Goal: Task Accomplishment & Management: Manage account settings

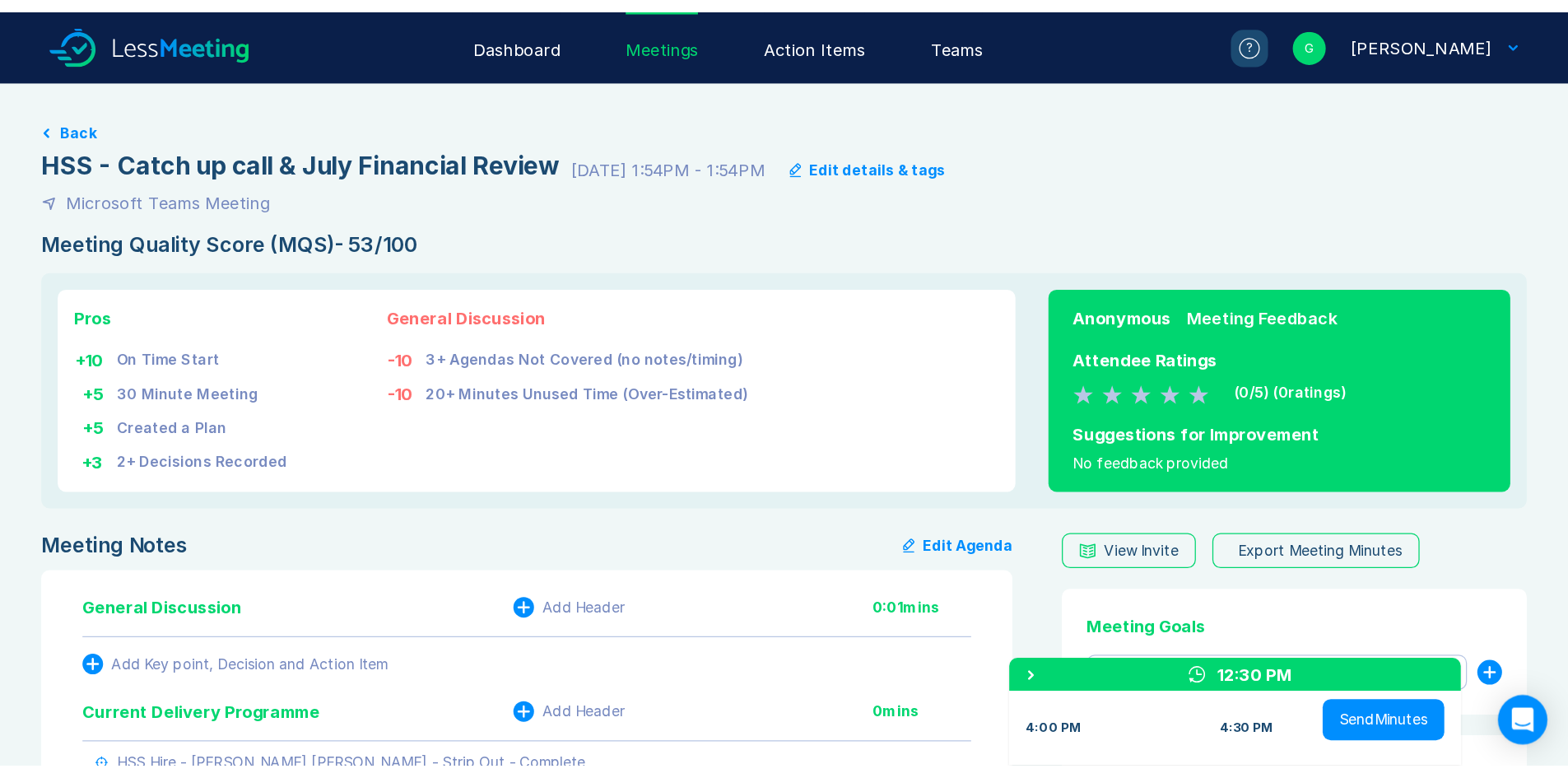
scroll to position [330, 0]
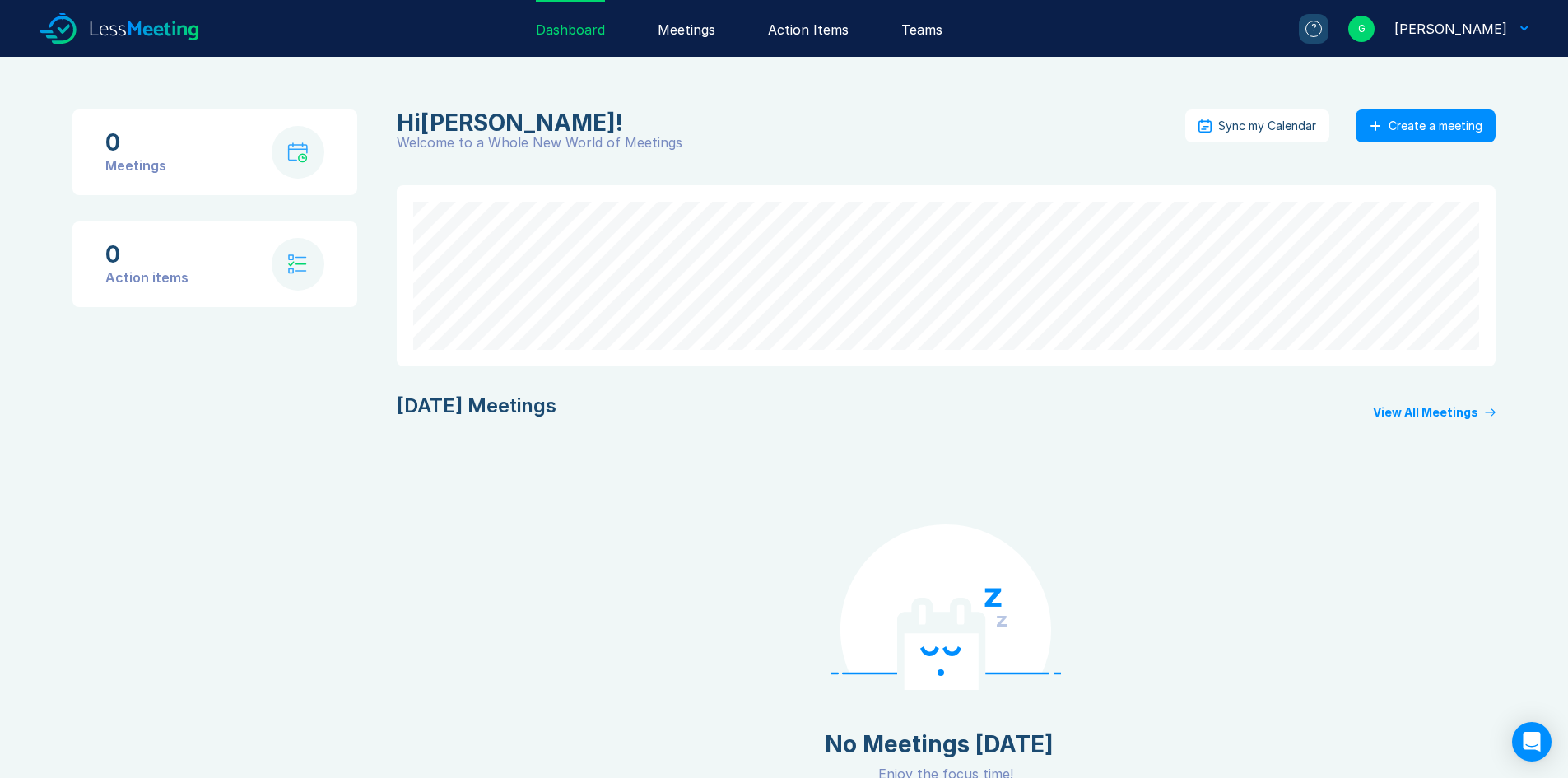
click at [716, 26] on div "Meetings" at bounding box center [686, 28] width 57 height 56
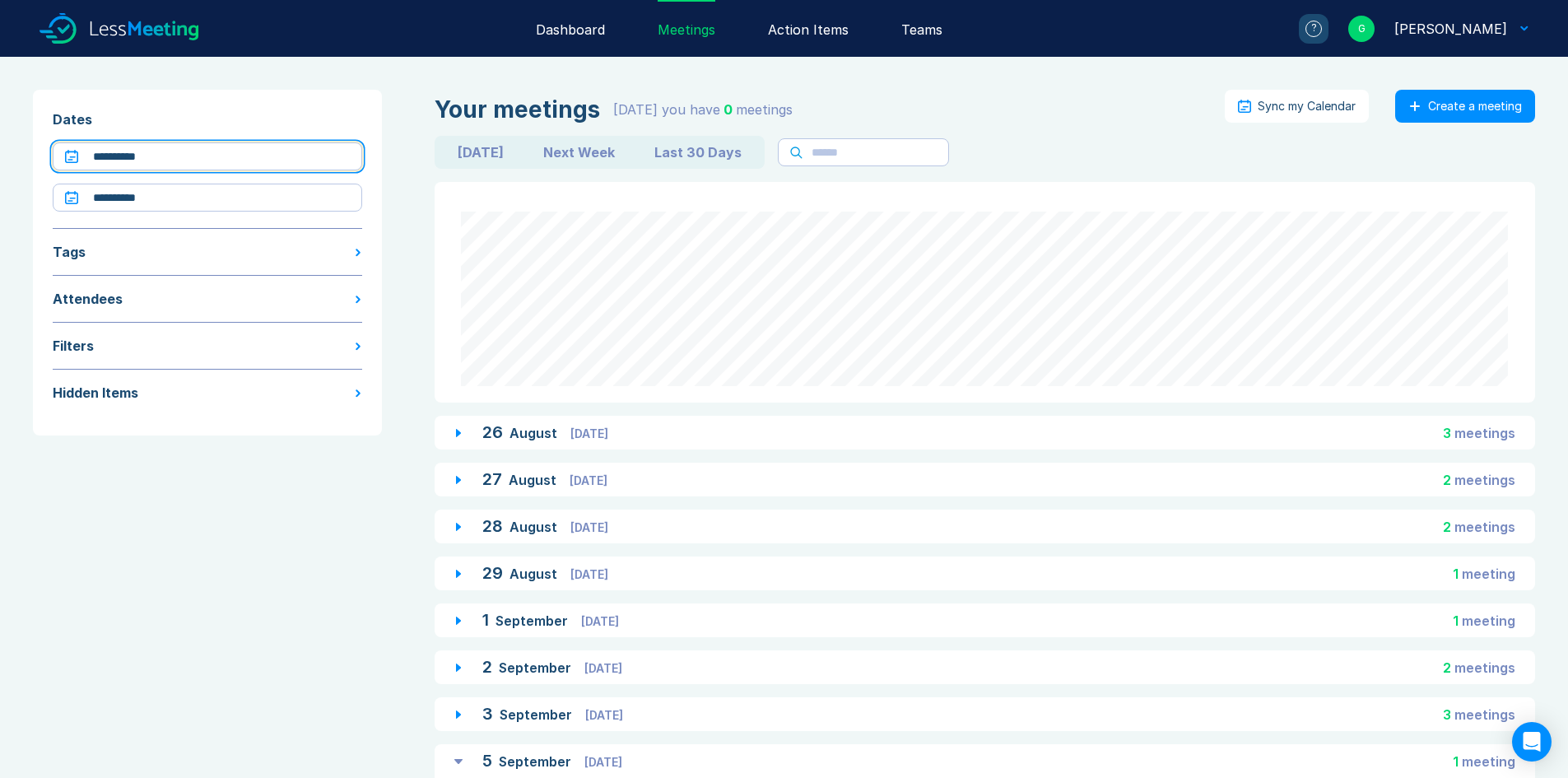
click at [191, 164] on input "**********" at bounding box center [208, 156] width 310 height 28
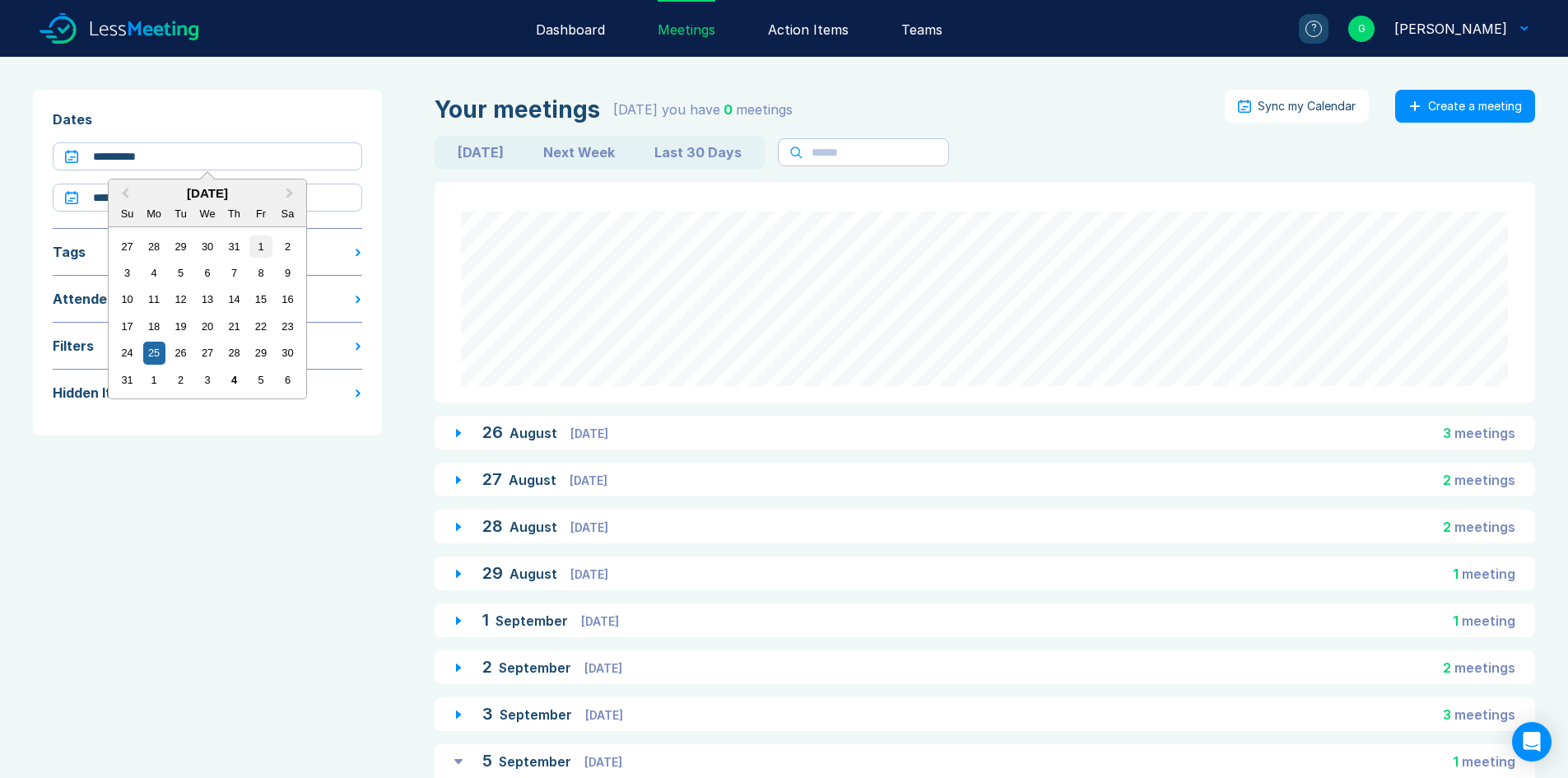
click at [265, 248] on div "1" at bounding box center [260, 247] width 22 height 22
type input "**********"
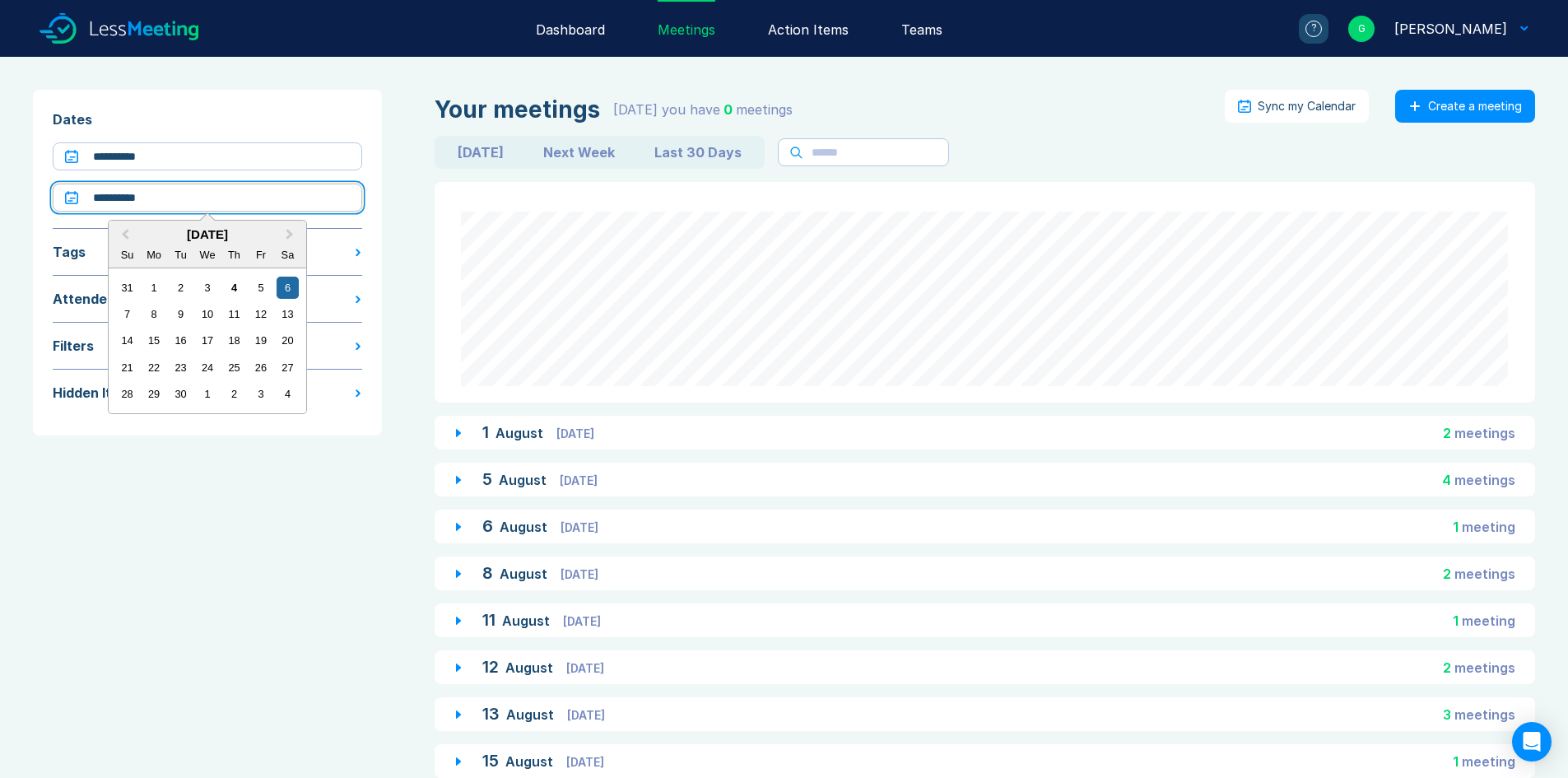
click at [232, 200] on input "**********" at bounding box center [208, 198] width 310 height 28
click at [166, 286] on div "31 1 2 3 4 5 6" at bounding box center [207, 287] width 187 height 26
click at [159, 288] on div "1" at bounding box center [154, 288] width 22 height 22
type input "**********"
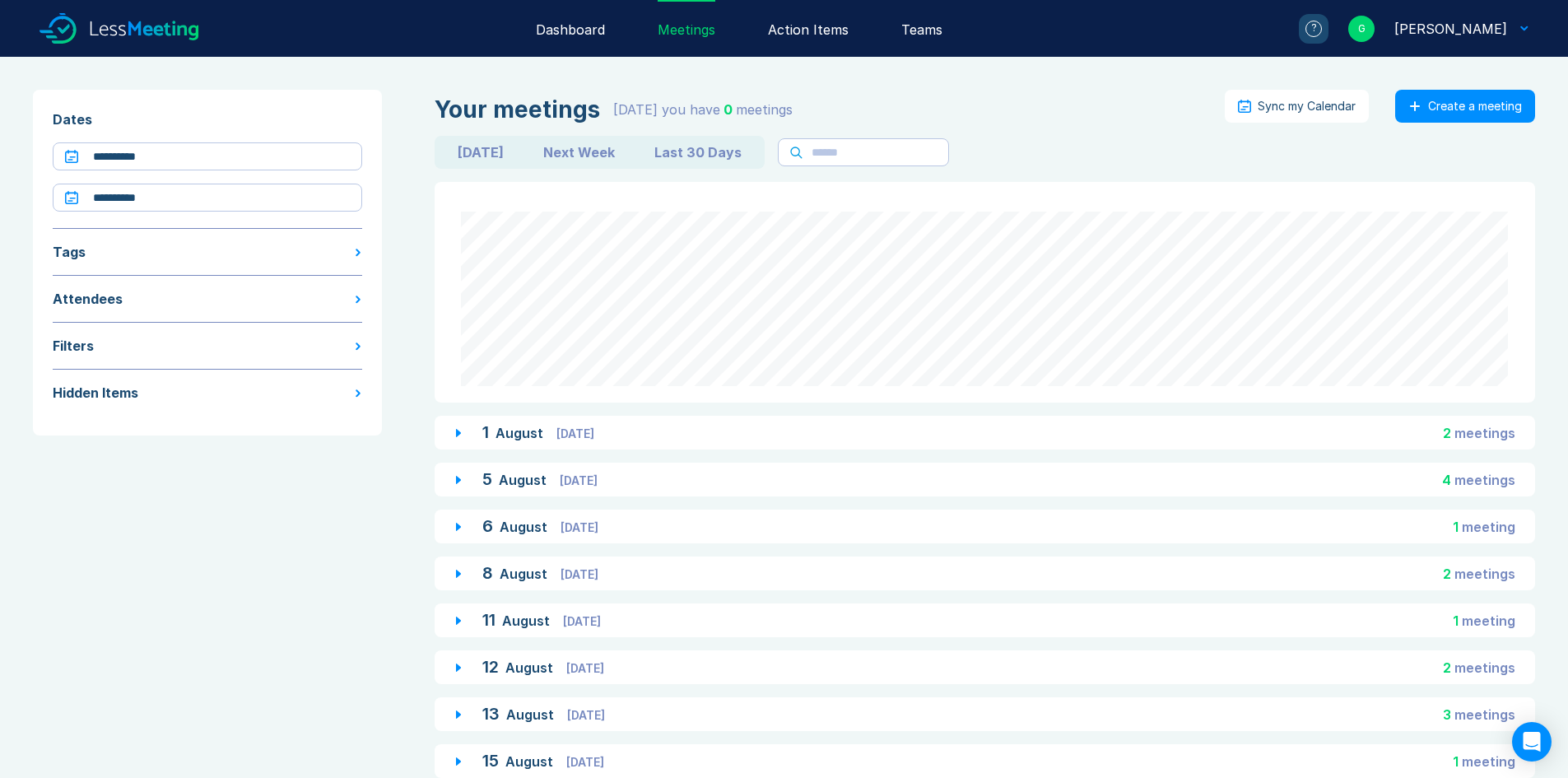
click at [530, 430] on span "August" at bounding box center [521, 434] width 51 height 16
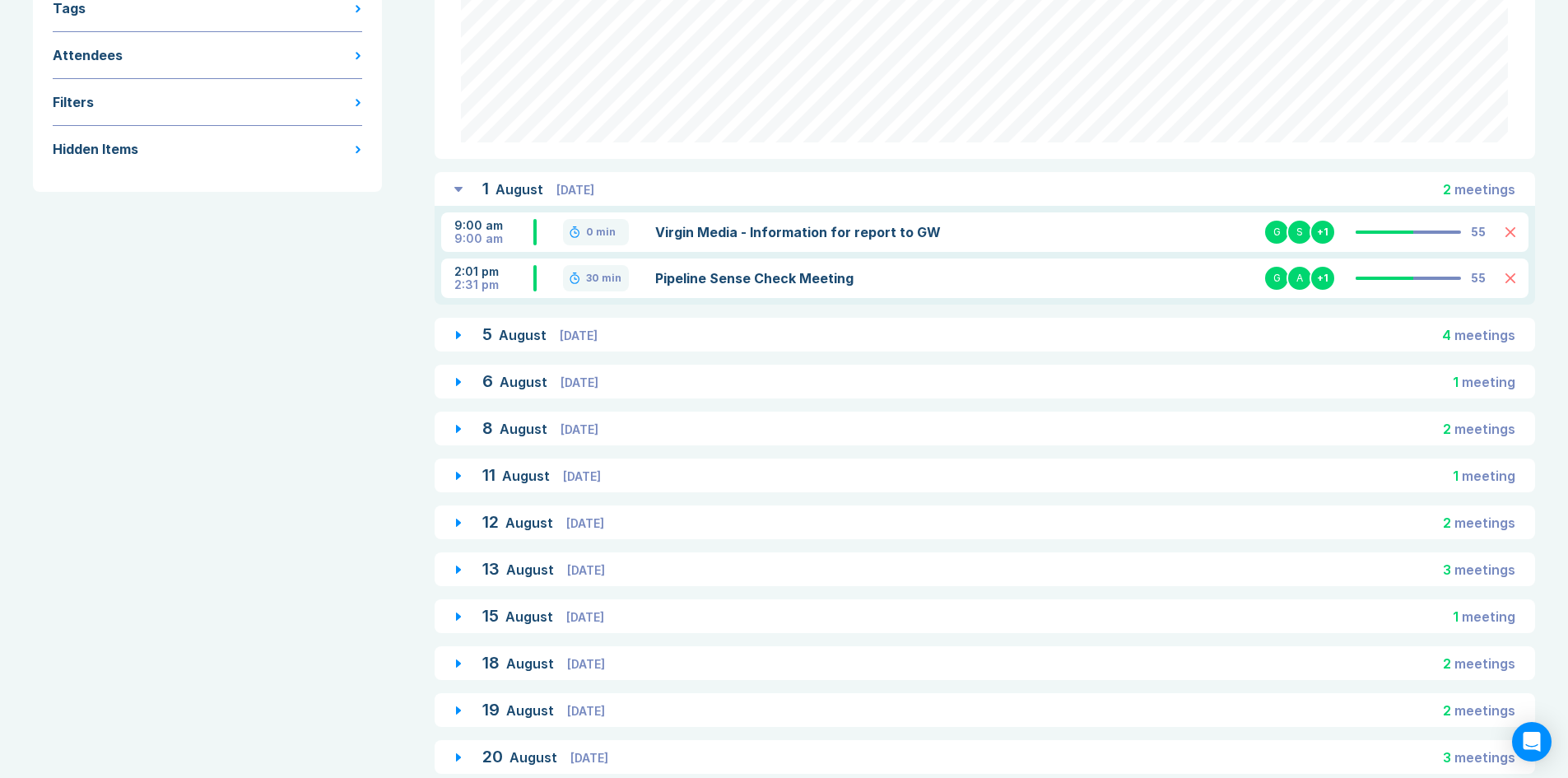
scroll to position [247, 0]
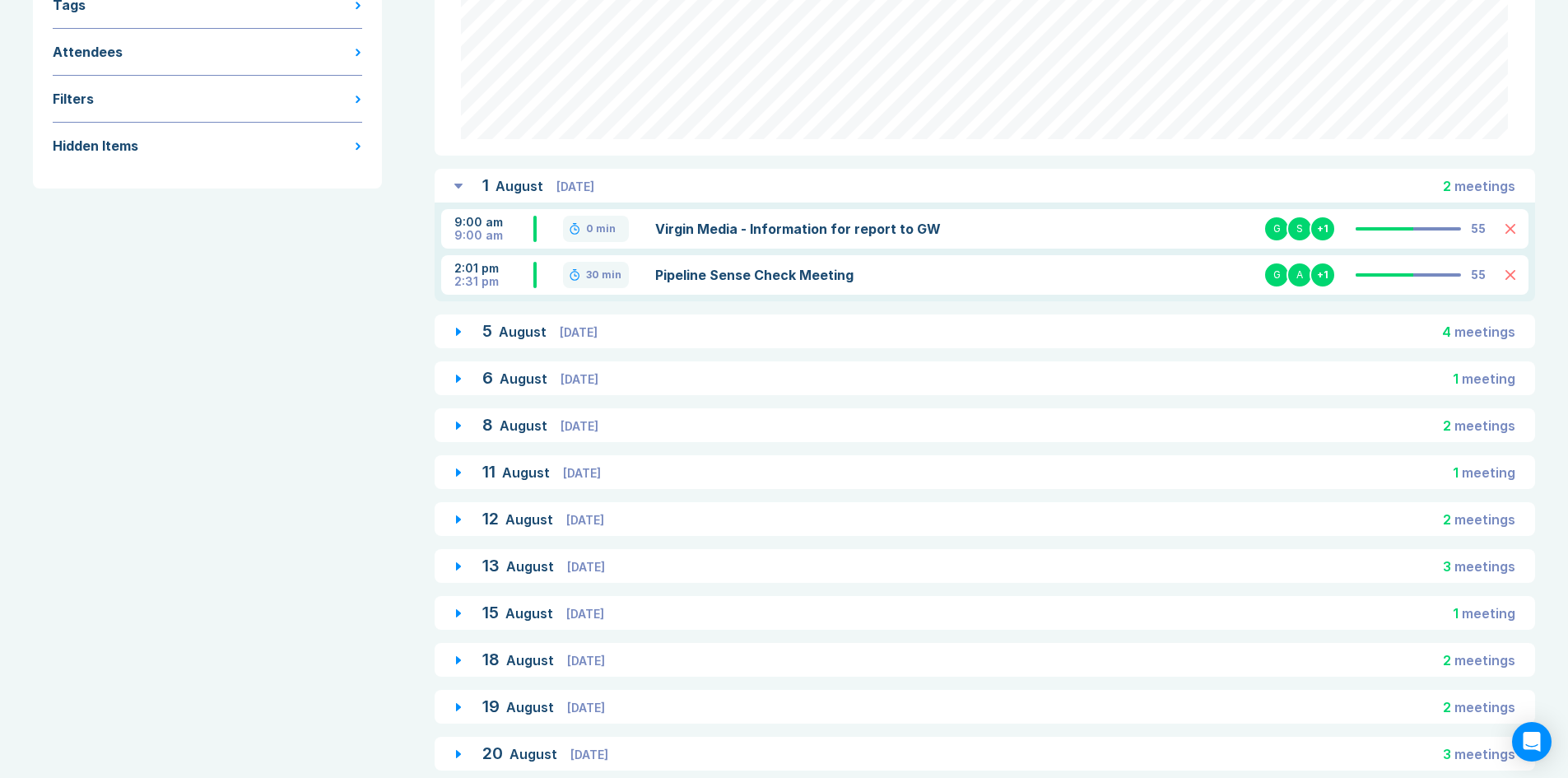
click at [552, 333] on div "5 August Tuesday" at bounding box center [540, 332] width 116 height 21
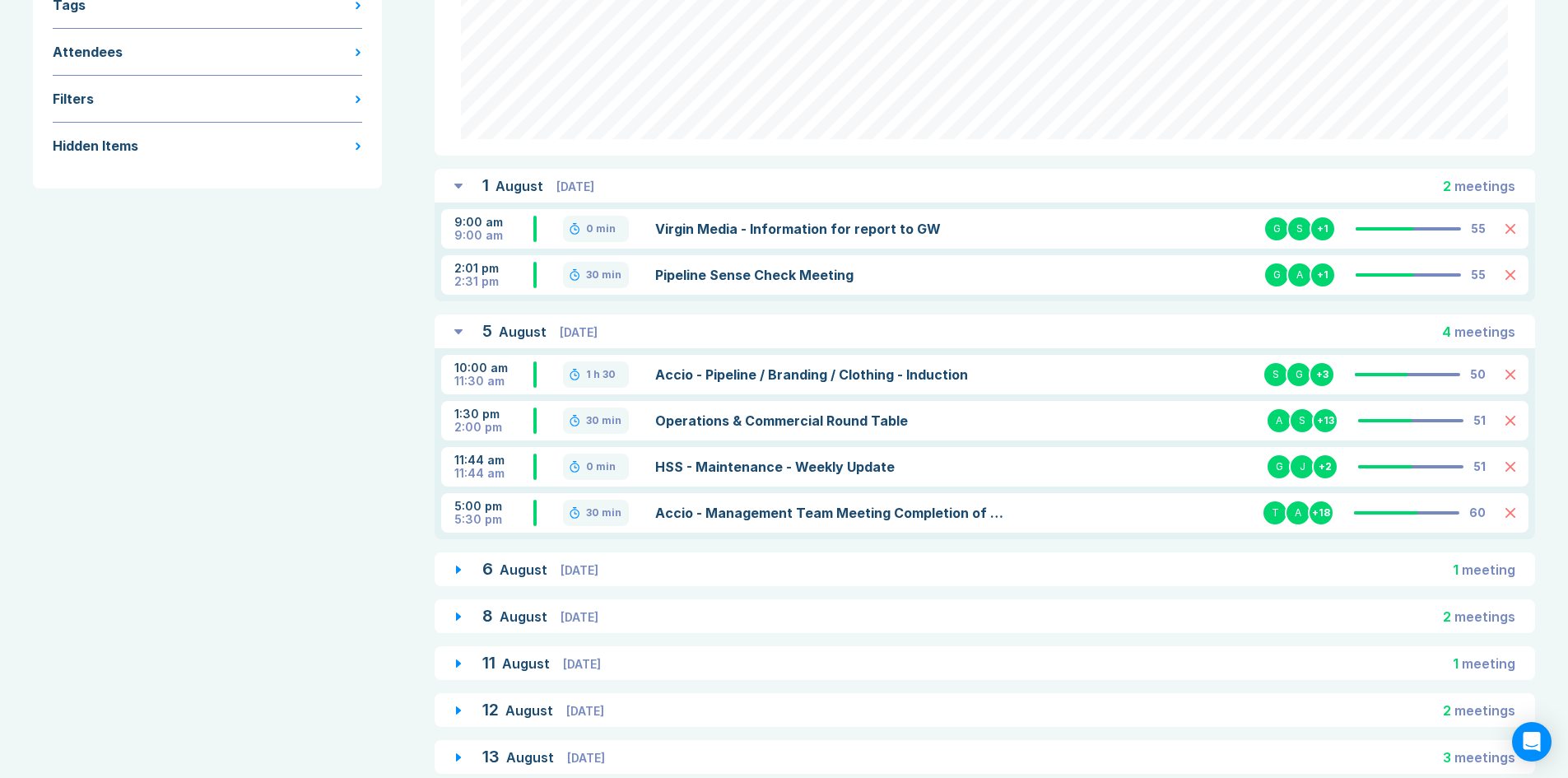
click at [593, 566] on span "[DATE]" at bounding box center [580, 569] width 38 height 14
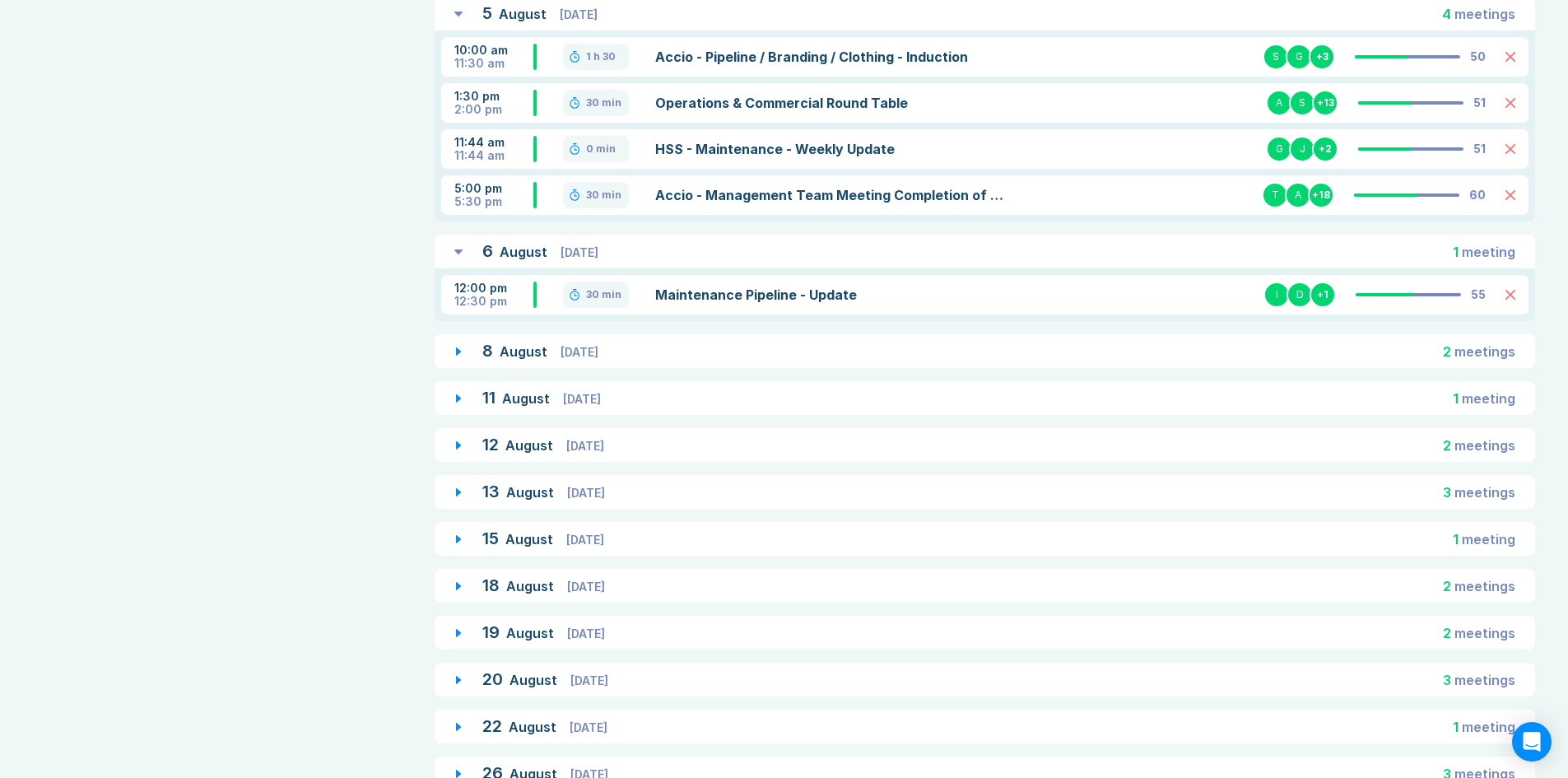
scroll to position [577, 0]
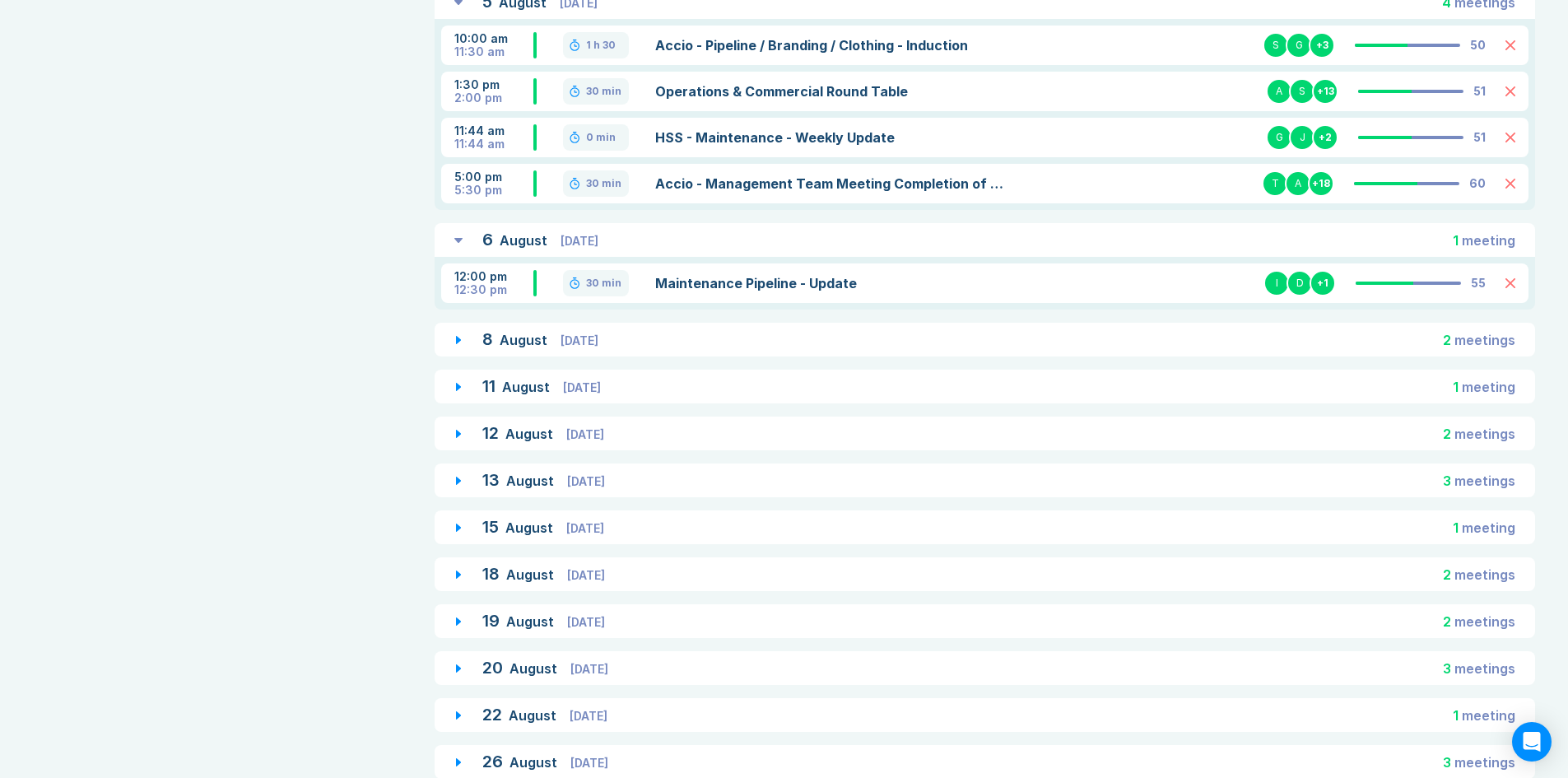
click at [584, 329] on div "8 August Friday 2 meeting s" at bounding box center [984, 339] width 1101 height 34
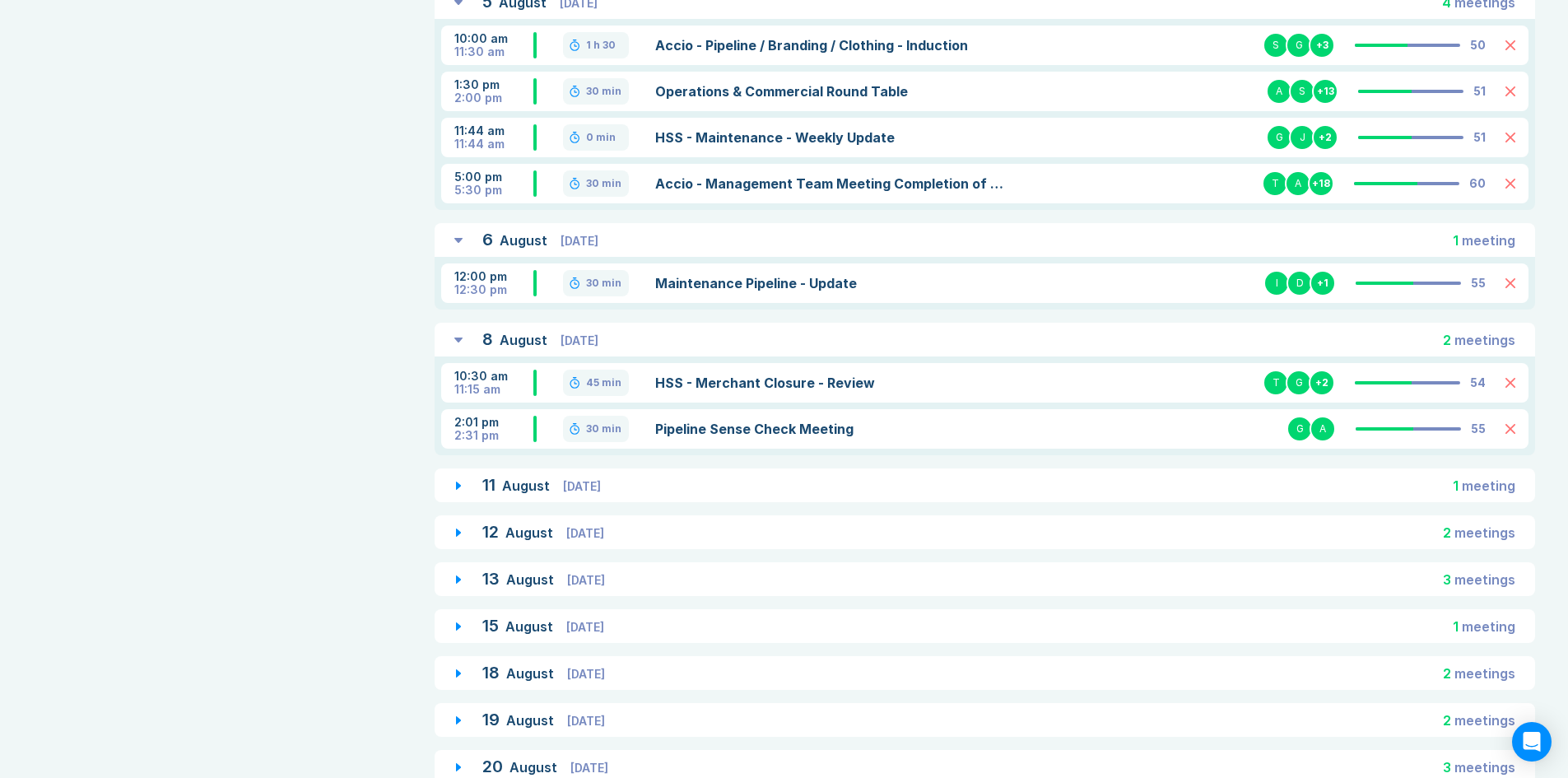
click at [581, 485] on span "[DATE]" at bounding box center [582, 486] width 38 height 14
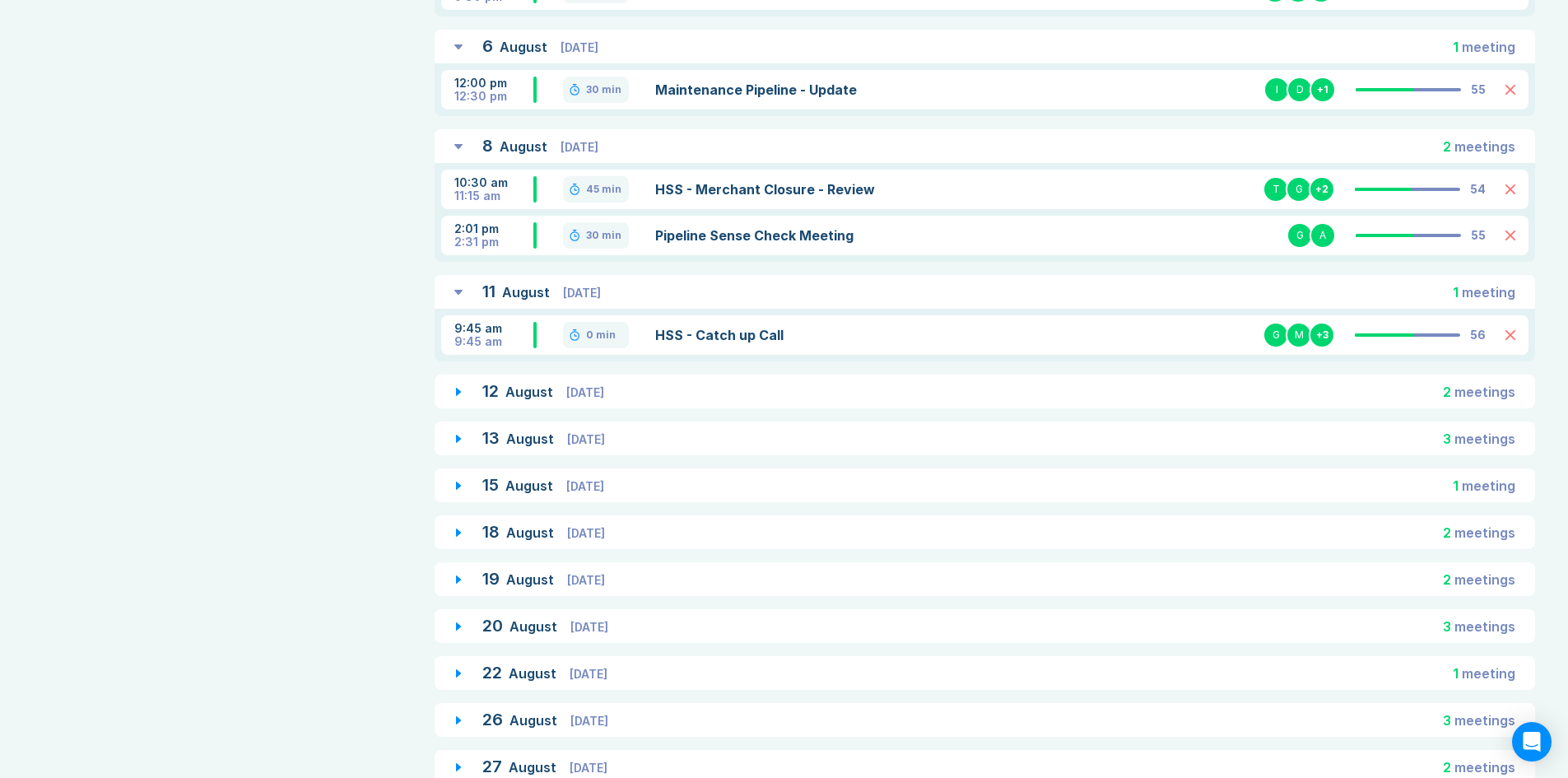
scroll to position [824, 0]
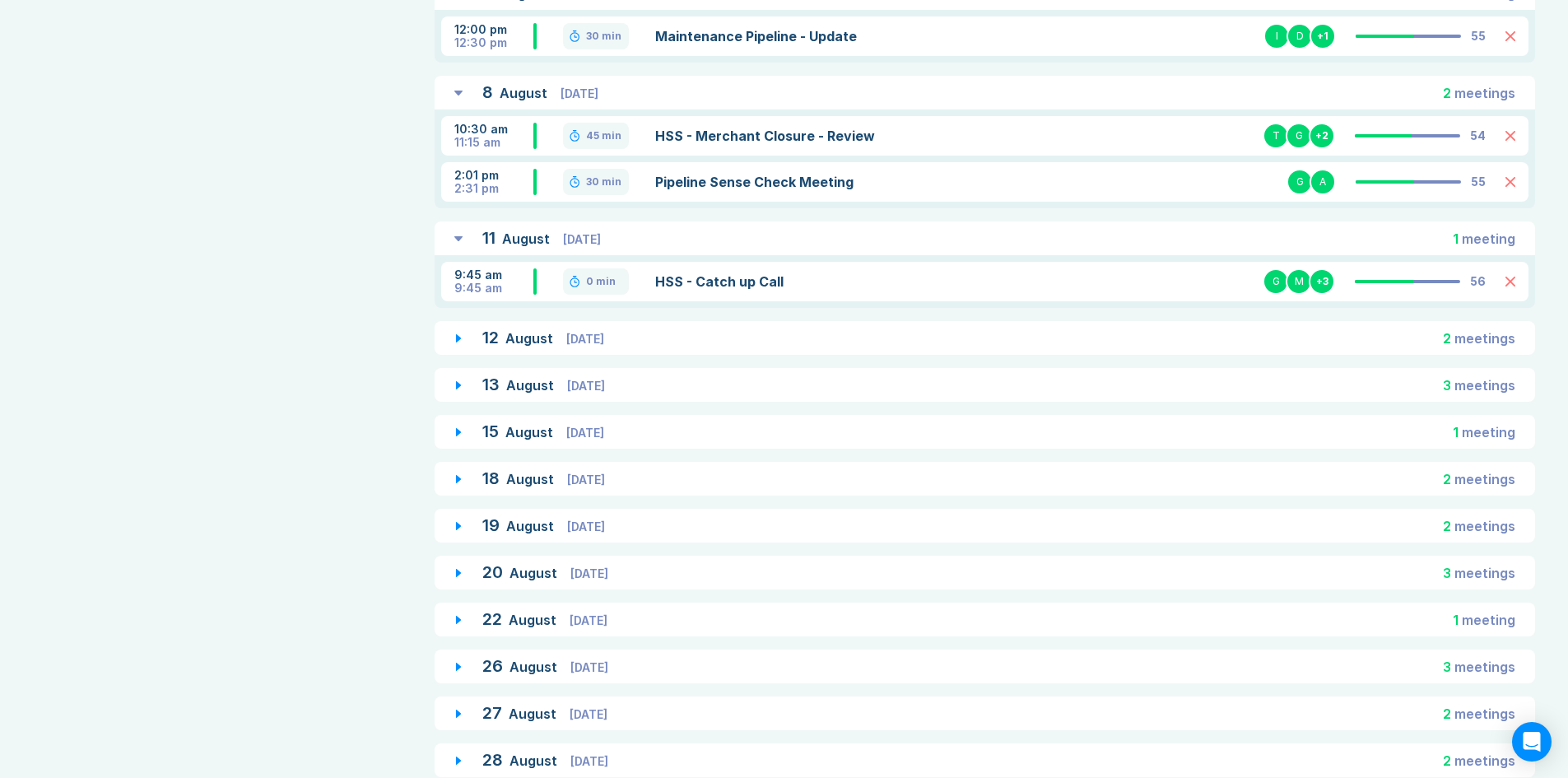
click at [570, 480] on span "[DATE]" at bounding box center [586, 479] width 38 height 14
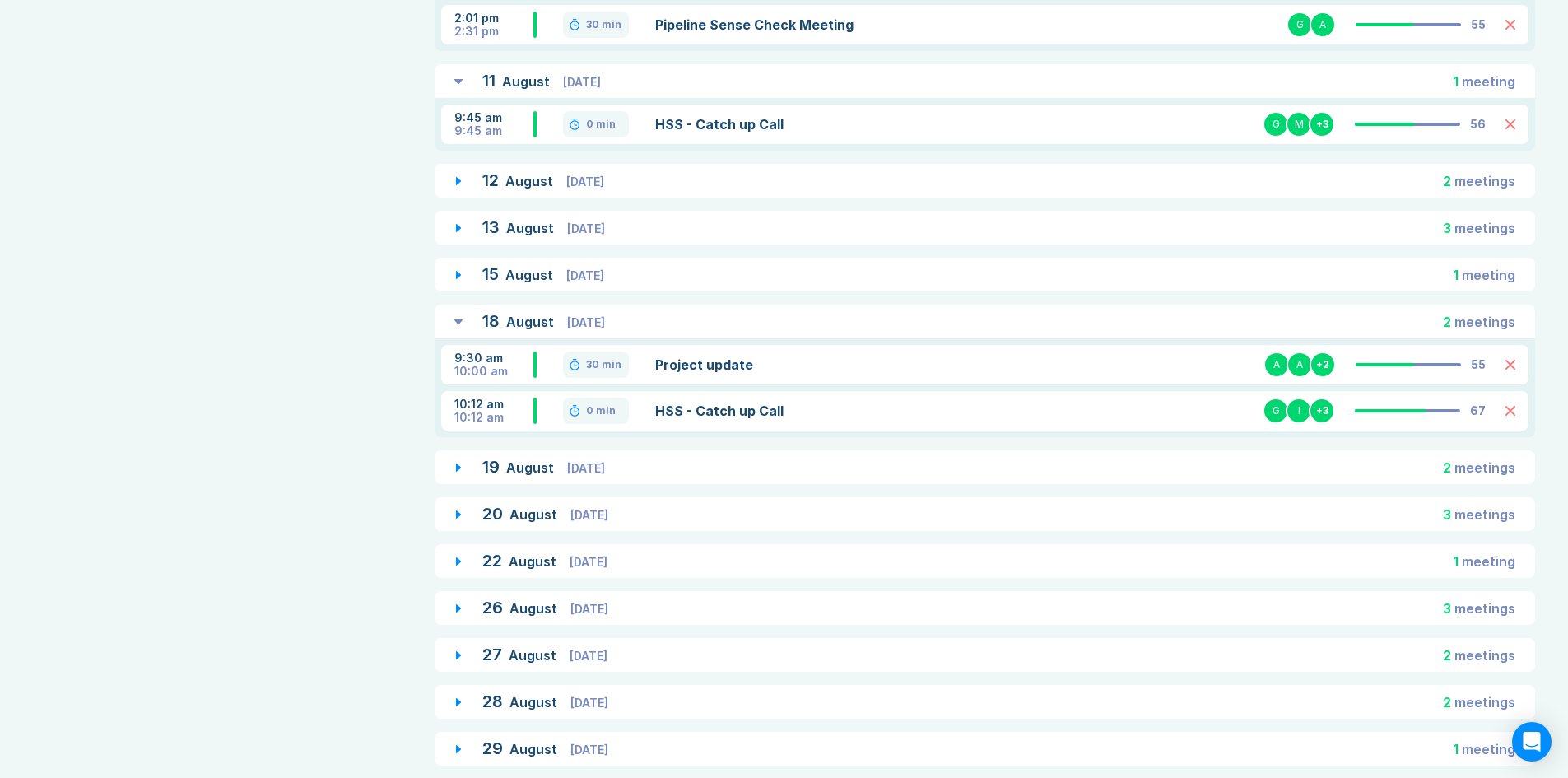
scroll to position [1108, 0]
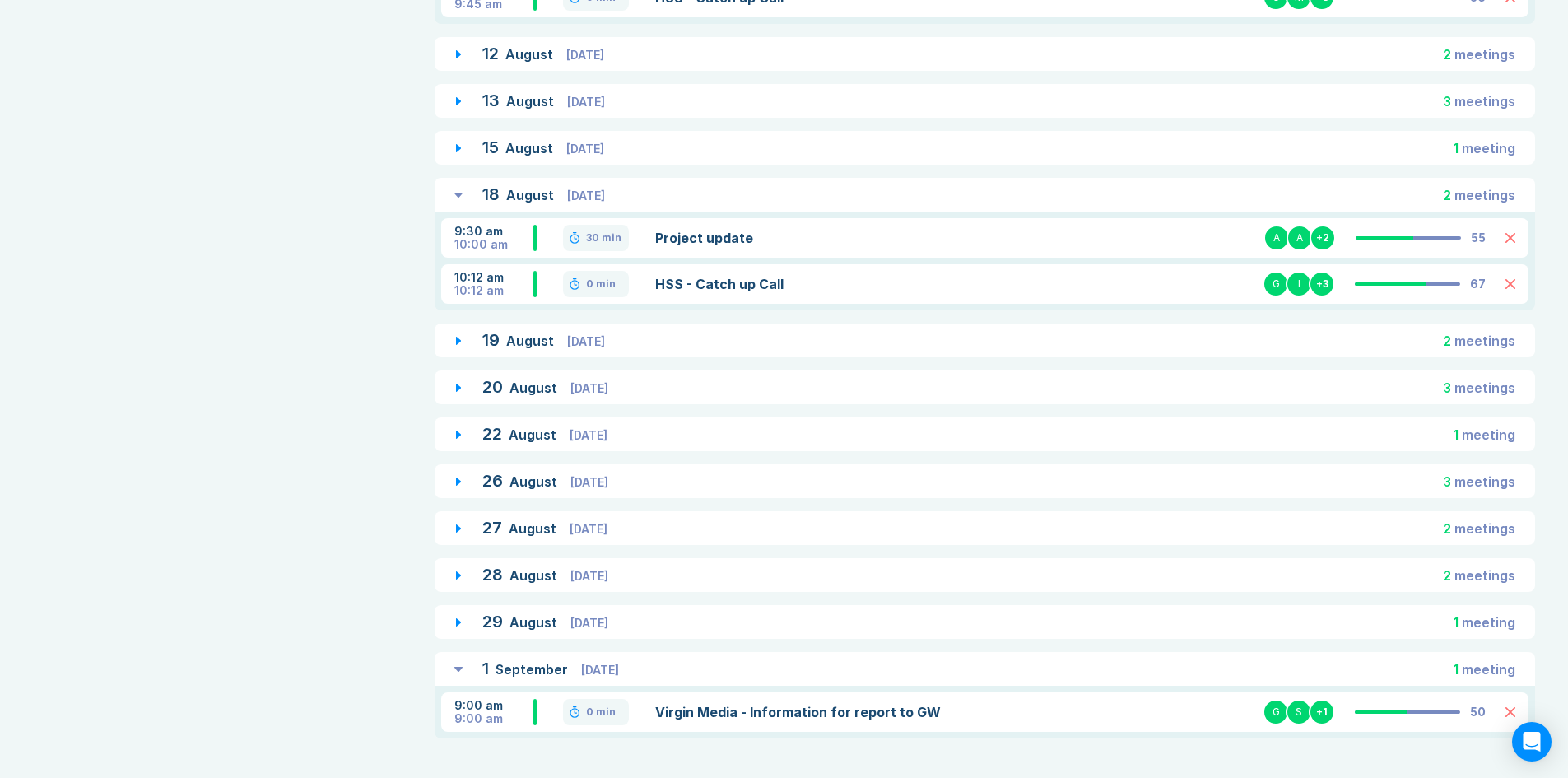
click at [603, 484] on span "Tuesday" at bounding box center [590, 482] width 38 height 14
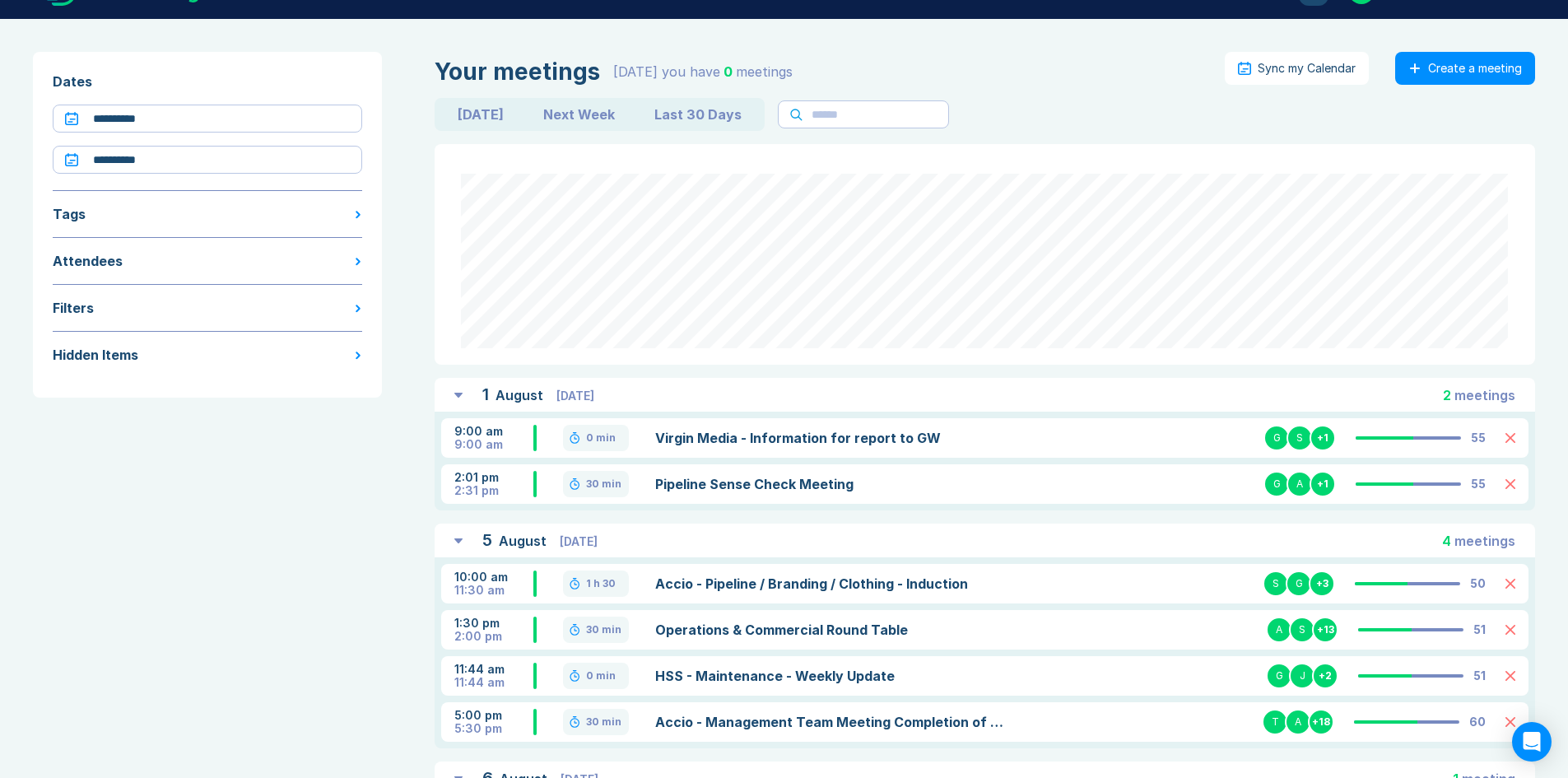
scroll to position [0, 0]
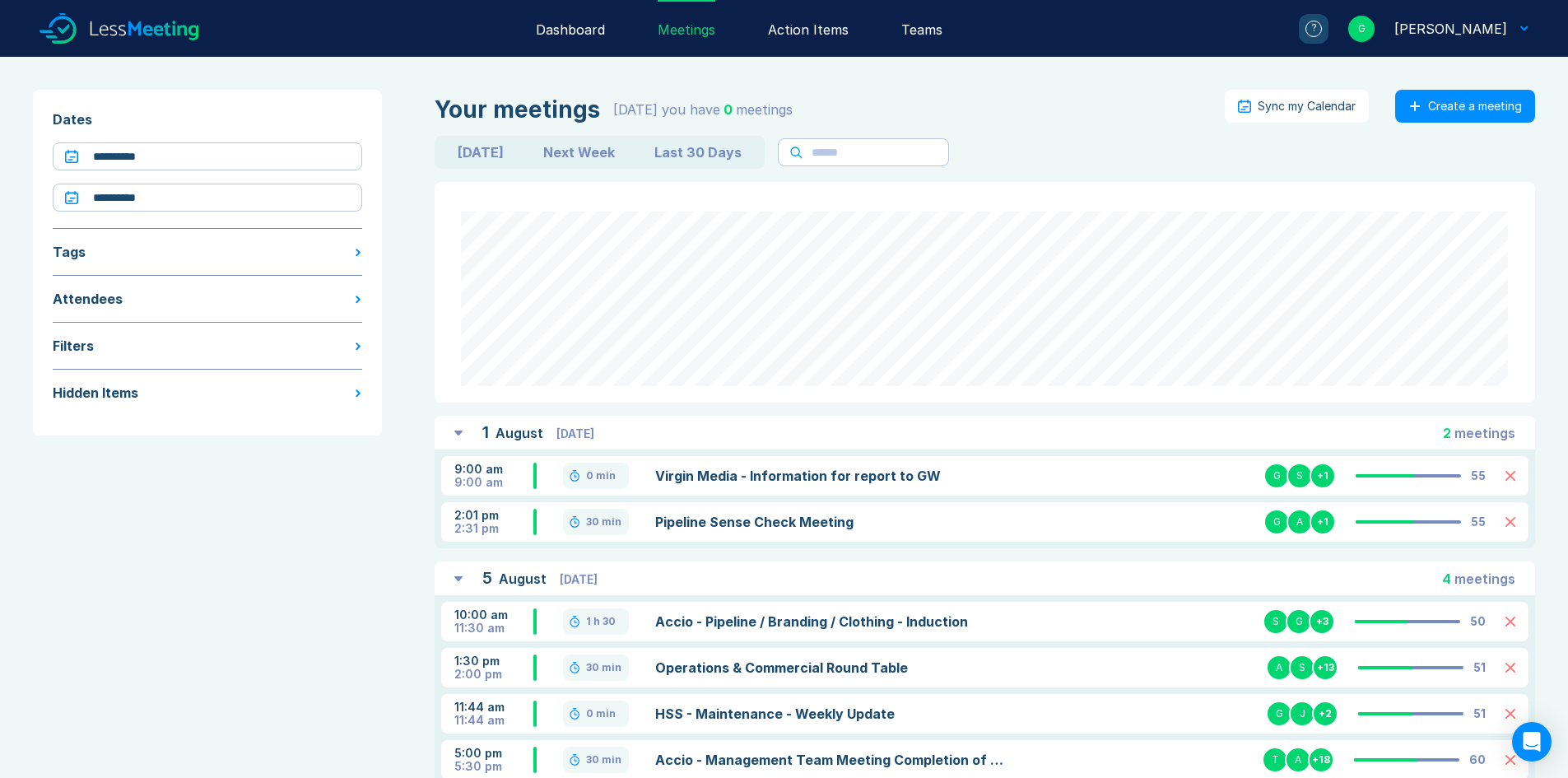
drag, startPoint x: 597, startPoint y: 28, endPoint x: 647, endPoint y: 49, distance: 54.2
click at [597, 28] on div "Dashboard" at bounding box center [571, 28] width 69 height 56
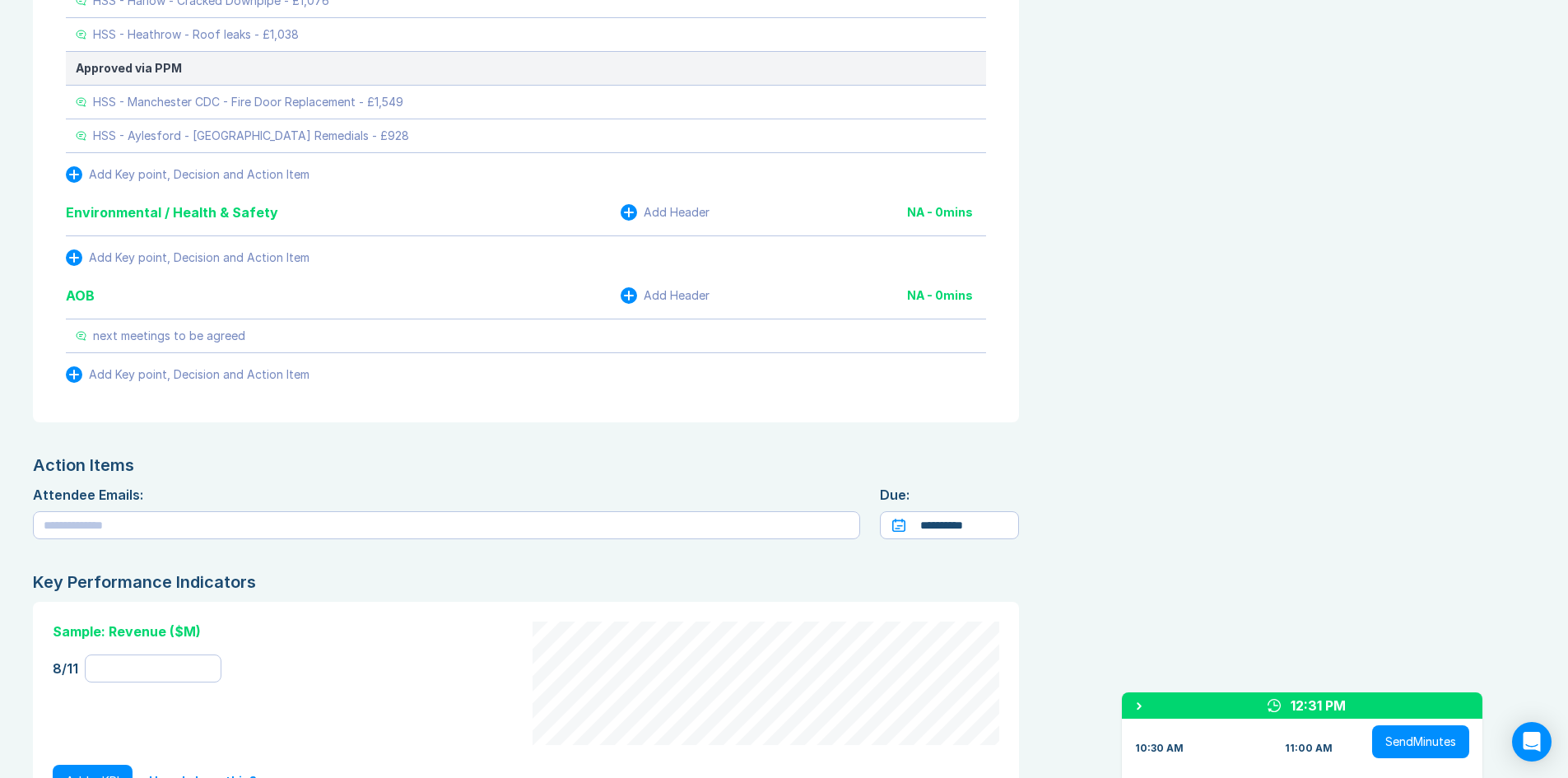
scroll to position [2371, 0]
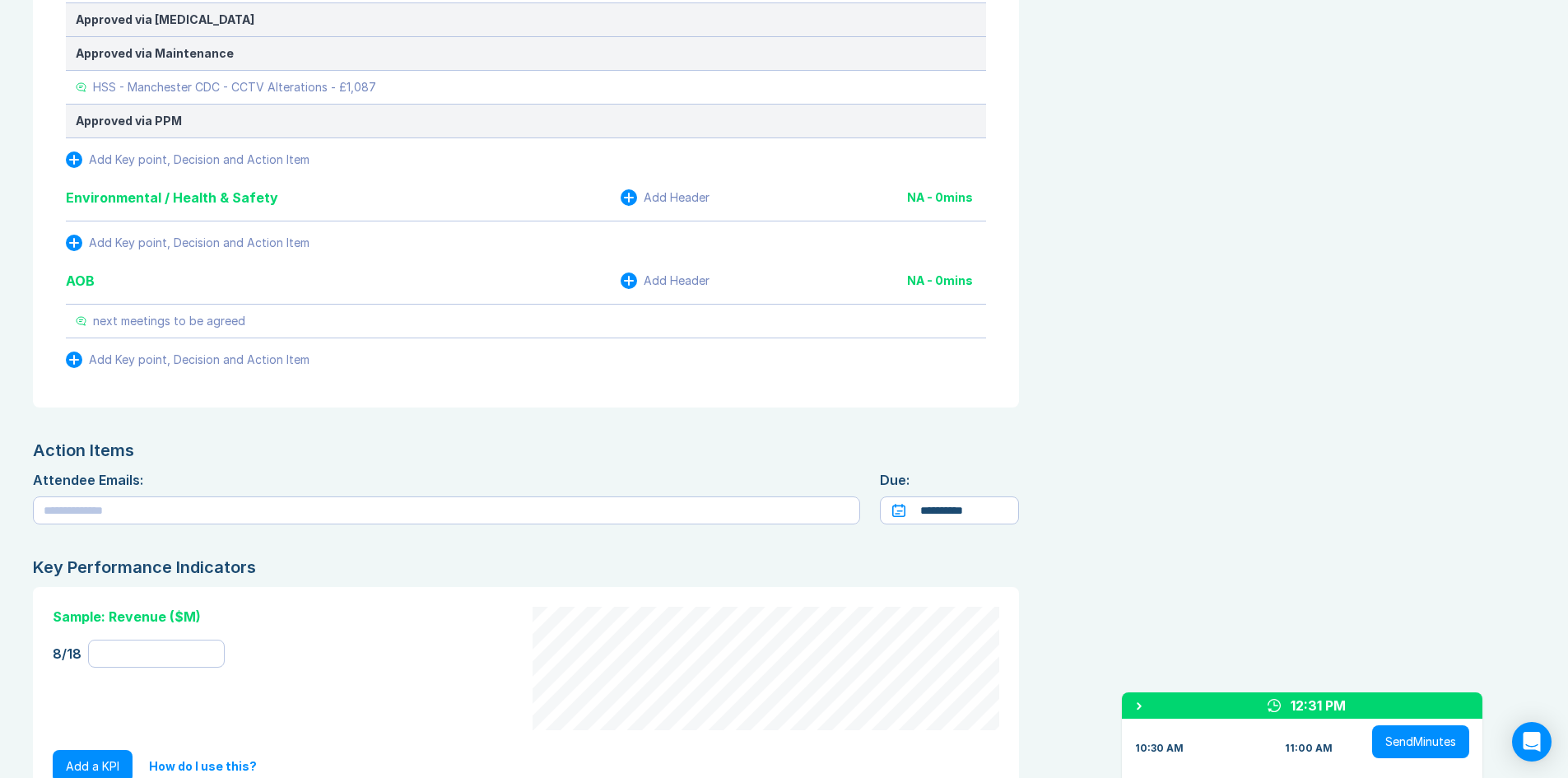
scroll to position [2132, 0]
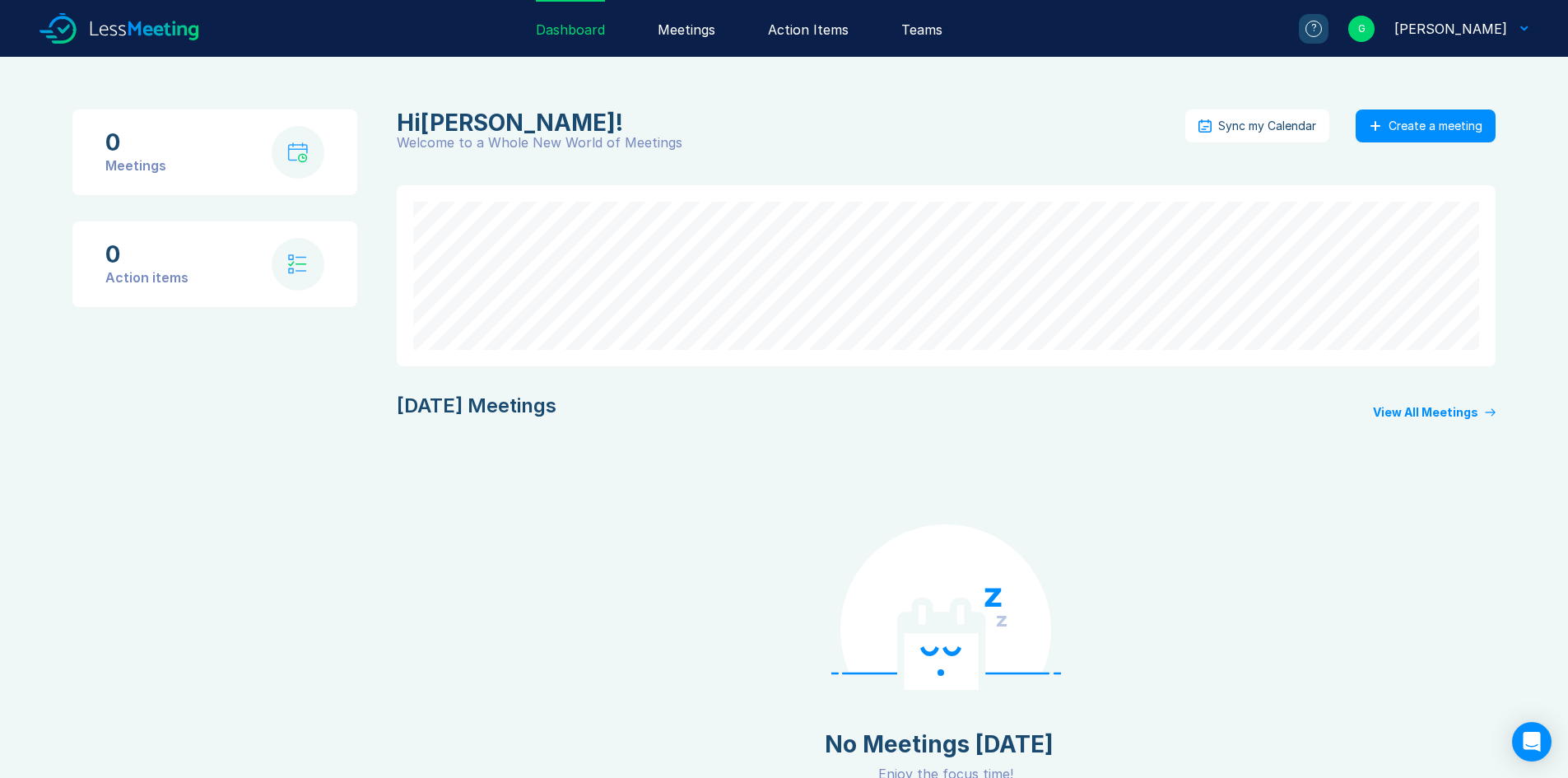
click at [709, 30] on div "Meetings" at bounding box center [686, 28] width 57 height 56
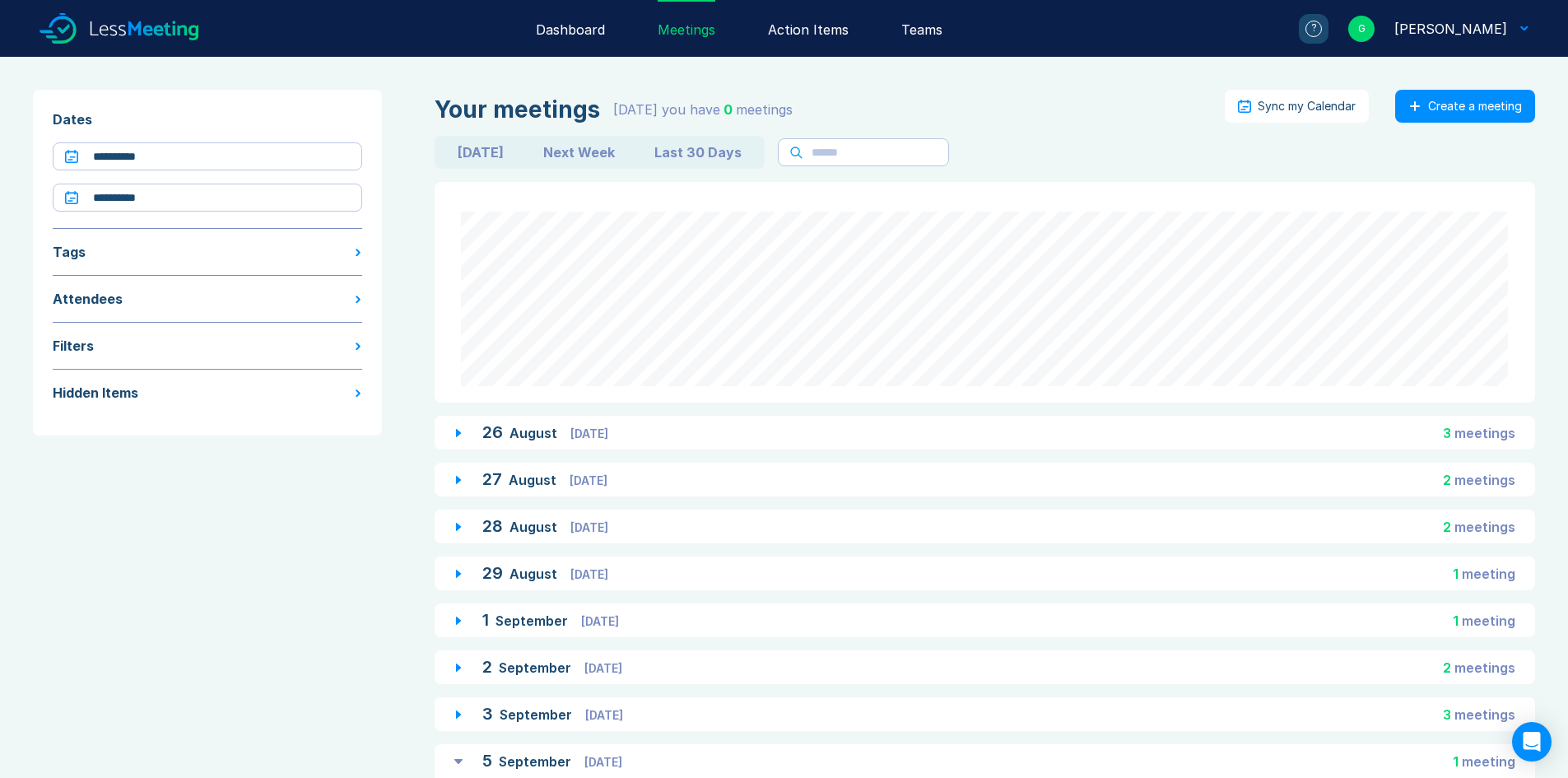
click at [1413, 105] on icon at bounding box center [1415, 106] width 13 height 13
click at [1413, 151] on link "One-Off Meeting" at bounding box center [1450, 152] width 158 height 33
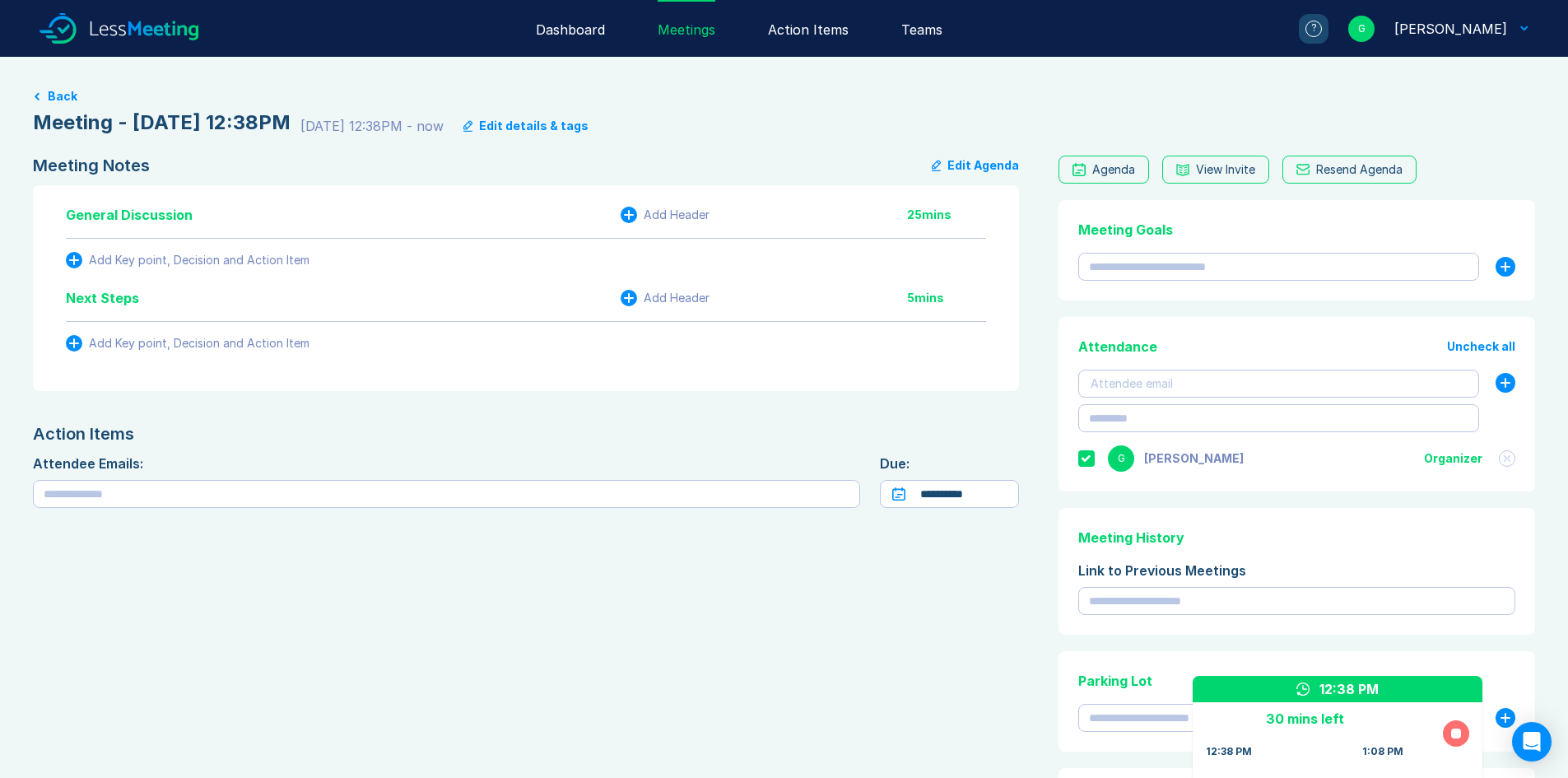
click at [588, 126] on div "Edit details & tags" at bounding box center [534, 126] width 109 height 13
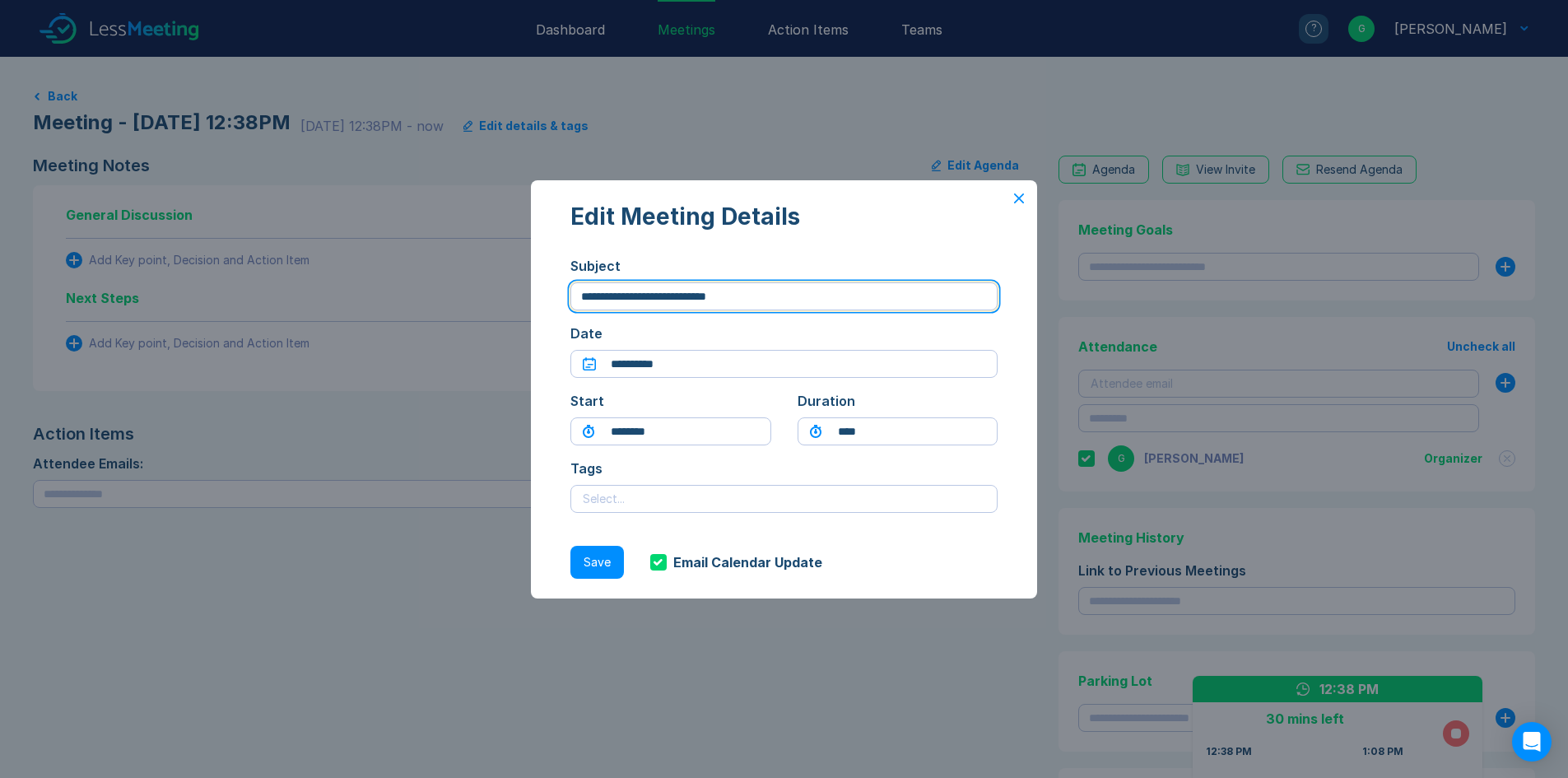
drag, startPoint x: 797, startPoint y: 297, endPoint x: 511, endPoint y: 272, distance: 287.1
click at [511, 272] on div "**********" at bounding box center [784, 389] width 1568 height 778
type input "**********"
click at [665, 567] on div at bounding box center [658, 563] width 16 height 16
click at [597, 565] on button "Save" at bounding box center [597, 562] width 54 height 33
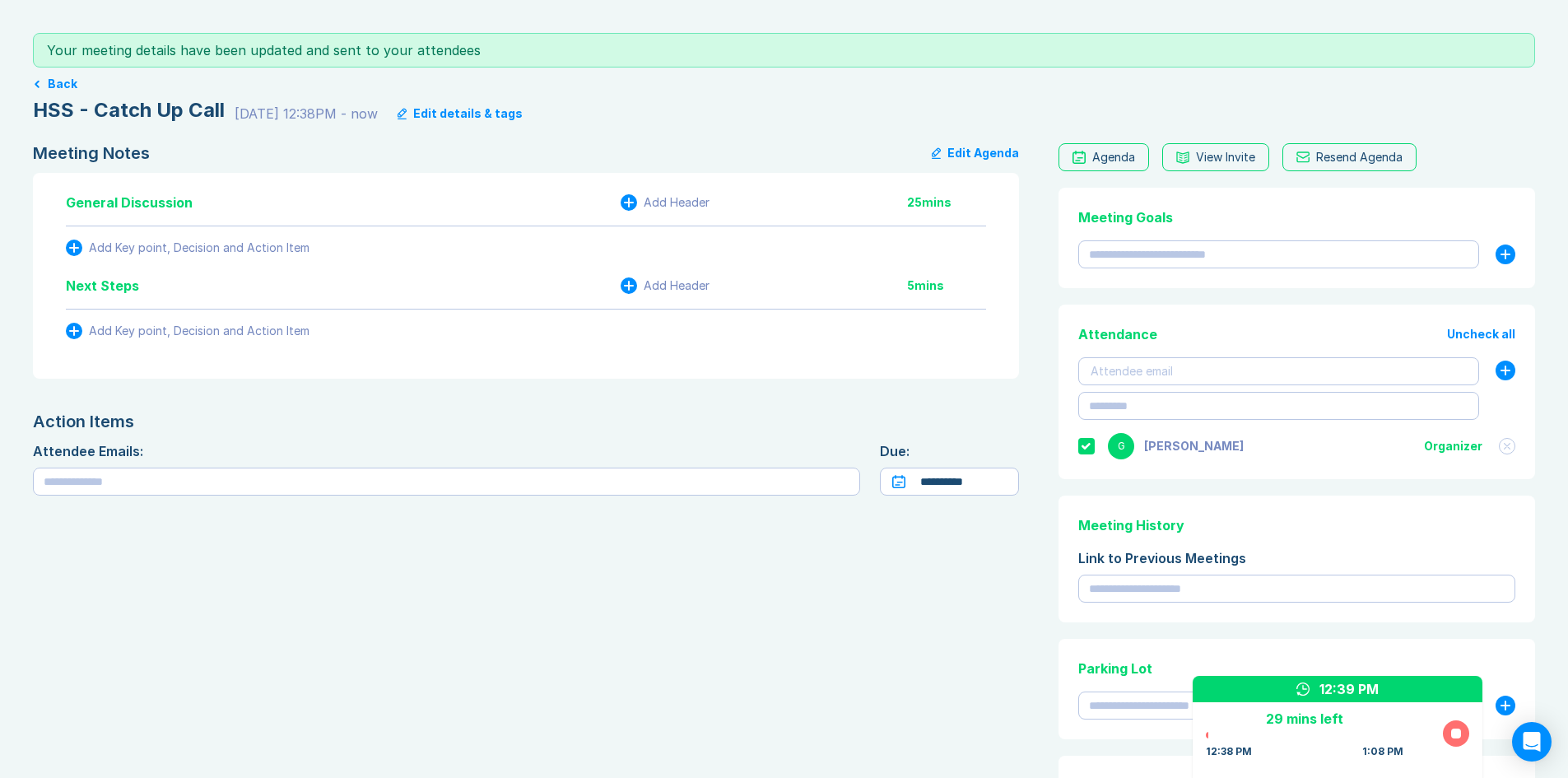
scroll to position [82, 0]
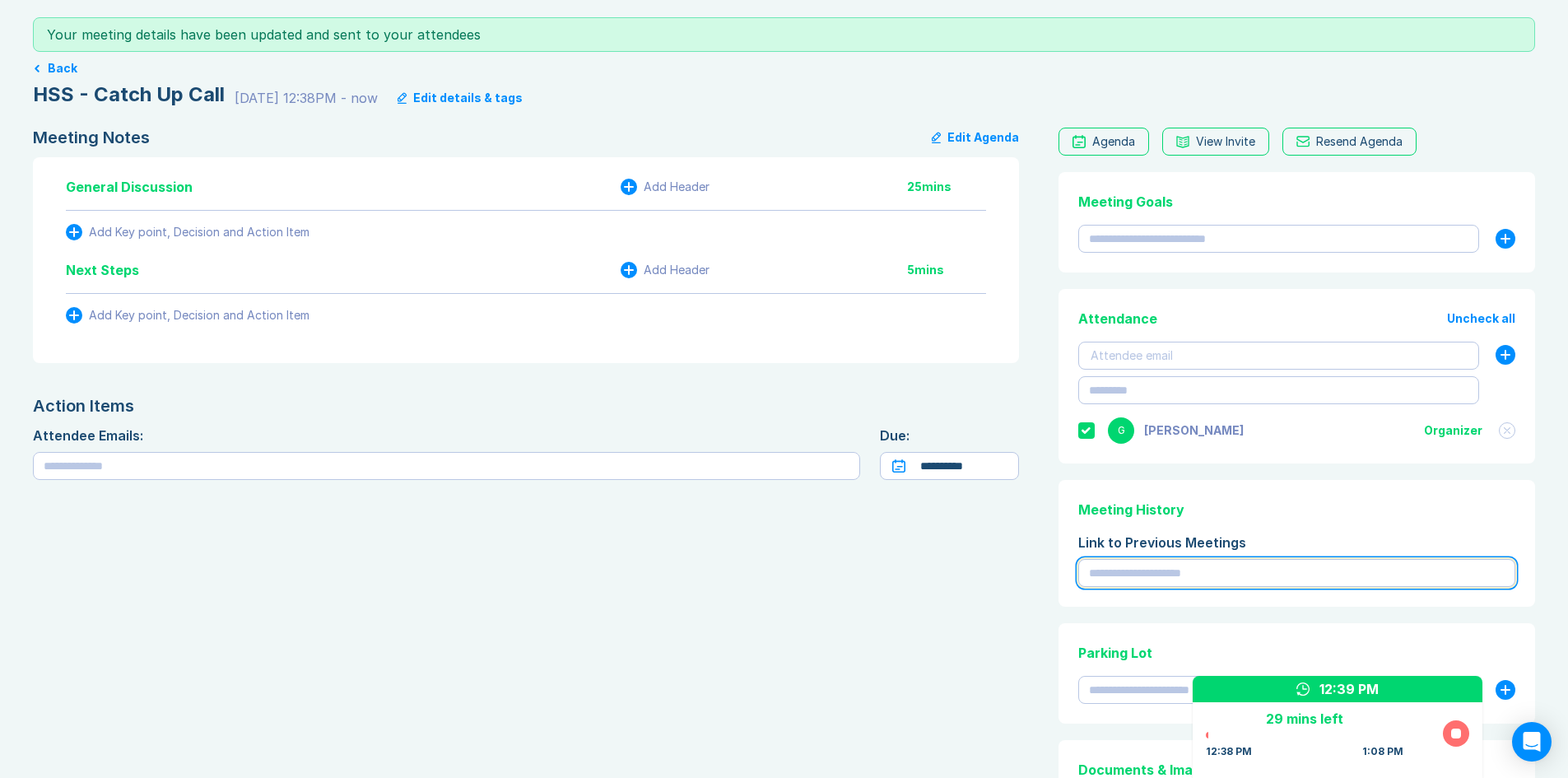
click at [1153, 572] on input "text" at bounding box center [1297, 573] width 437 height 28
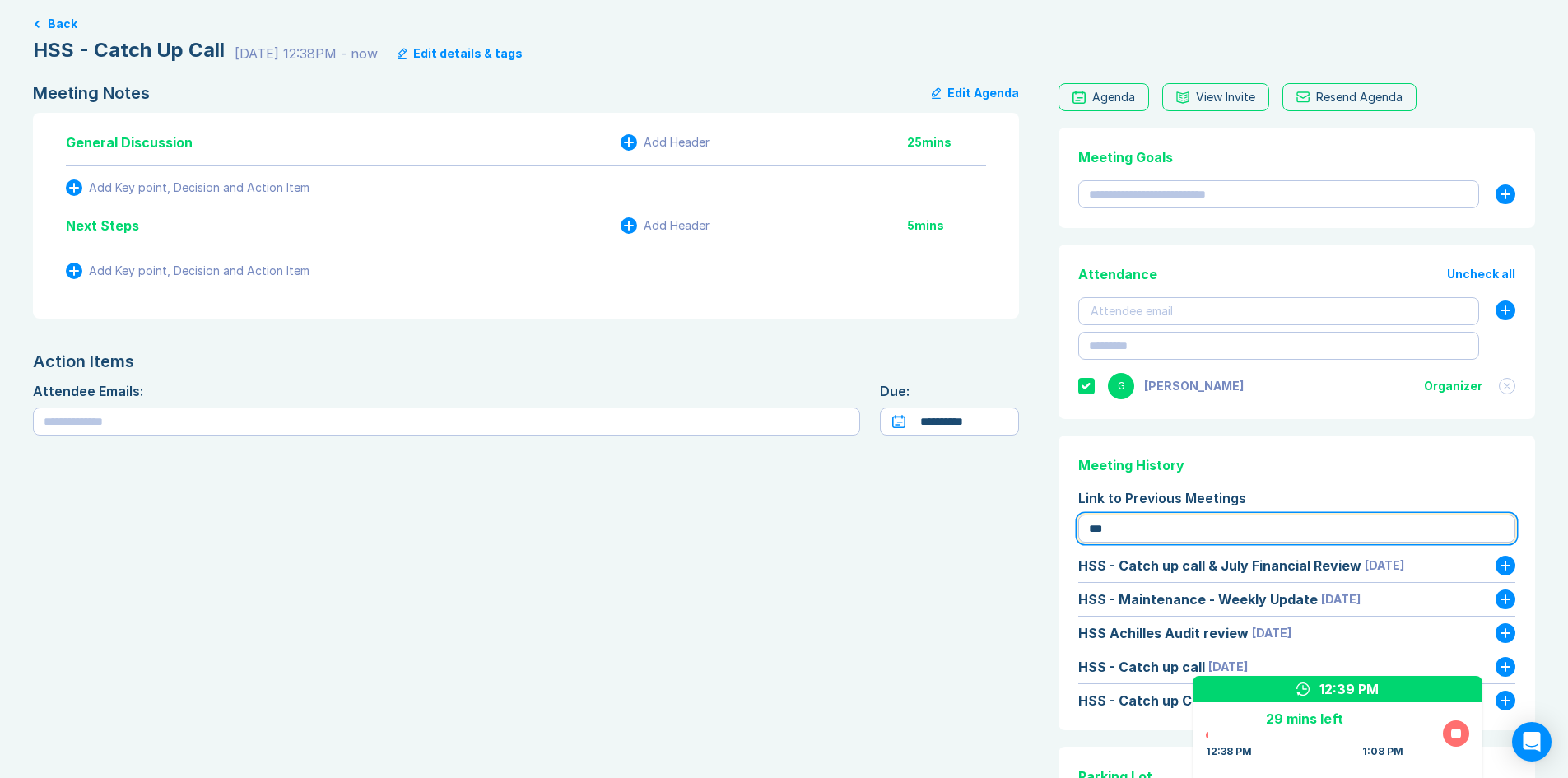
type input "***"
click at [1512, 567] on icon at bounding box center [1506, 566] width 13 height 13
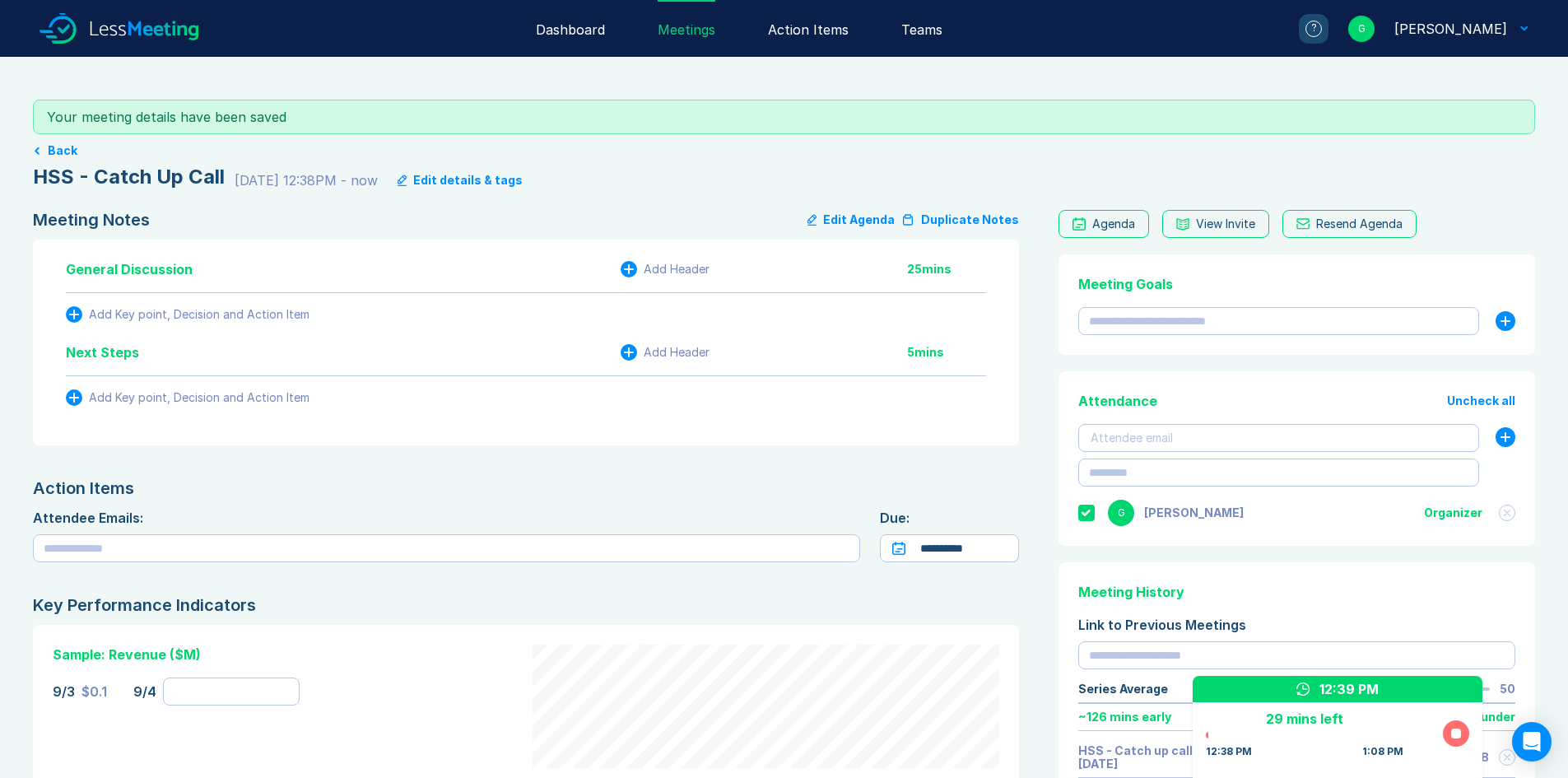
scroll to position [73, 0]
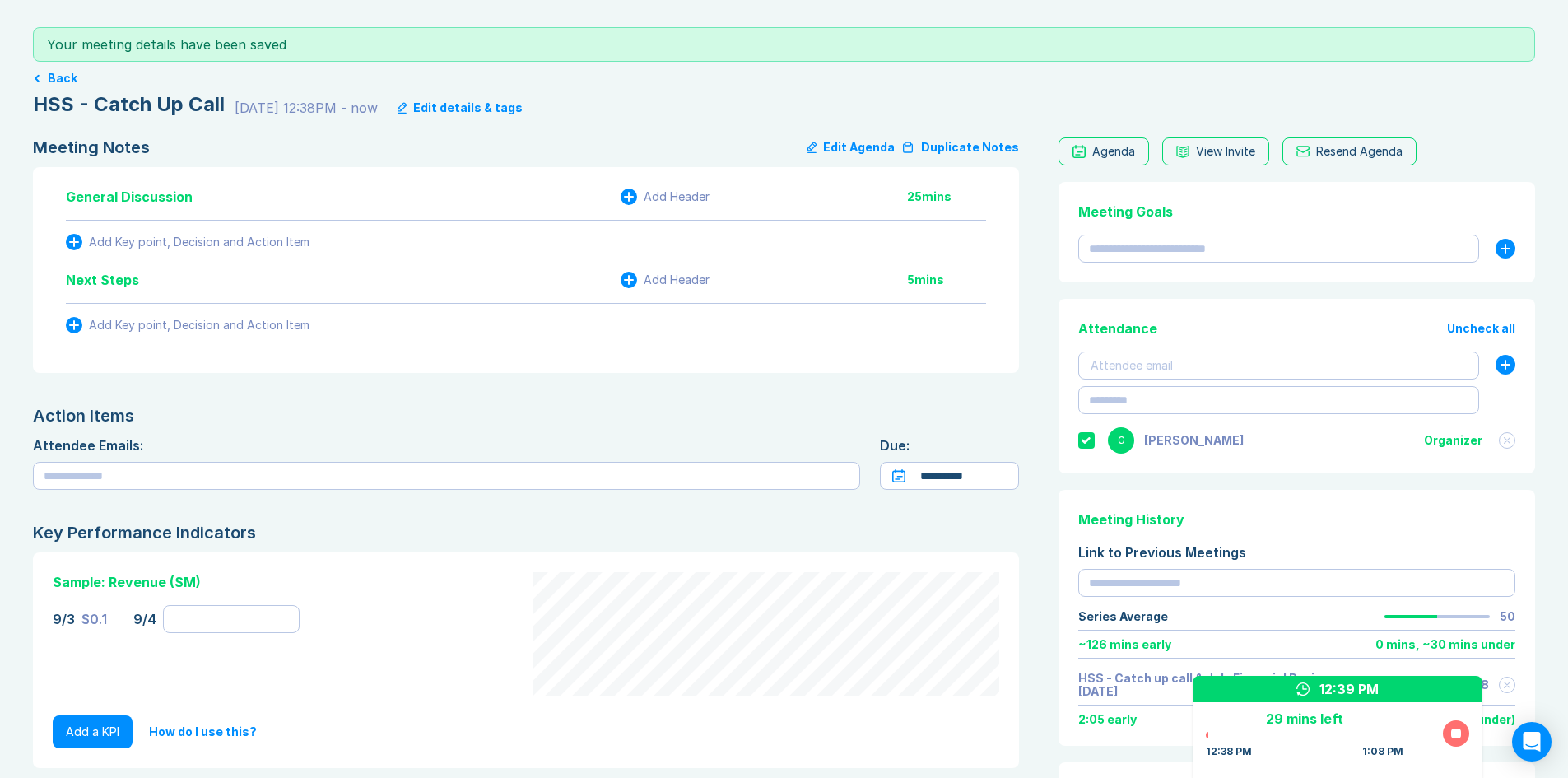
click at [963, 143] on button "Duplicate Notes" at bounding box center [960, 148] width 117 height 20
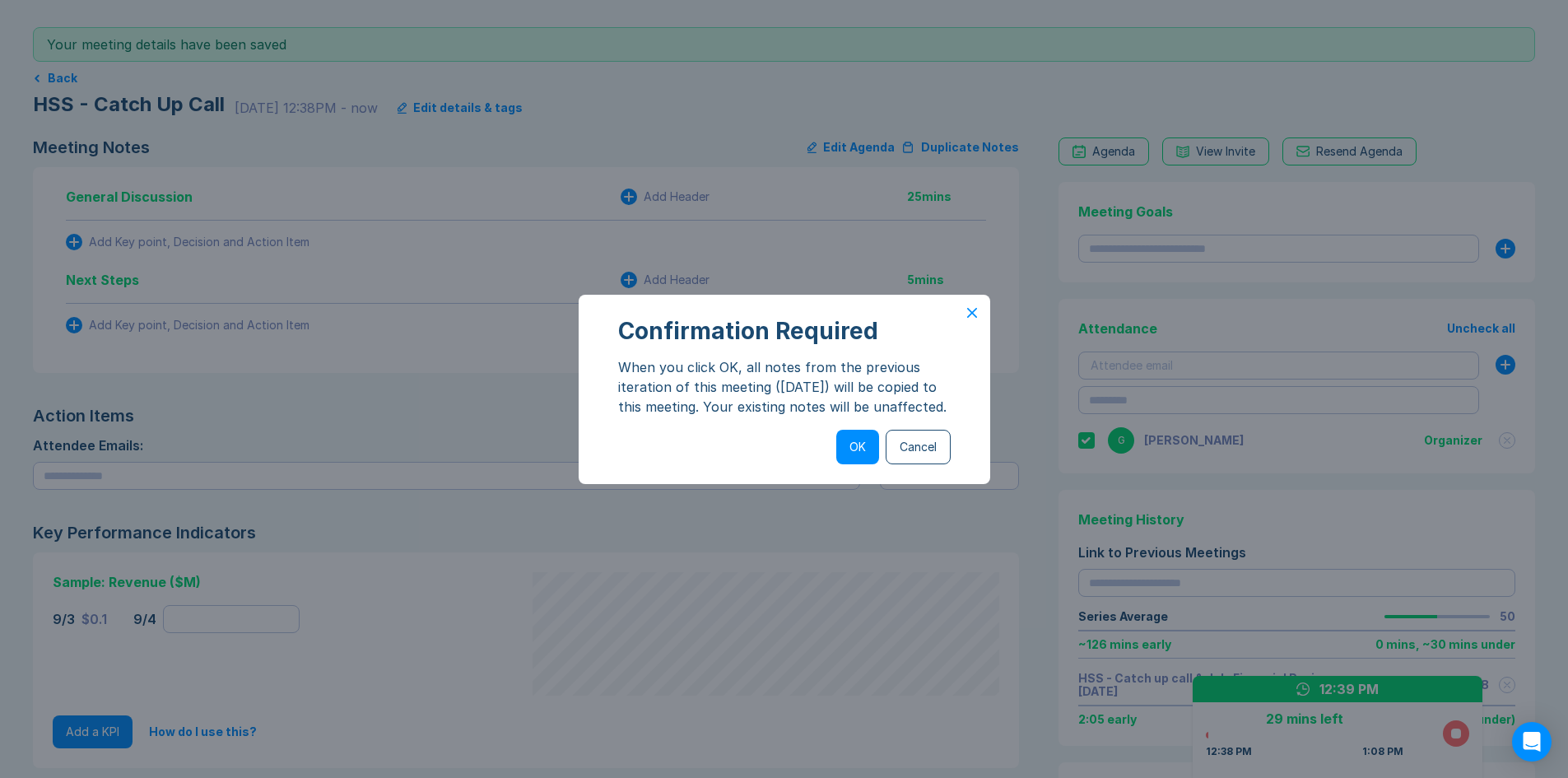
click at [857, 446] on button "OK" at bounding box center [858, 447] width 43 height 35
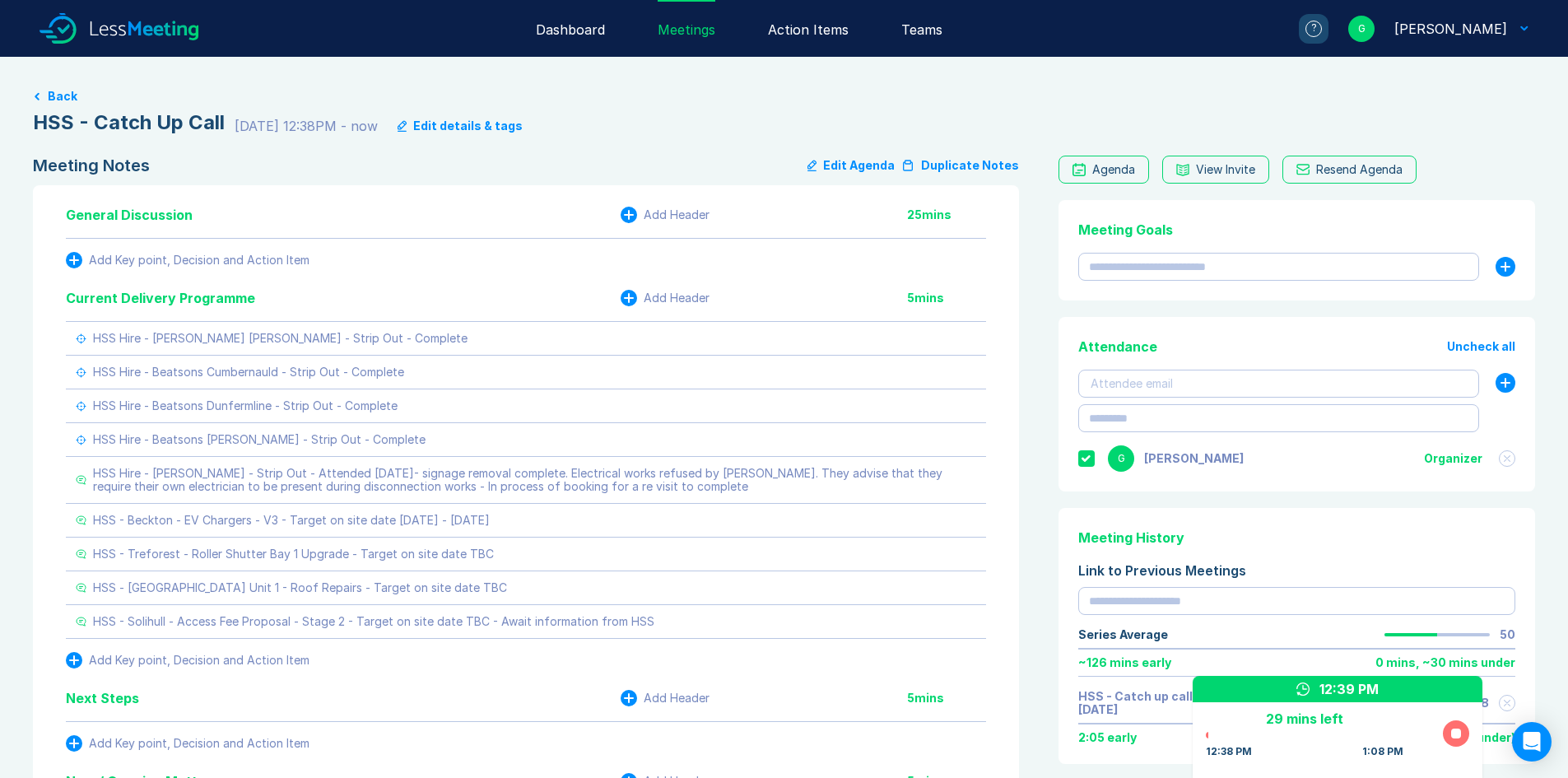
scroll to position [73, 0]
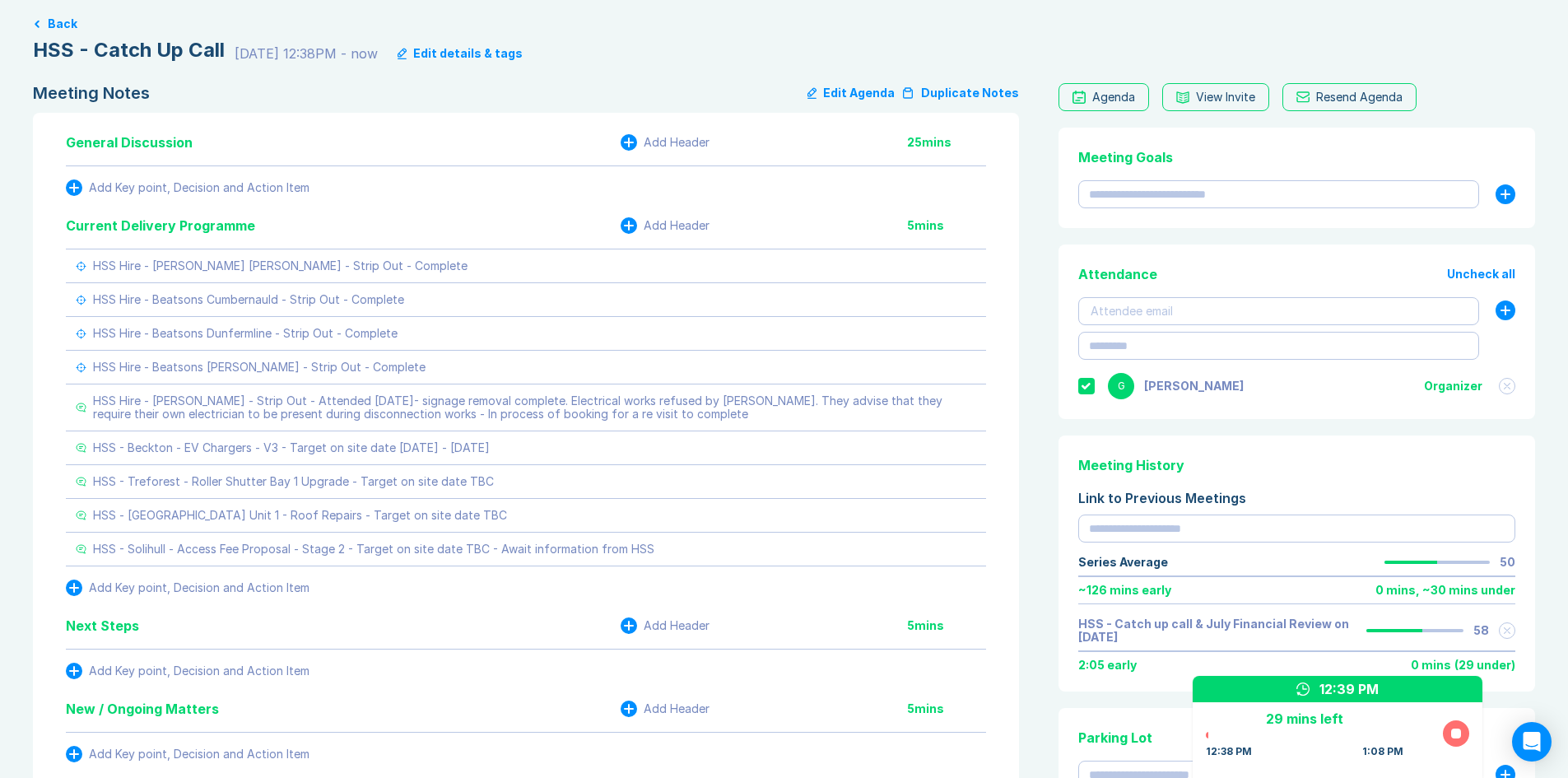
click at [850, 95] on button "Edit Agenda" at bounding box center [851, 93] width 87 height 20
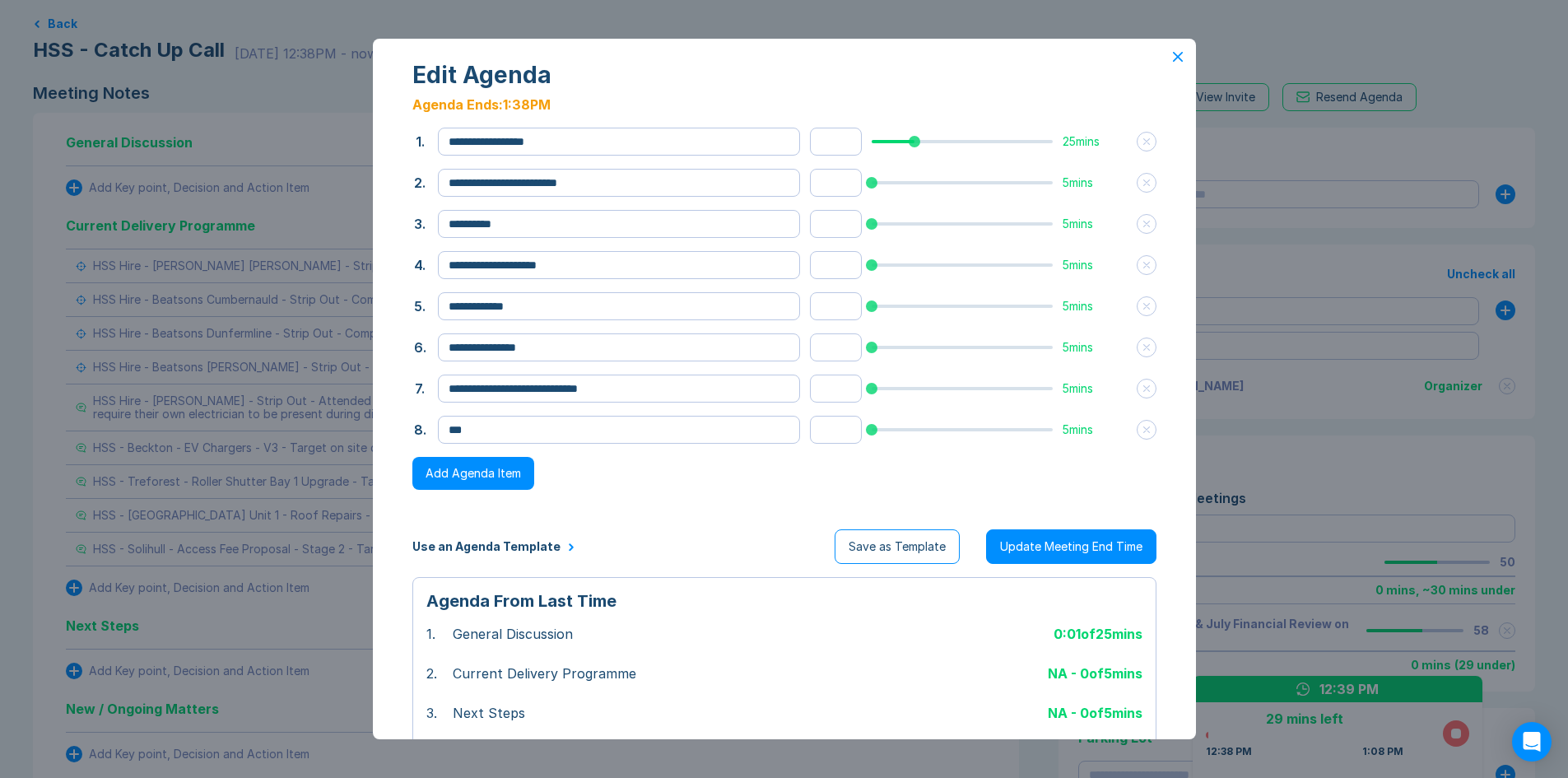
click at [1137, 142] on button at bounding box center [1146, 142] width 19 height 20
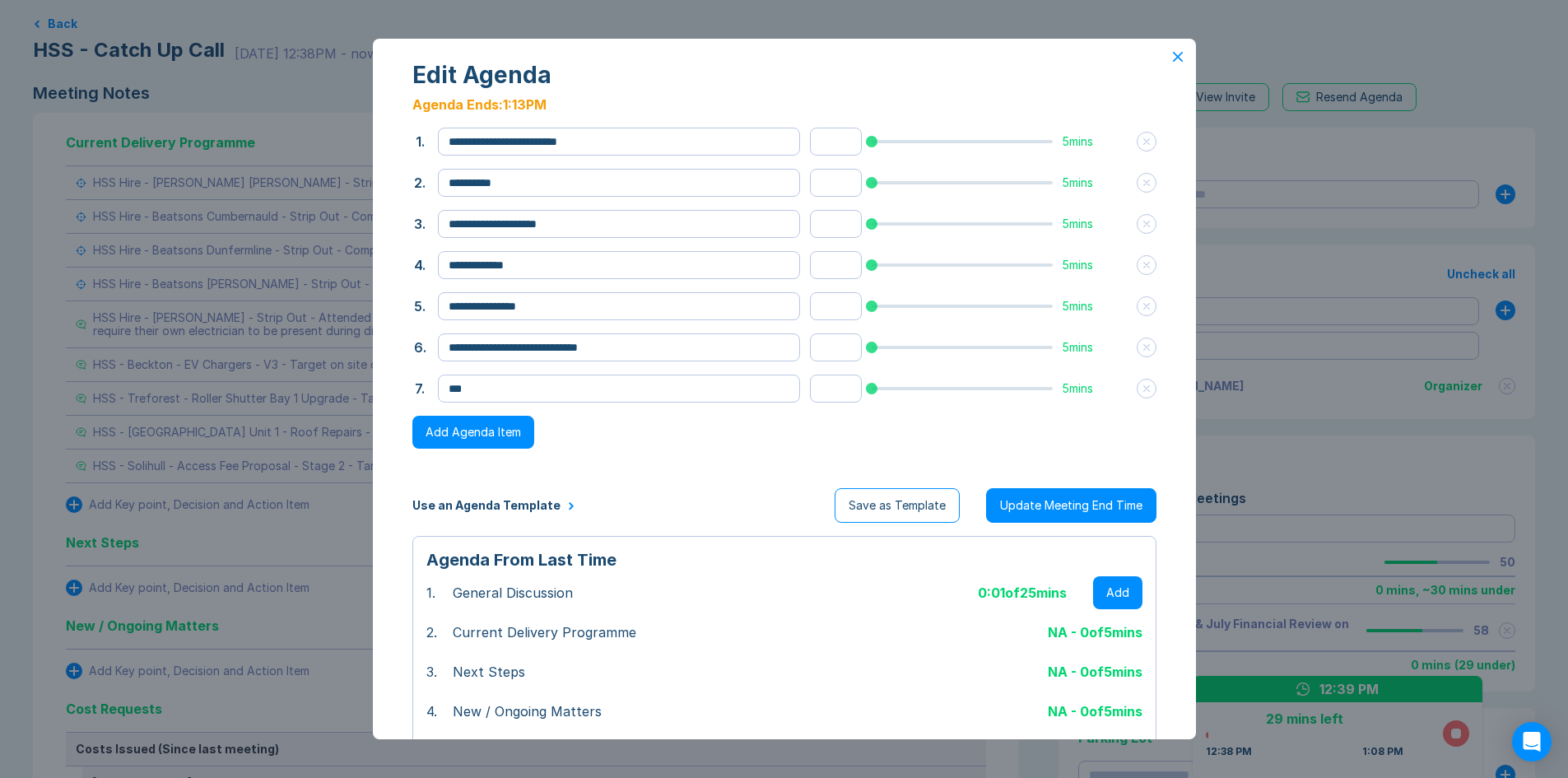
click at [1021, 505] on button "Update Meeting End Time" at bounding box center [1071, 506] width 170 height 35
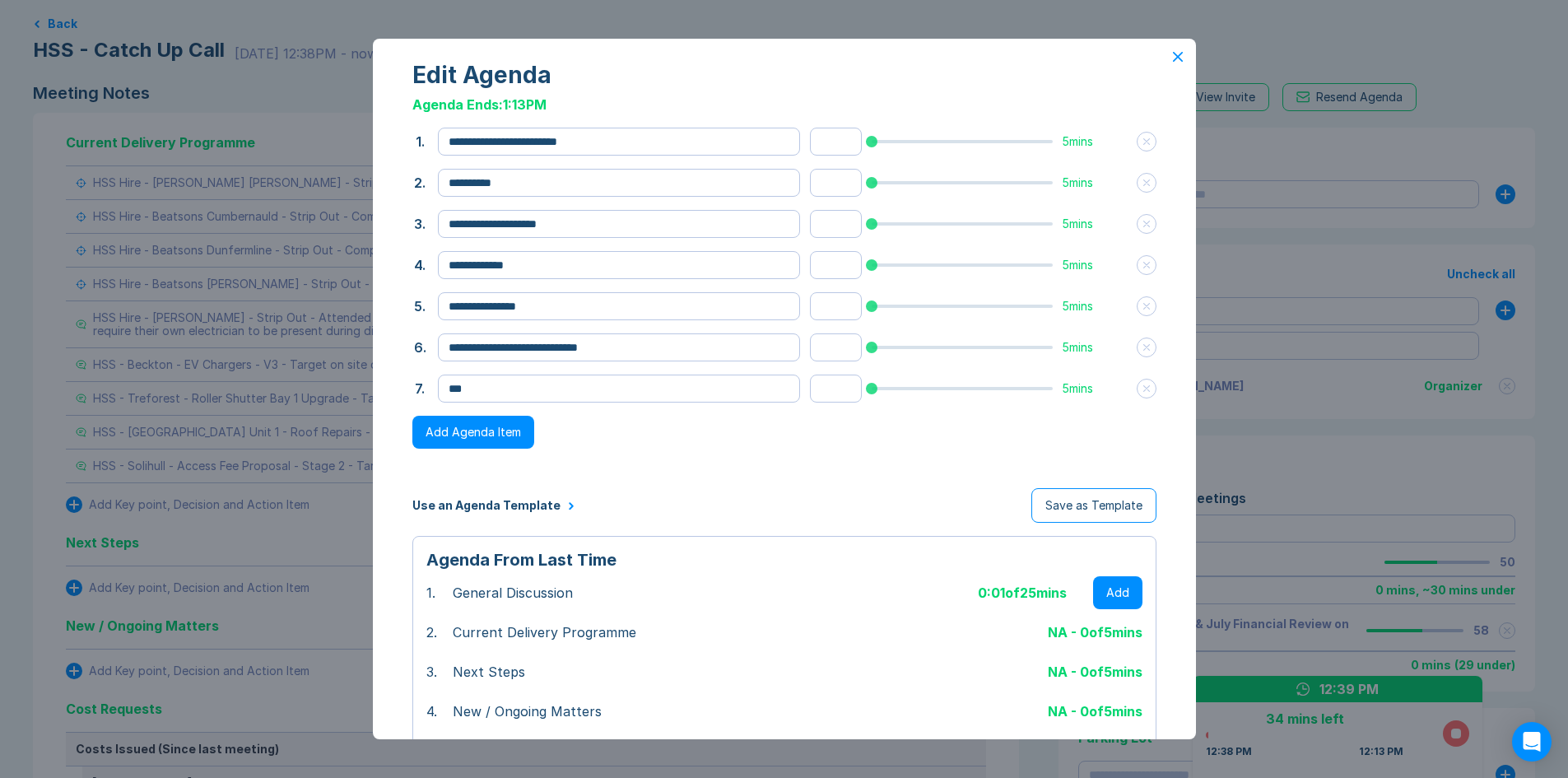
click at [1173, 49] on div "**********" at bounding box center [785, 478] width 823 height 881
click at [1172, 60] on div "**********" at bounding box center [785, 478] width 823 height 881
click at [1173, 54] on icon at bounding box center [1176, 56] width 8 height 8
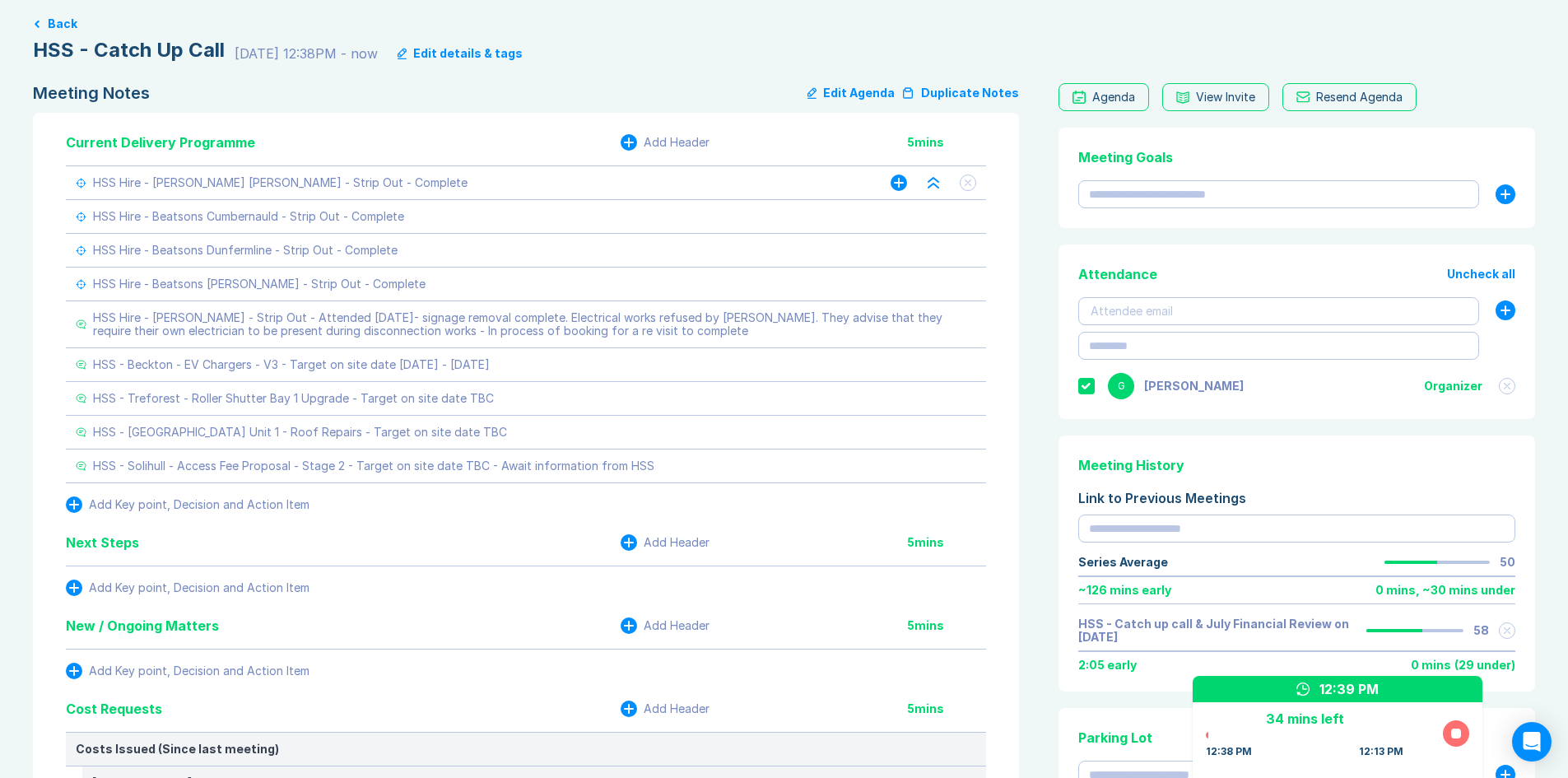
click at [412, 179] on div "HSS Hire - [PERSON_NAME] [PERSON_NAME] - Strip Out - Complete" at bounding box center [466, 183] width 782 height 33
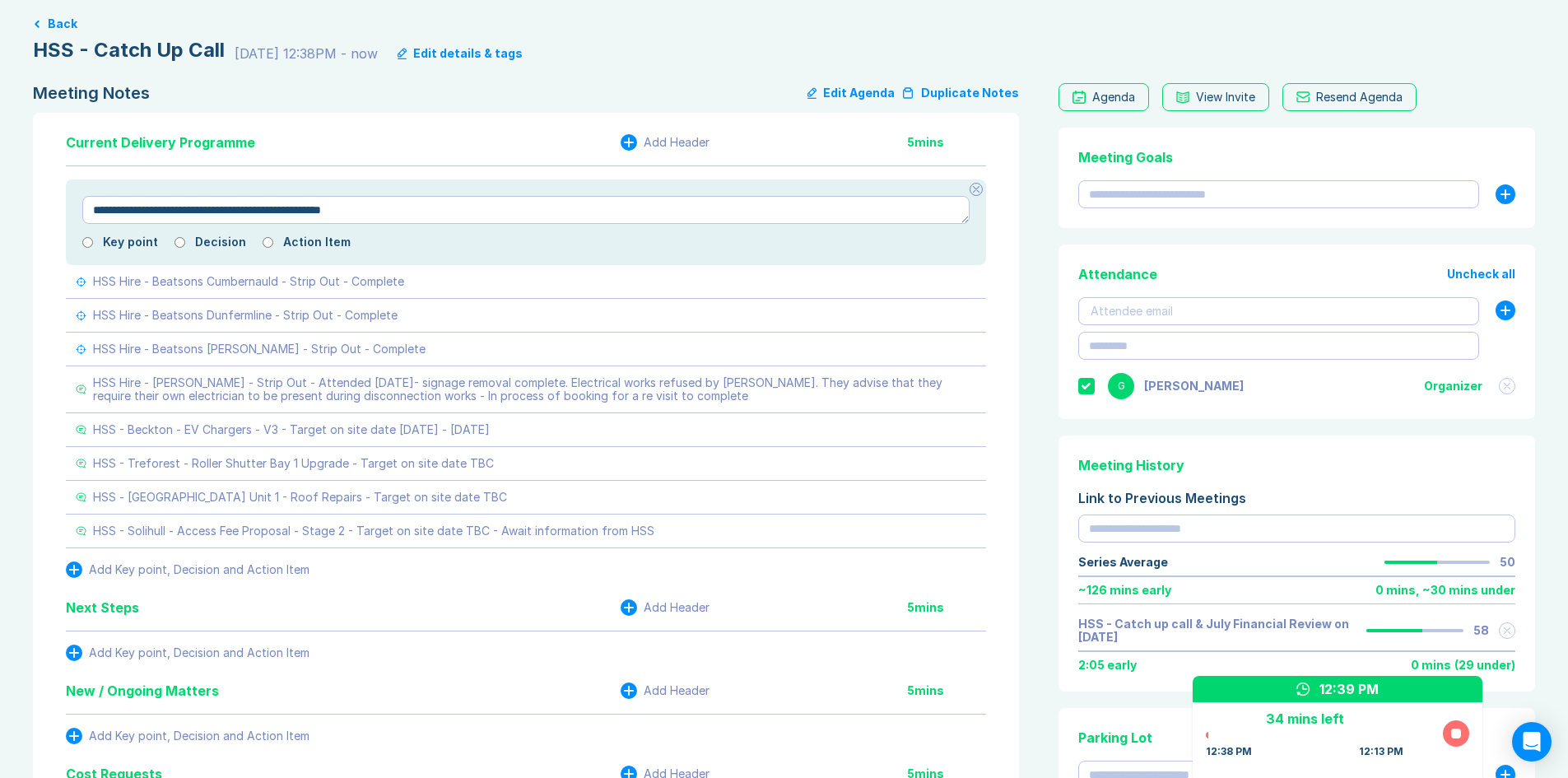
click at [687, 213] on textarea "**********" at bounding box center [525, 210] width 888 height 28
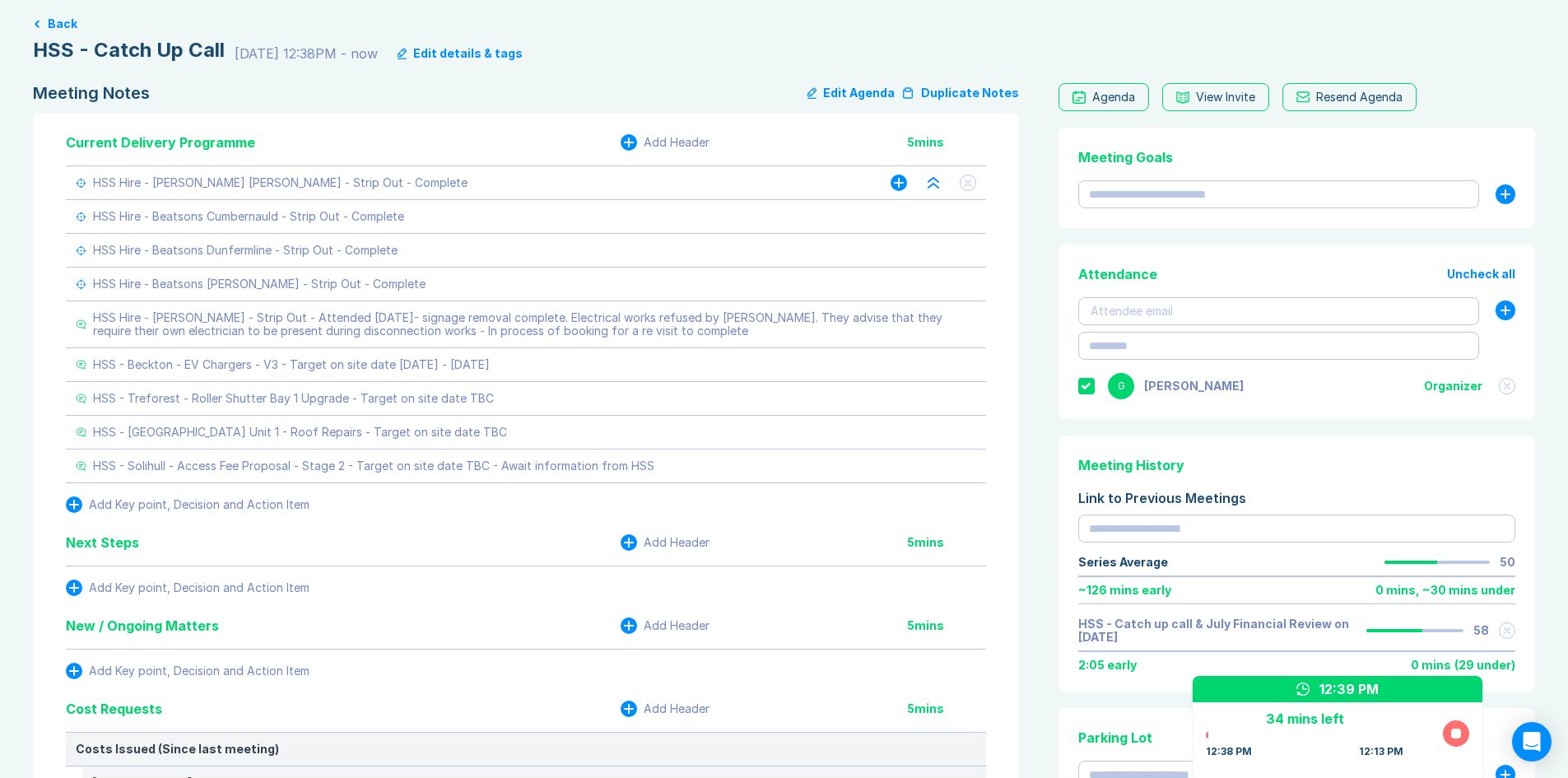
click at [969, 180] on icon at bounding box center [968, 182] width 6 height 6
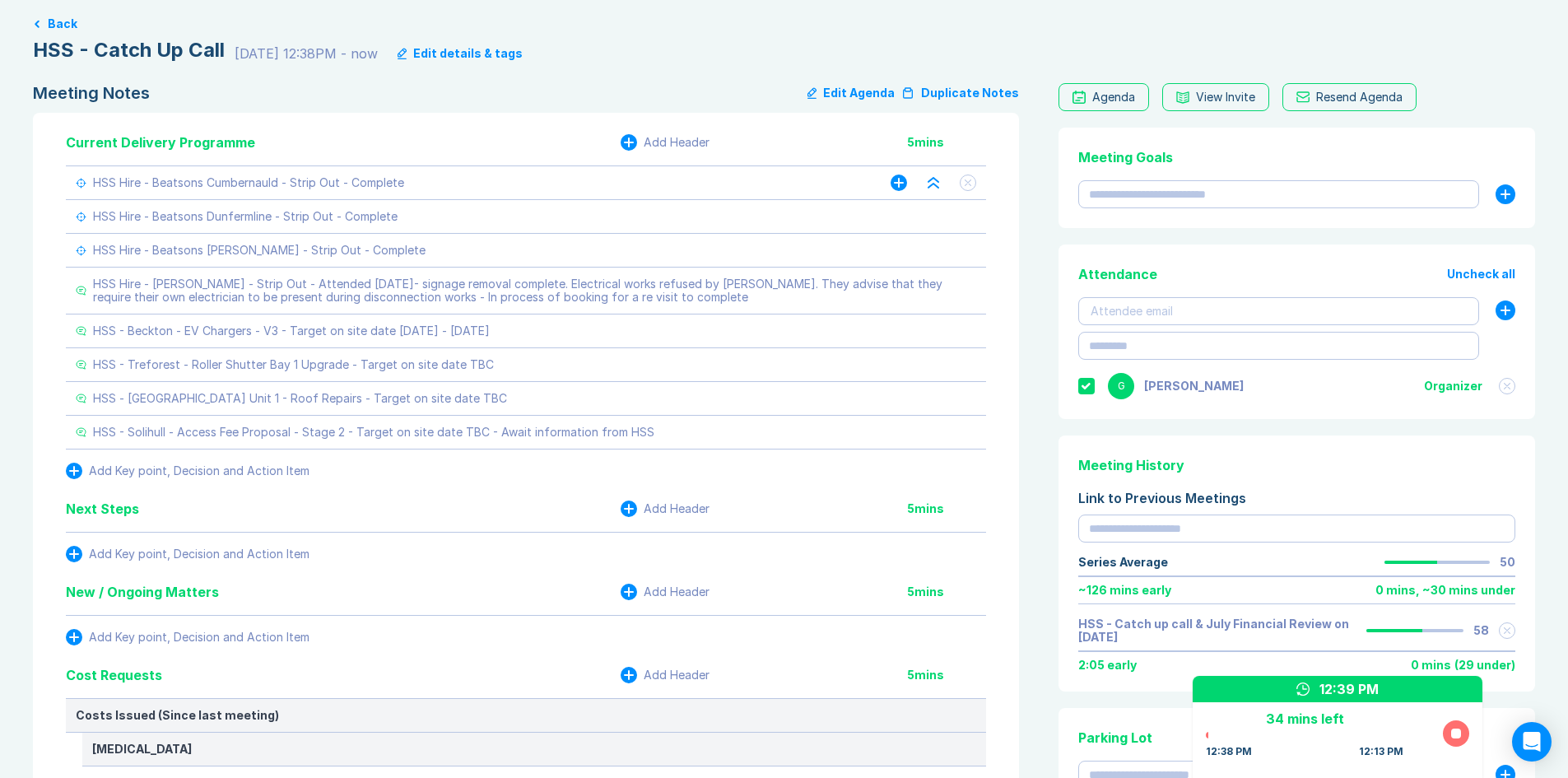
click at [969, 180] on icon at bounding box center [968, 182] width 6 height 6
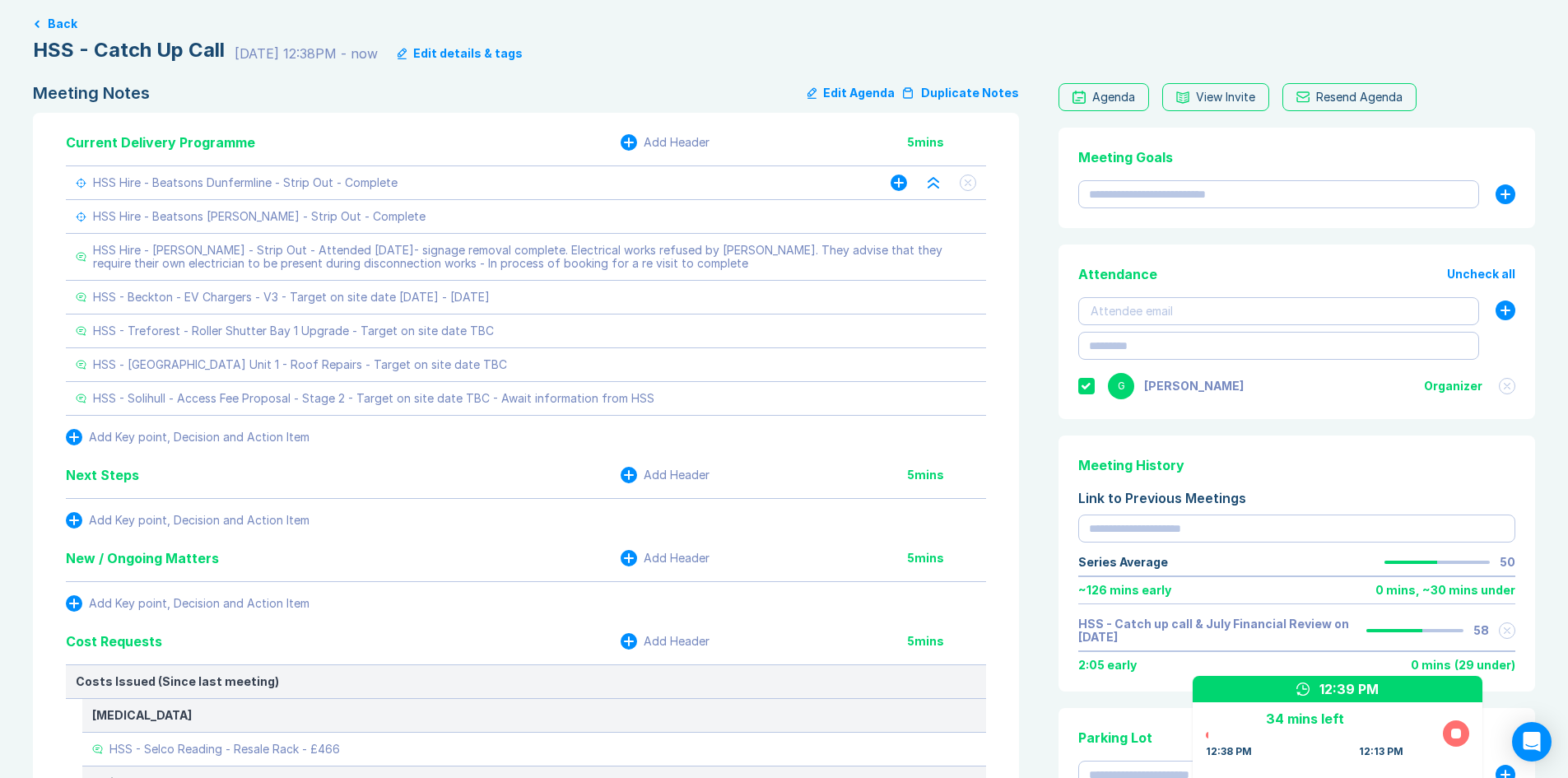
click at [969, 180] on icon at bounding box center [968, 182] width 6 height 6
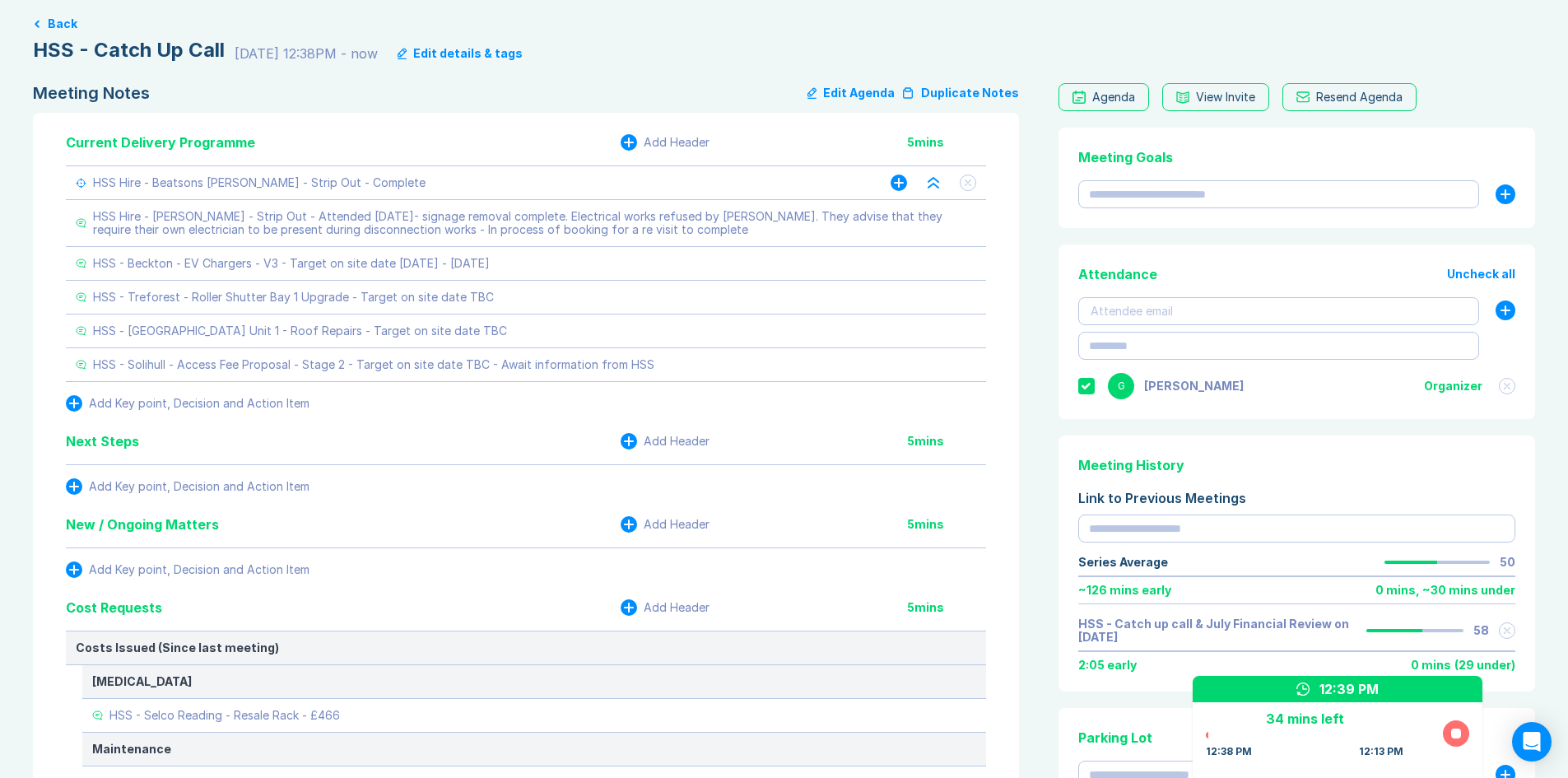
click at [969, 180] on icon at bounding box center [968, 182] width 6 height 6
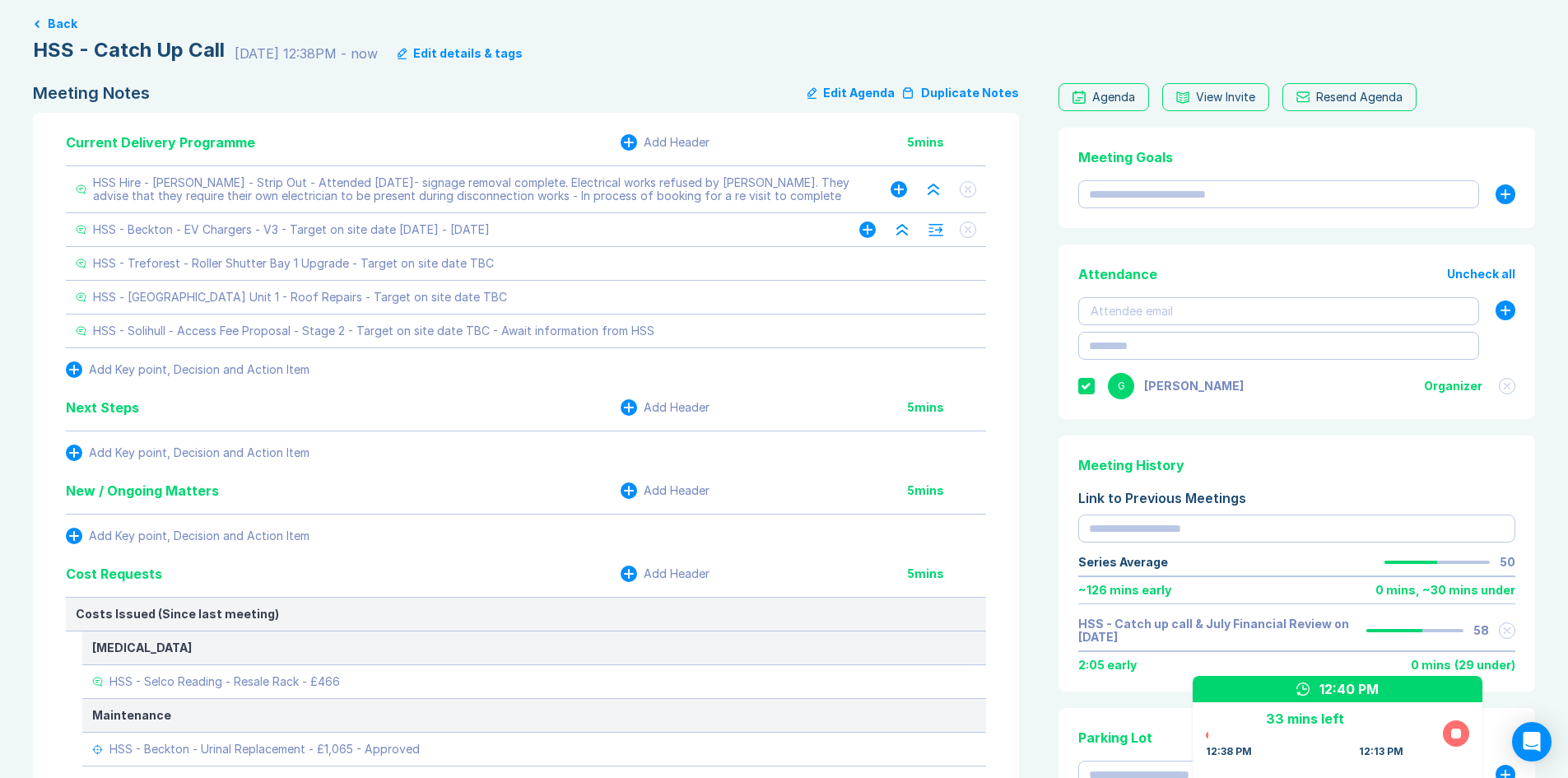
click at [439, 235] on div "HSS - Beckton - EV Chargers - V3 - Target on site date [DATE] - [DATE]" at bounding box center [291, 230] width 397 height 13
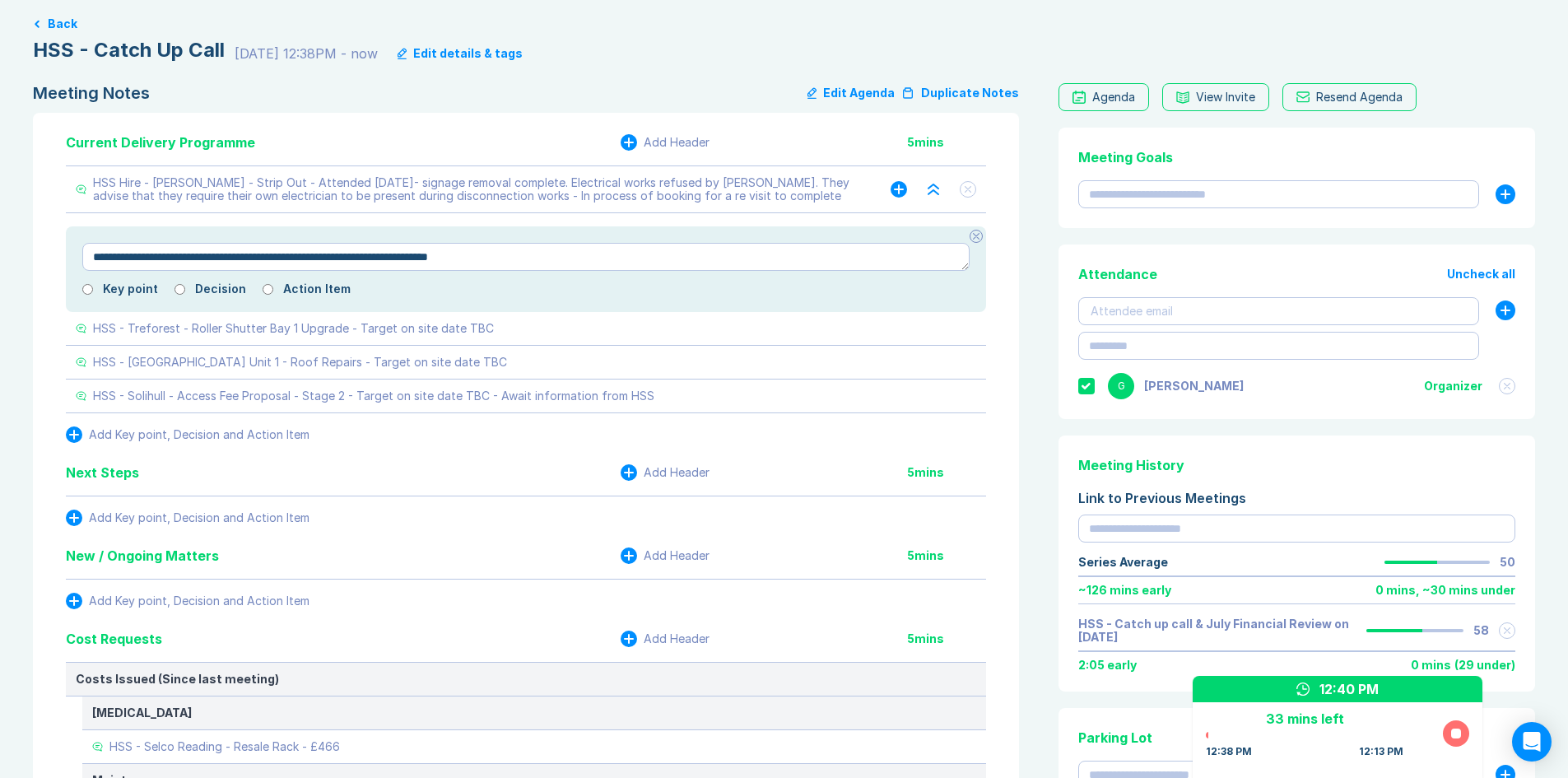
click at [566, 261] on textarea "**********" at bounding box center [525, 257] width 888 height 28
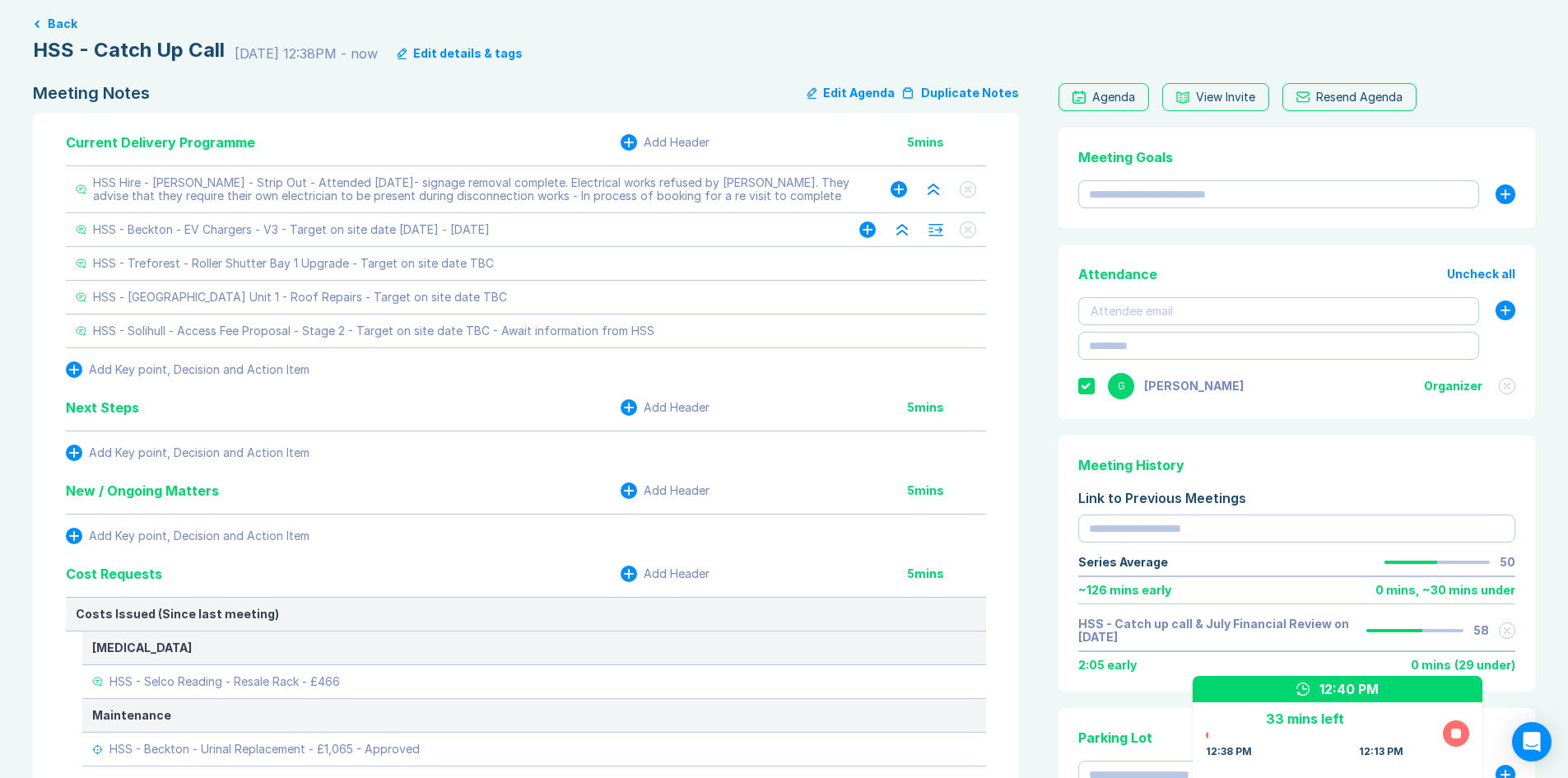
click at [412, 236] on div "HSS - Beckton - EV Chargers - V3 - Target on site date [DATE] - [DATE]" at bounding box center [291, 230] width 397 height 13
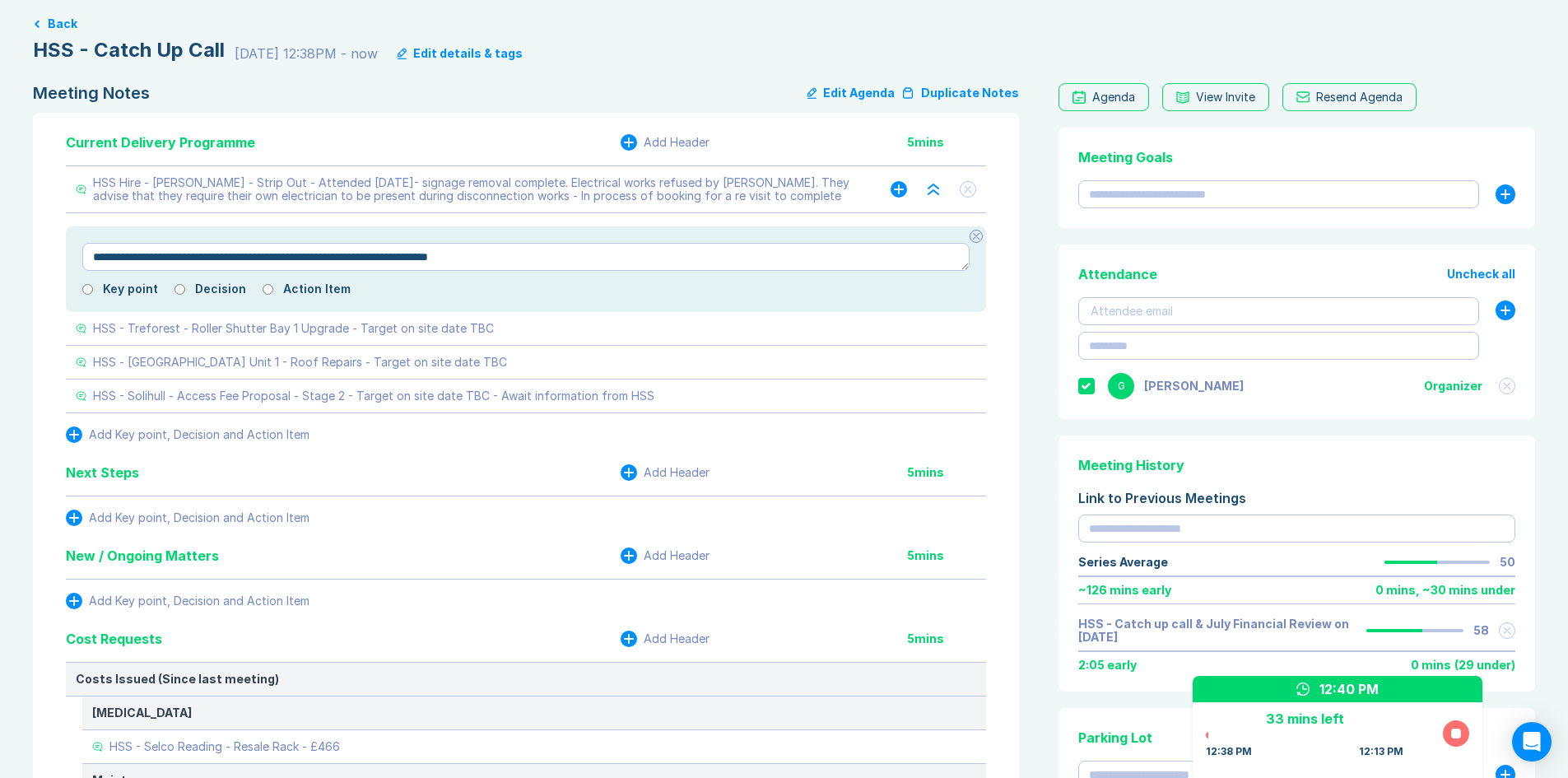
click at [229, 285] on label "Decision" at bounding box center [220, 289] width 51 height 13
type textarea "*"
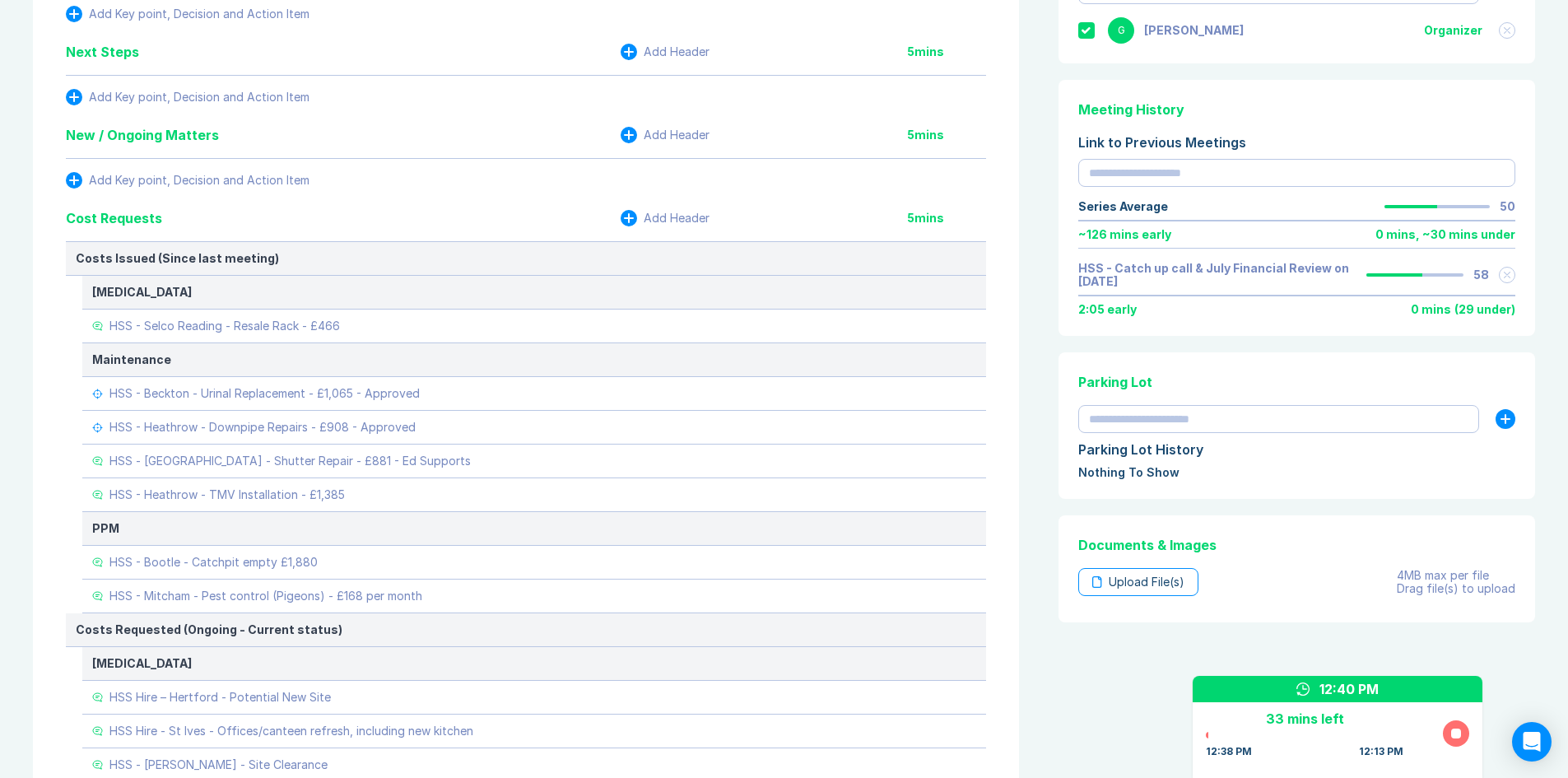
scroll to position [485, 0]
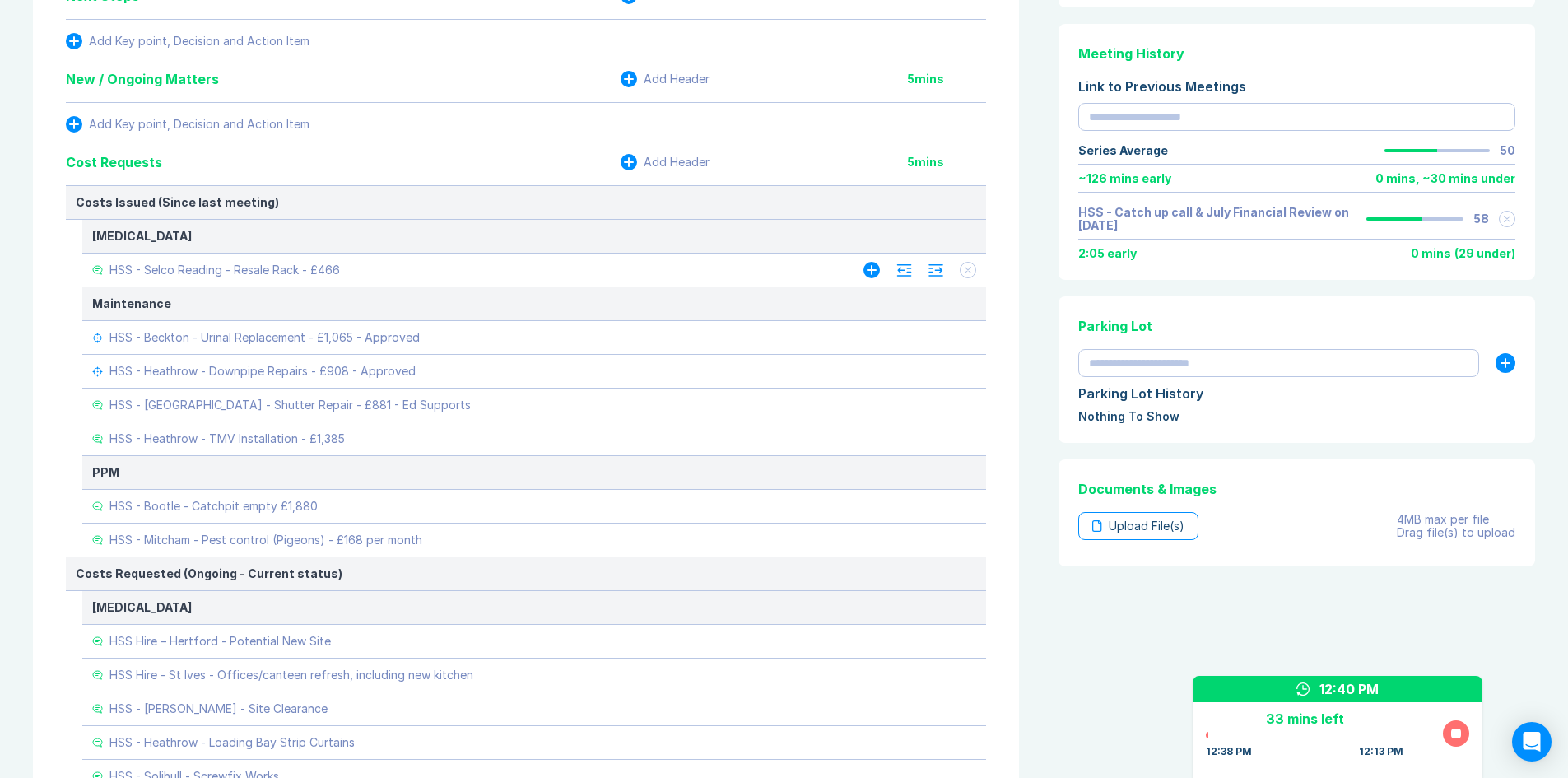
click at [972, 273] on button at bounding box center [968, 271] width 16 height 16
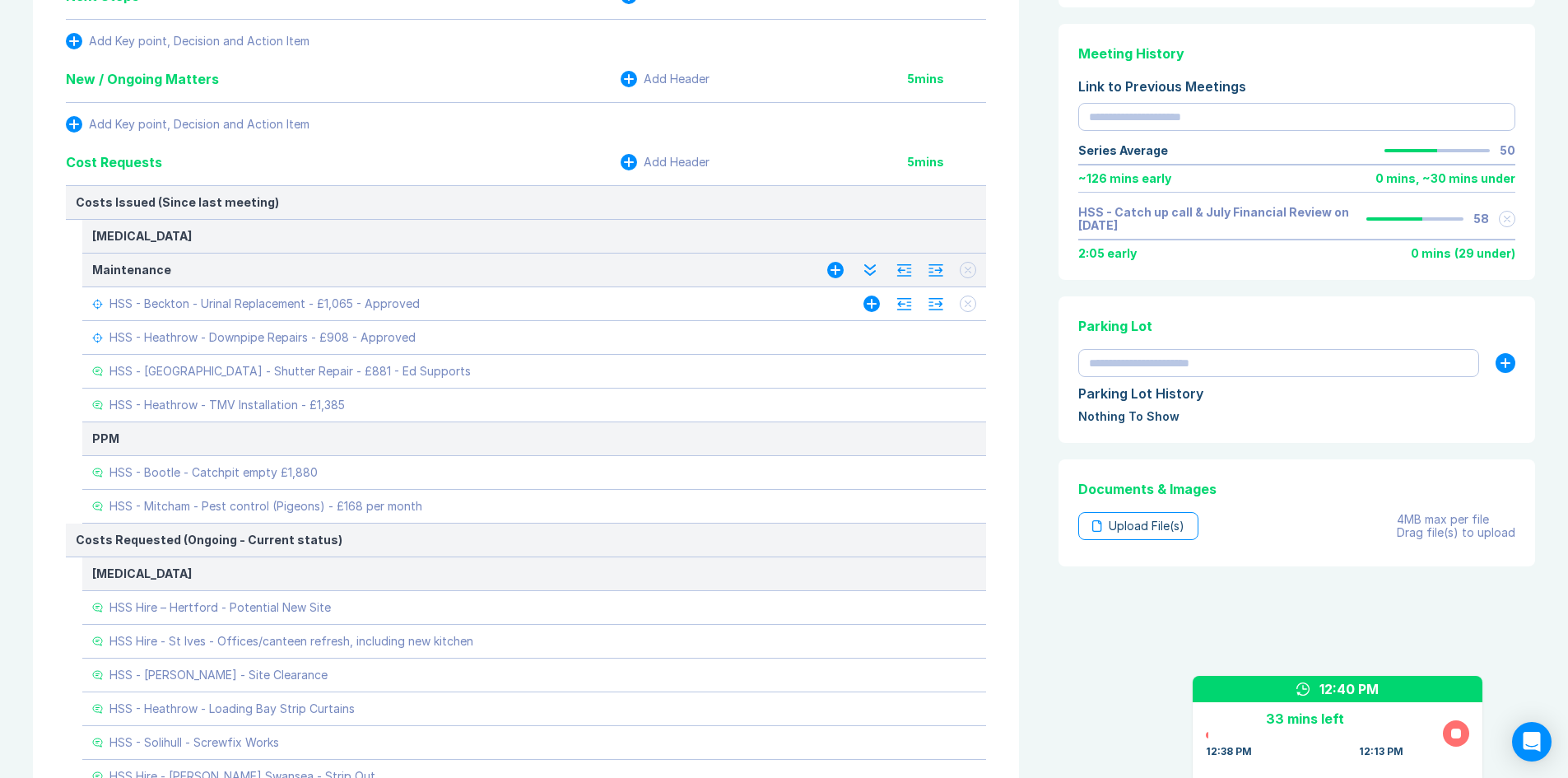
click at [972, 304] on button at bounding box center [968, 304] width 16 height 16
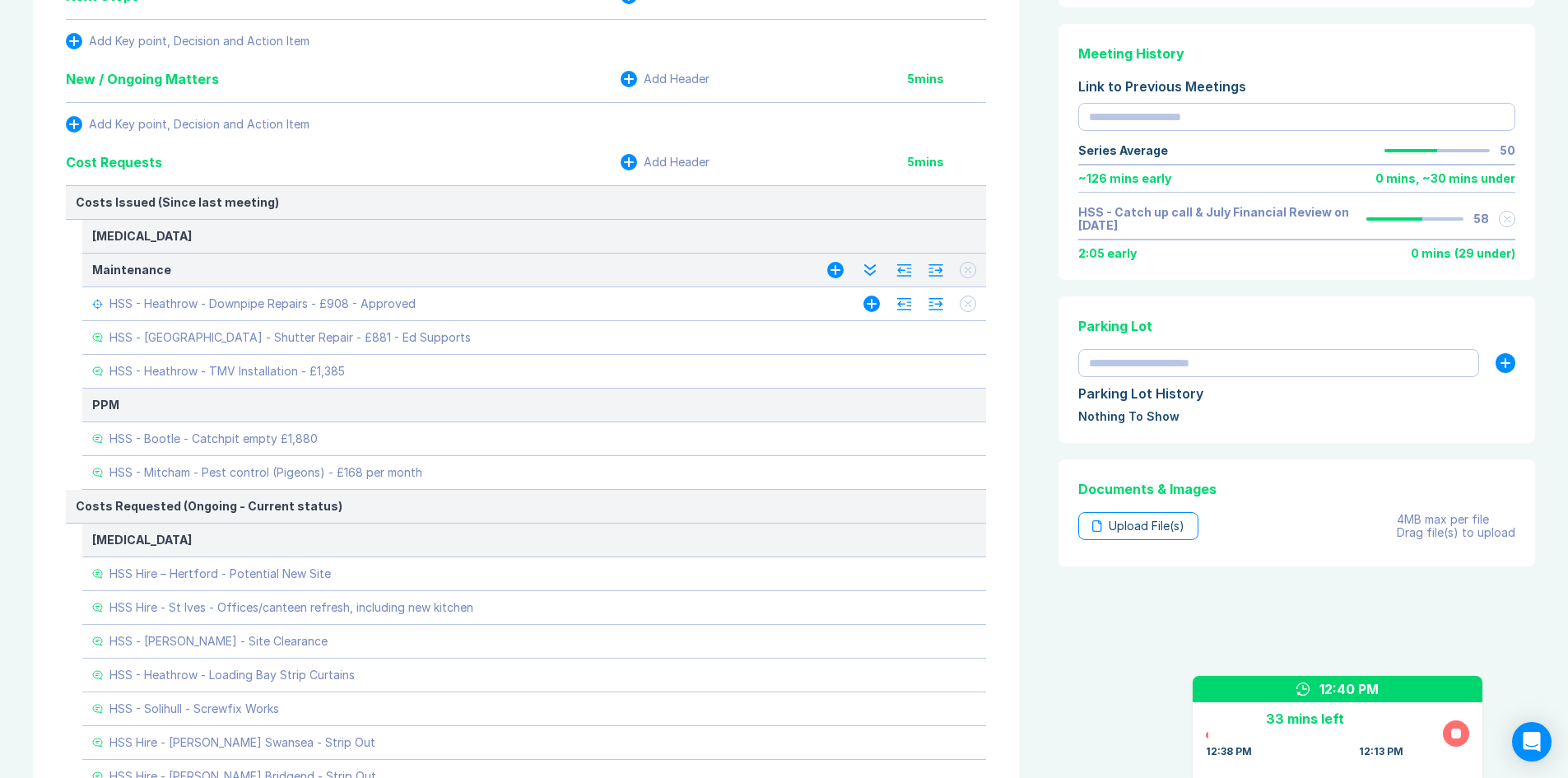
click at [965, 305] on icon at bounding box center [968, 303] width 6 height 6
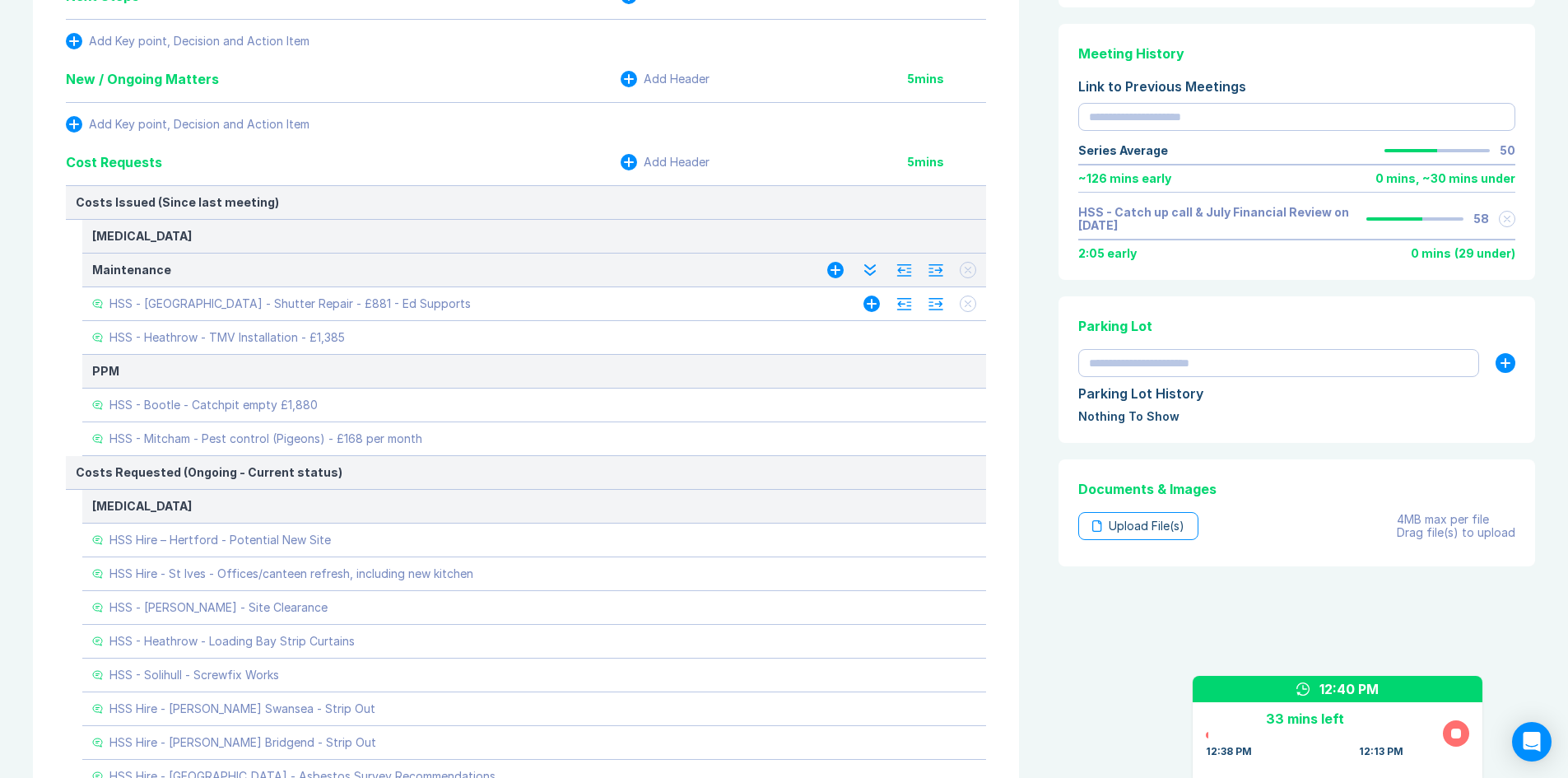
click at [966, 308] on button at bounding box center [968, 304] width 16 height 16
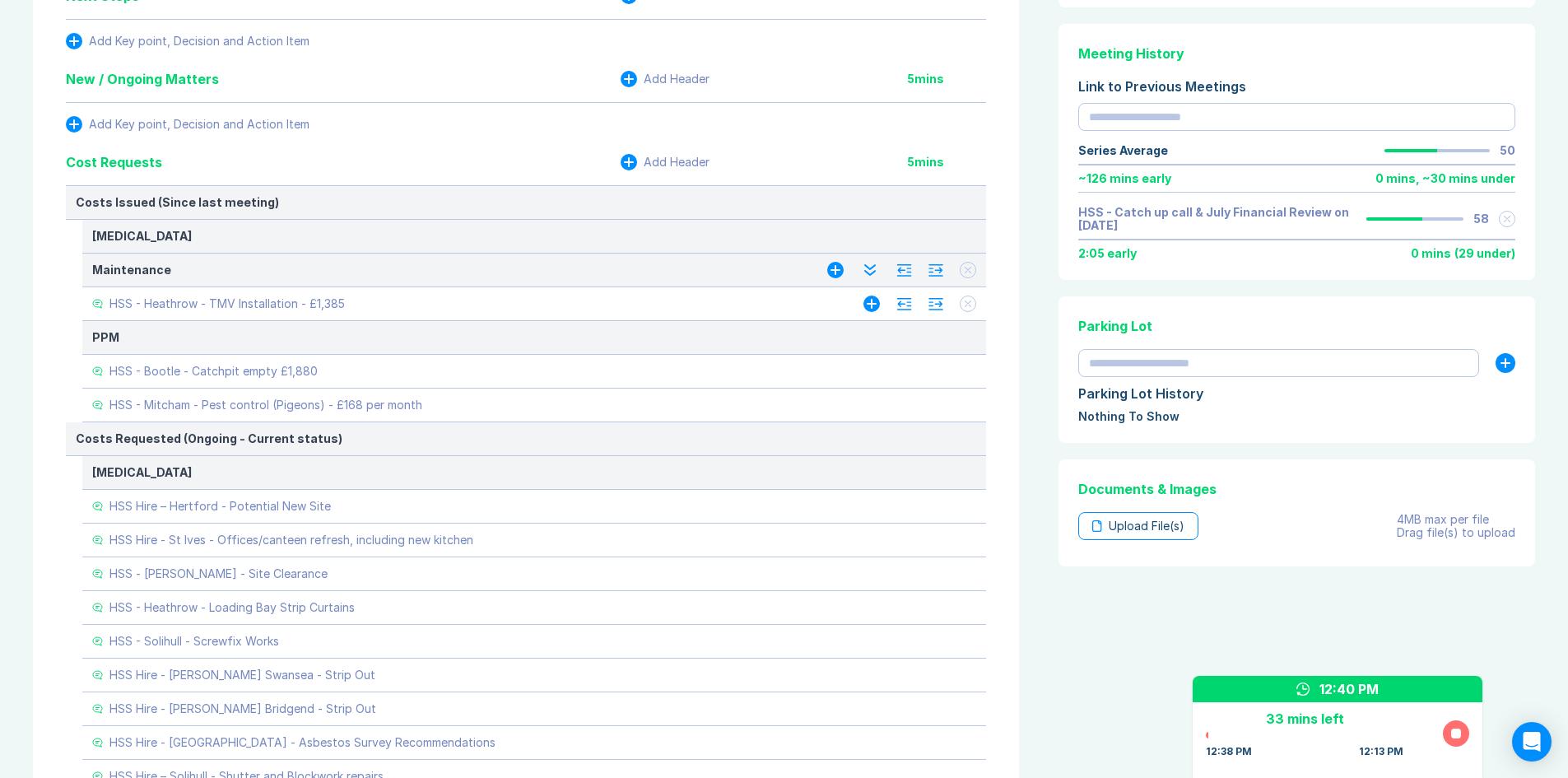
click at [968, 309] on button at bounding box center [968, 304] width 16 height 16
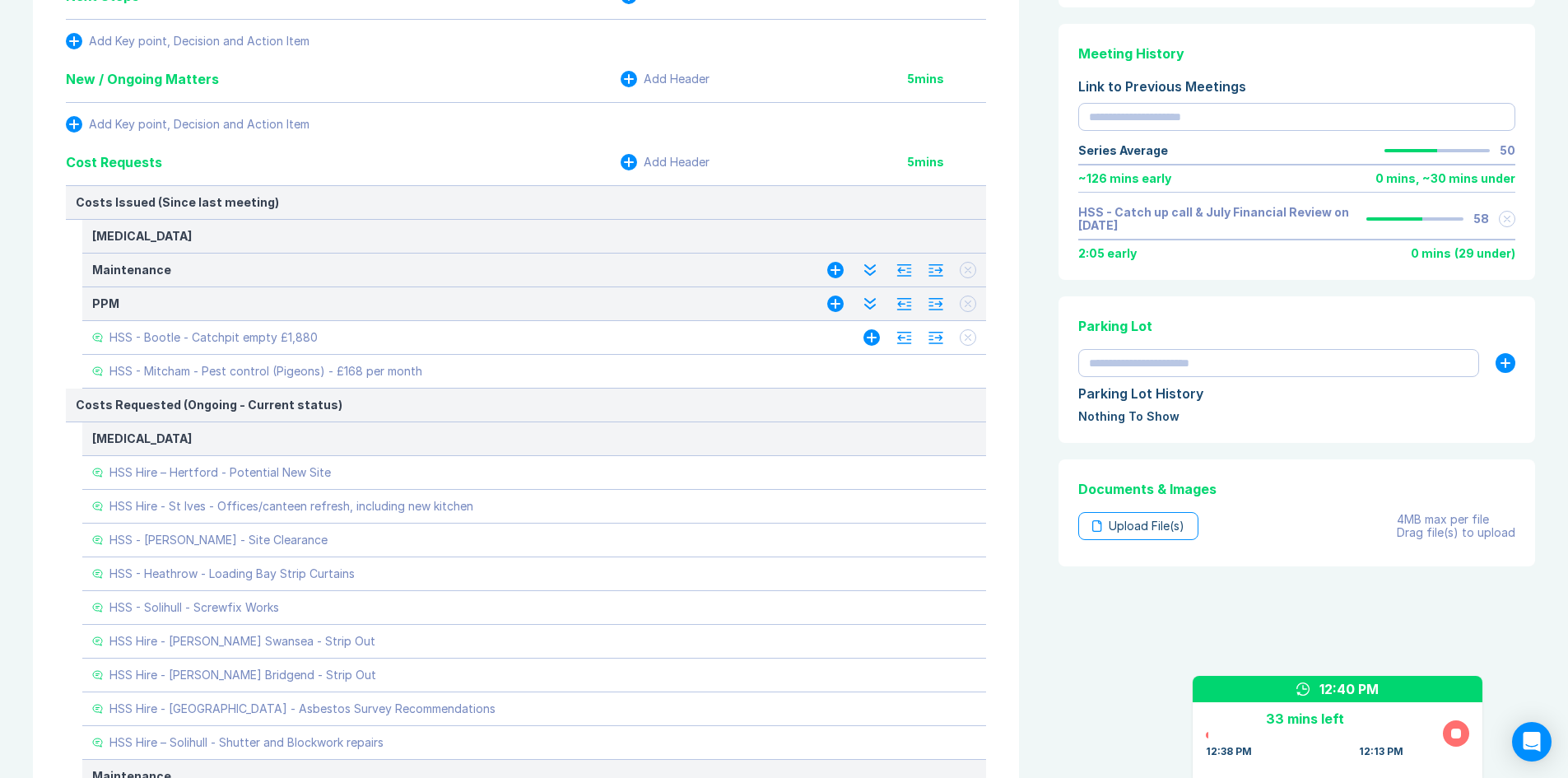
click at [965, 340] on icon at bounding box center [968, 337] width 6 height 6
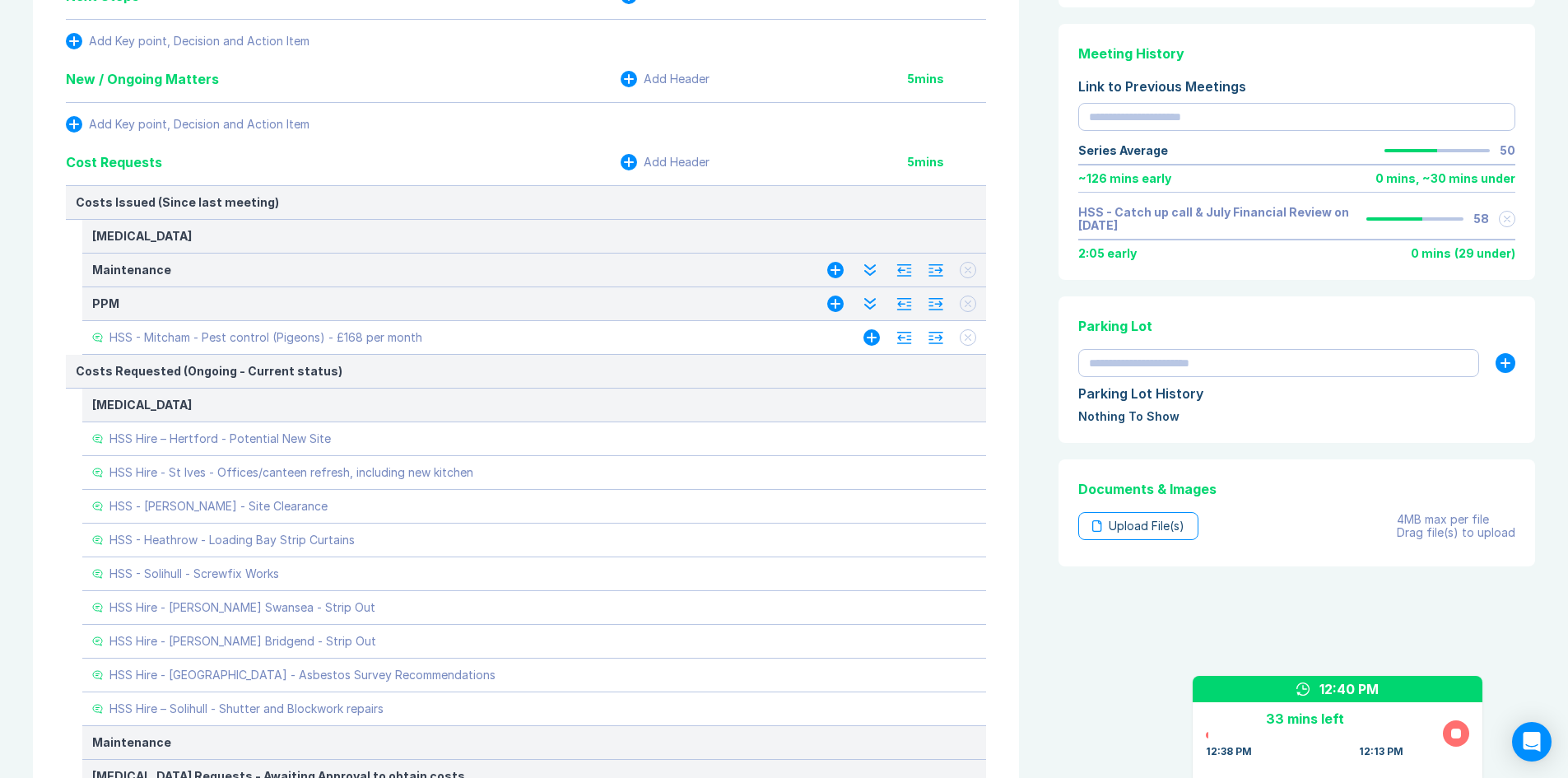
click at [963, 338] on button at bounding box center [968, 338] width 16 height 16
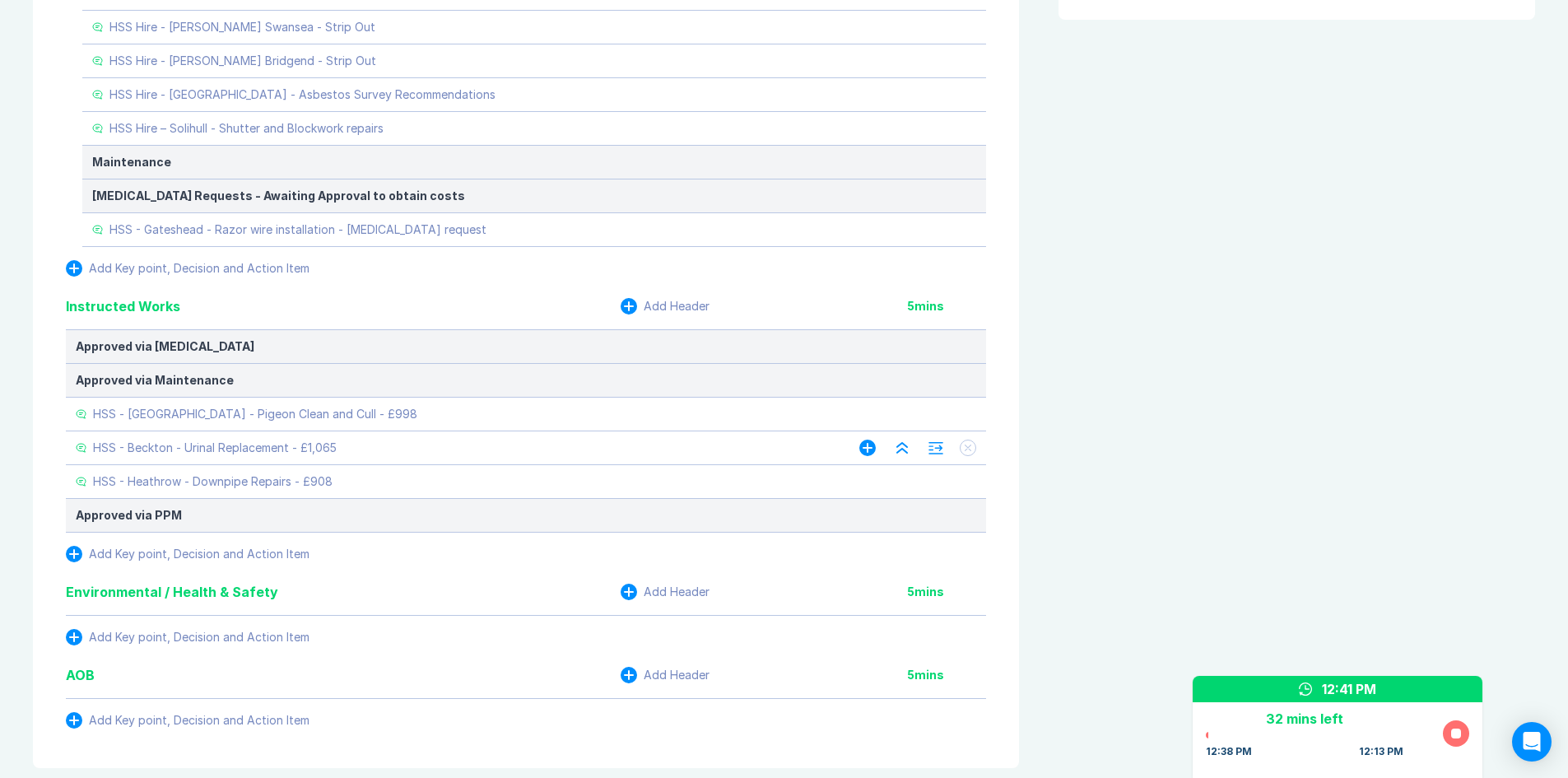
scroll to position [1061, 0]
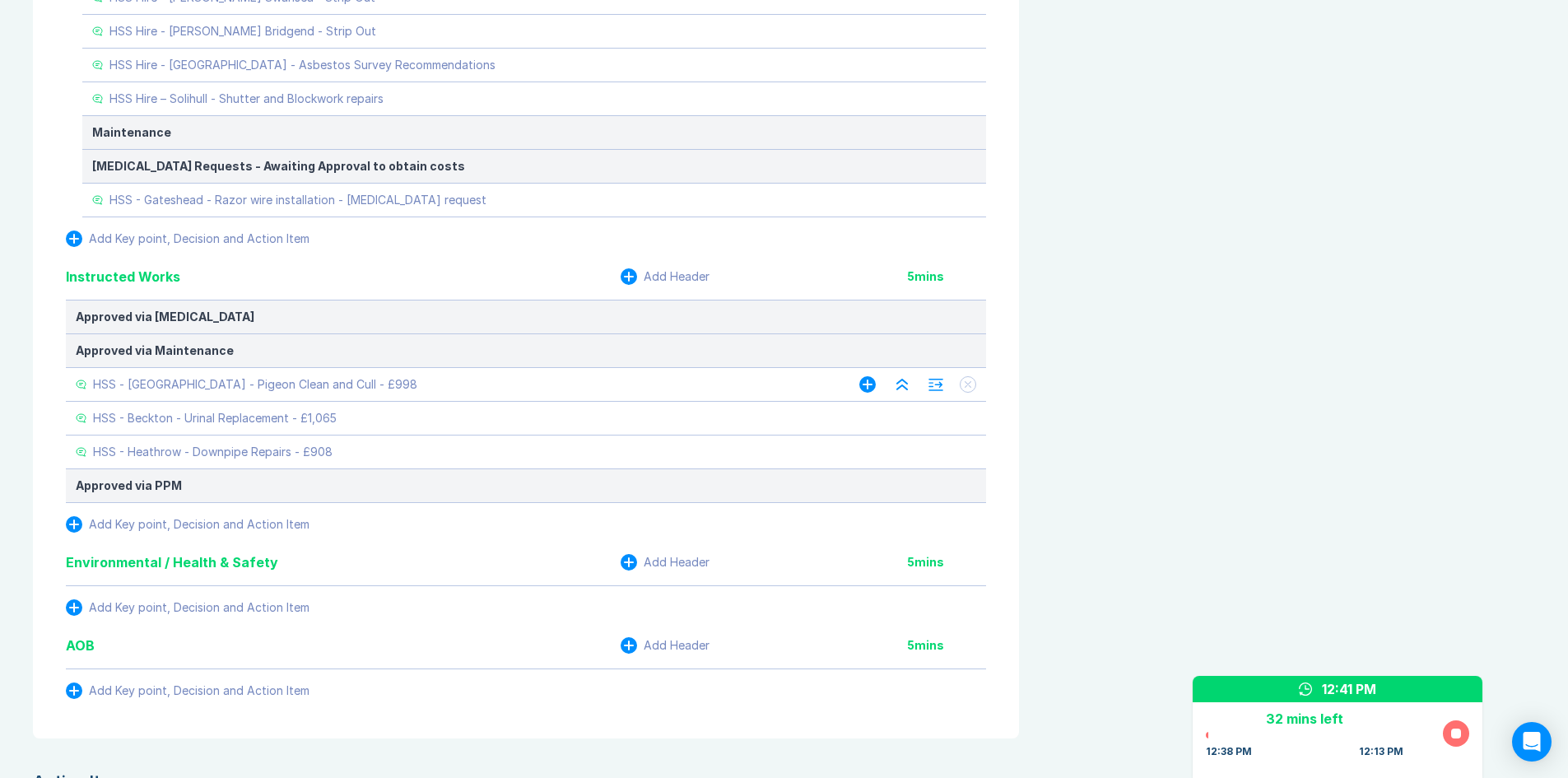
click at [970, 384] on icon at bounding box center [968, 384] width 6 height 6
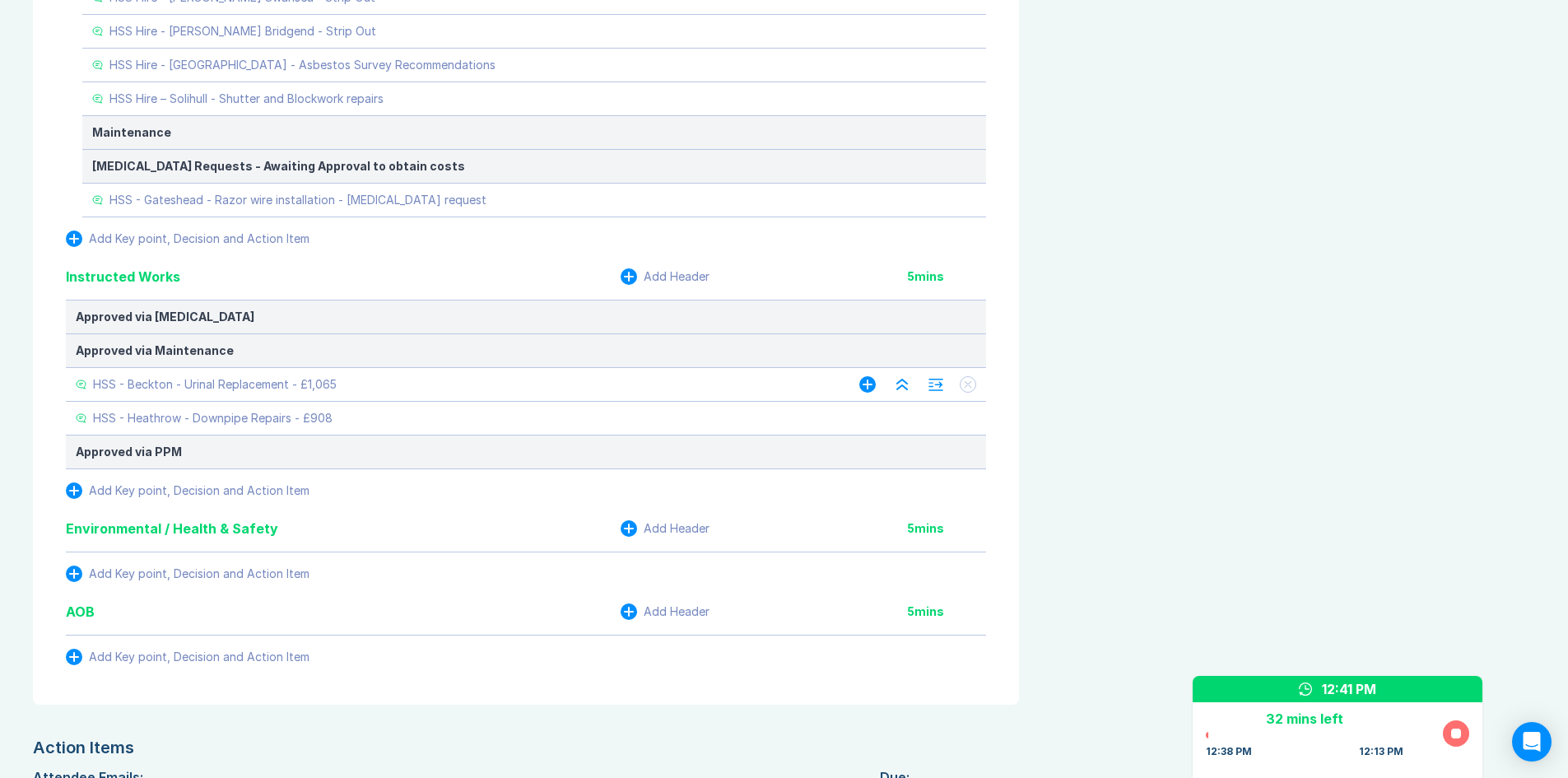
click at [970, 386] on icon at bounding box center [969, 385] width 5 height 5
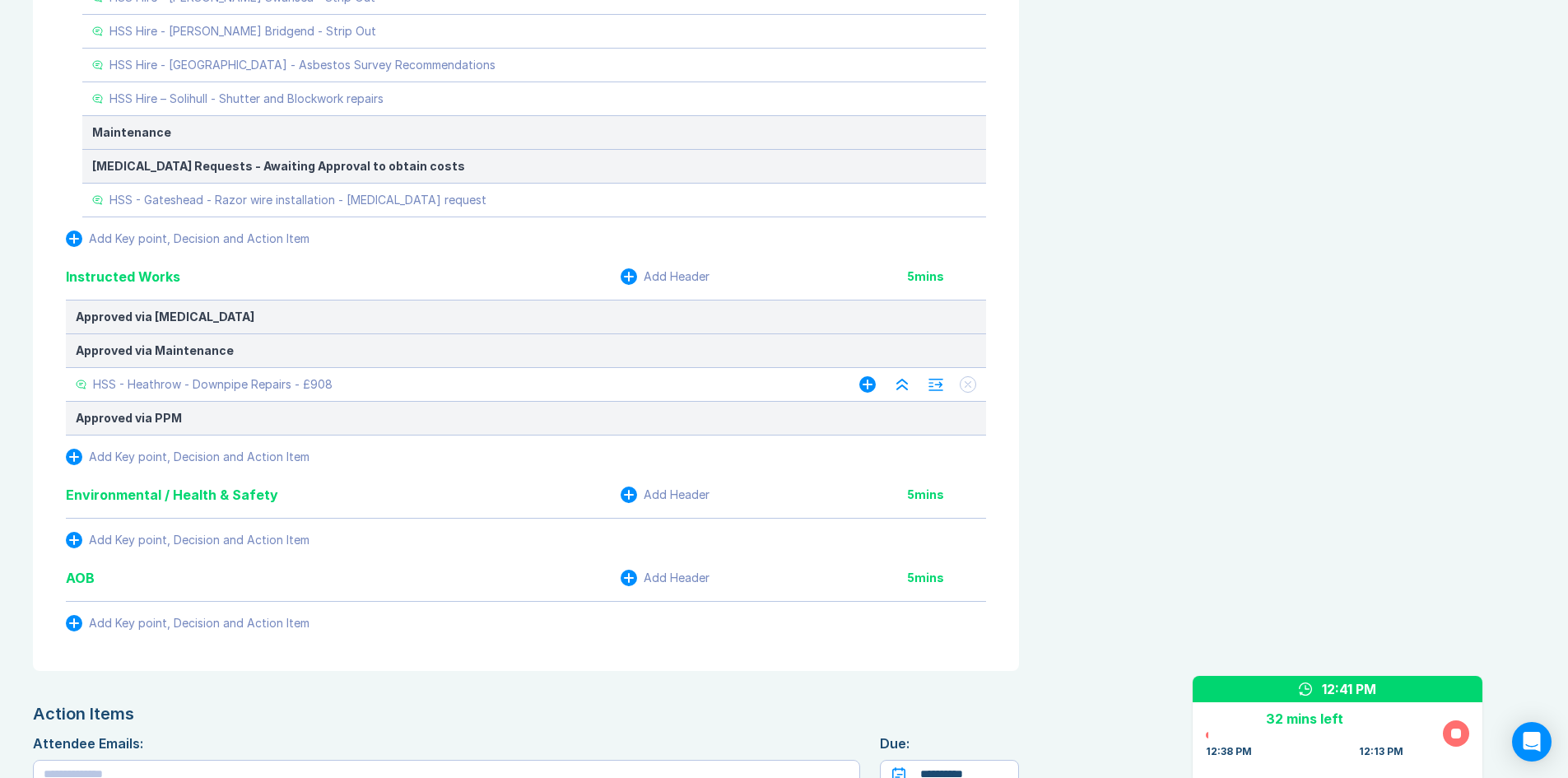
click at [970, 386] on icon at bounding box center [969, 385] width 5 height 5
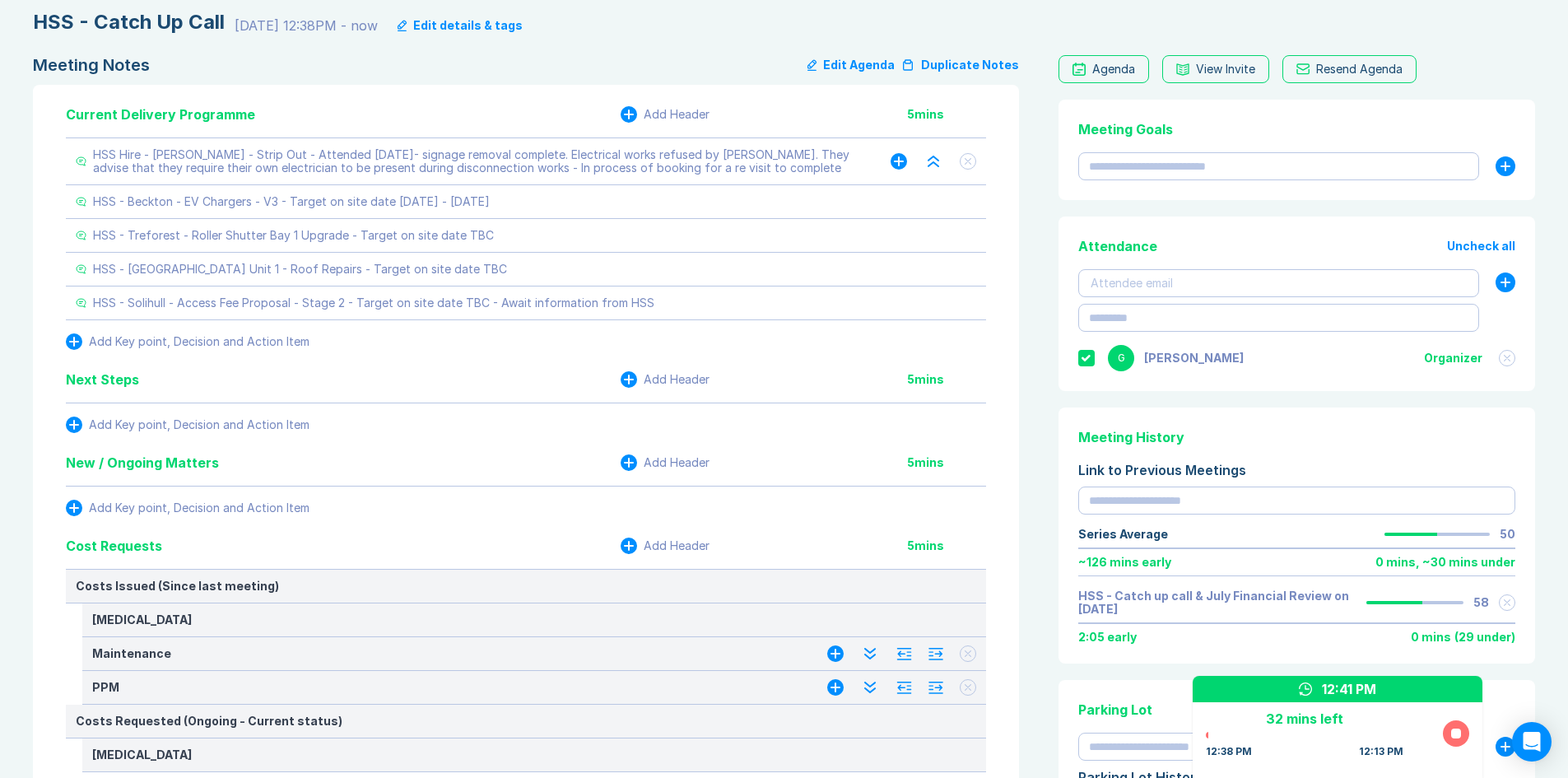
scroll to position [73, 0]
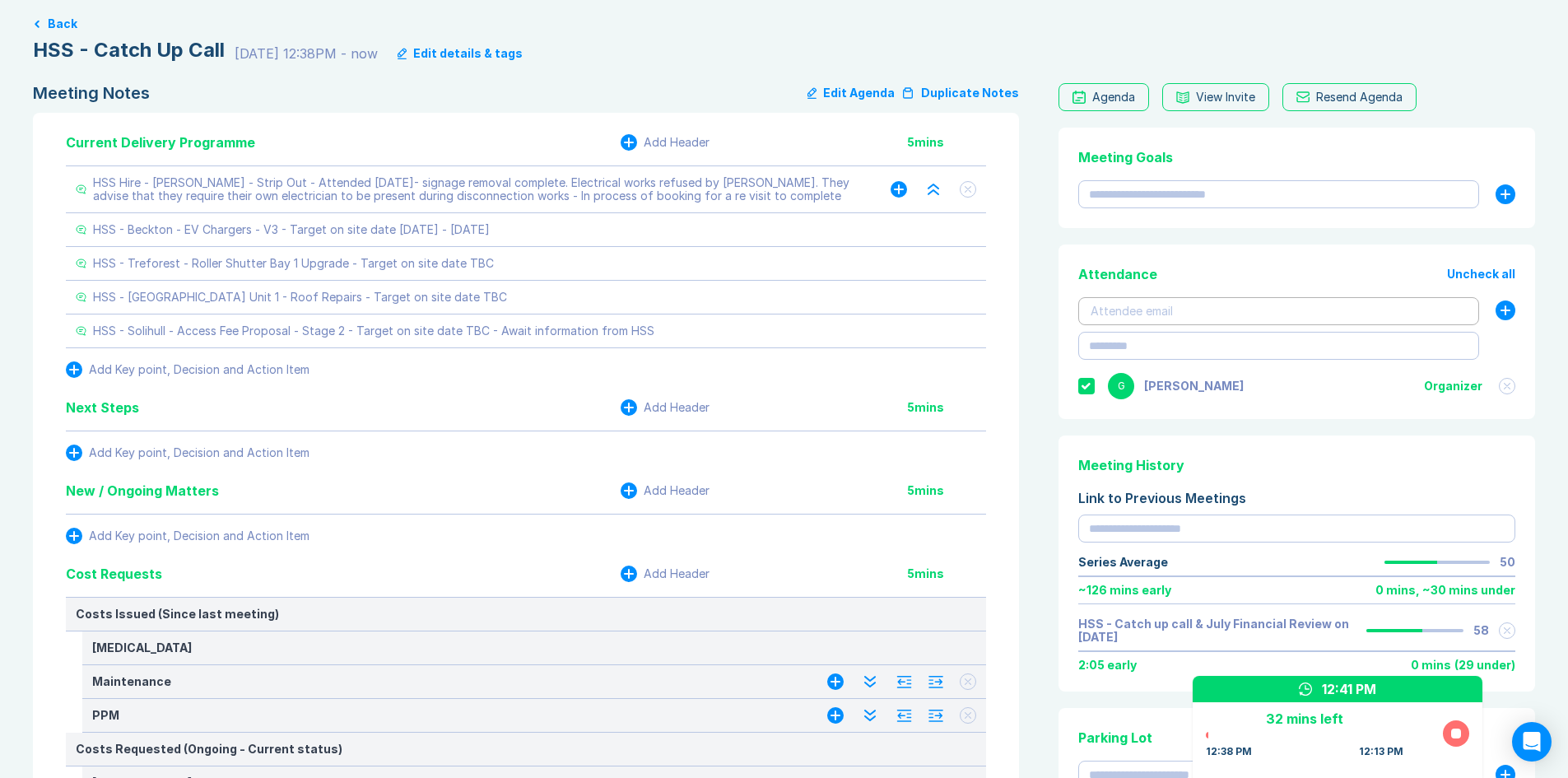
click at [1145, 314] on div at bounding box center [1278, 312] width 376 height 16
type input "**********"
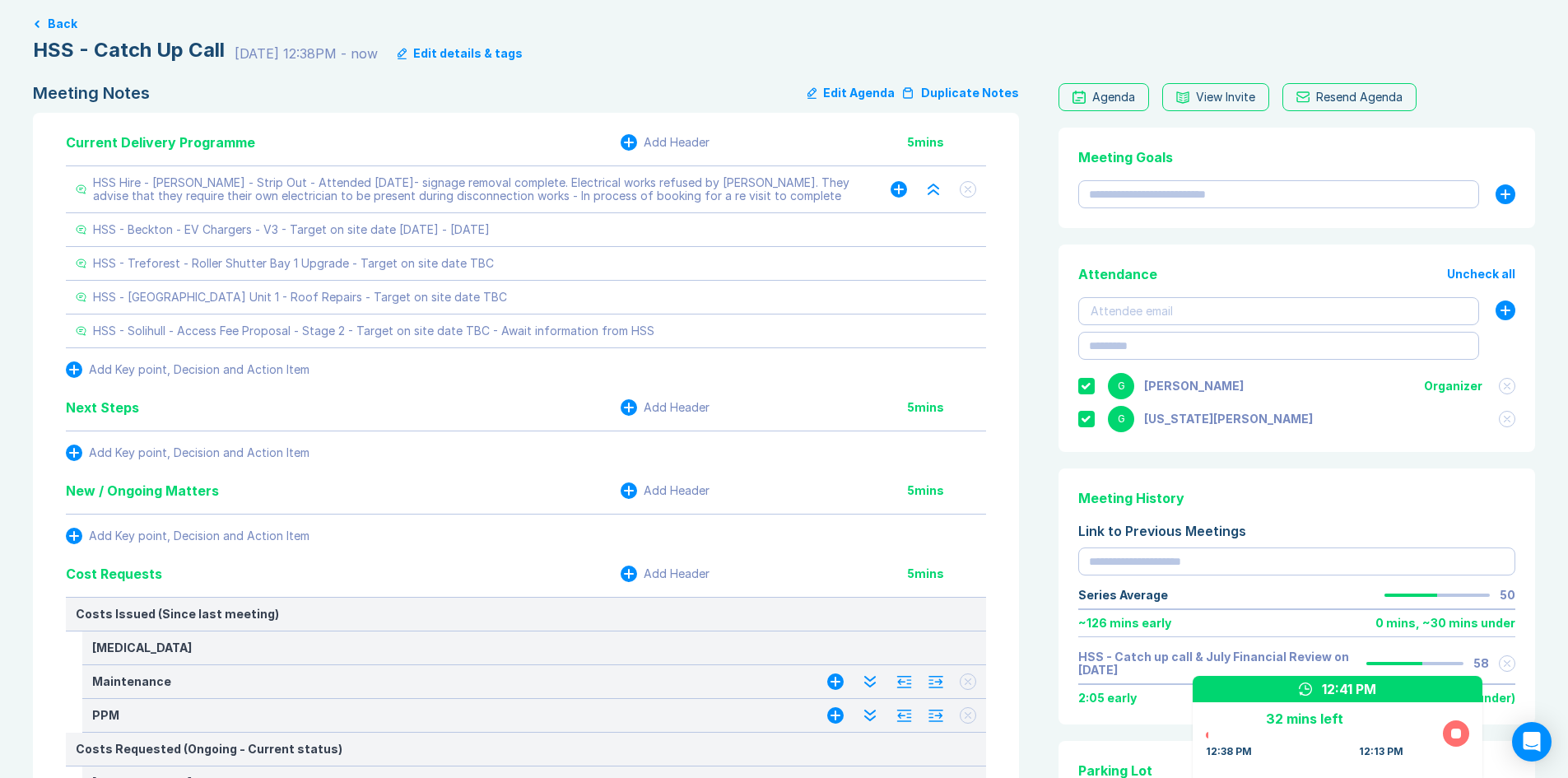
click at [1505, 419] on icon at bounding box center [1507, 419] width 6 height 6
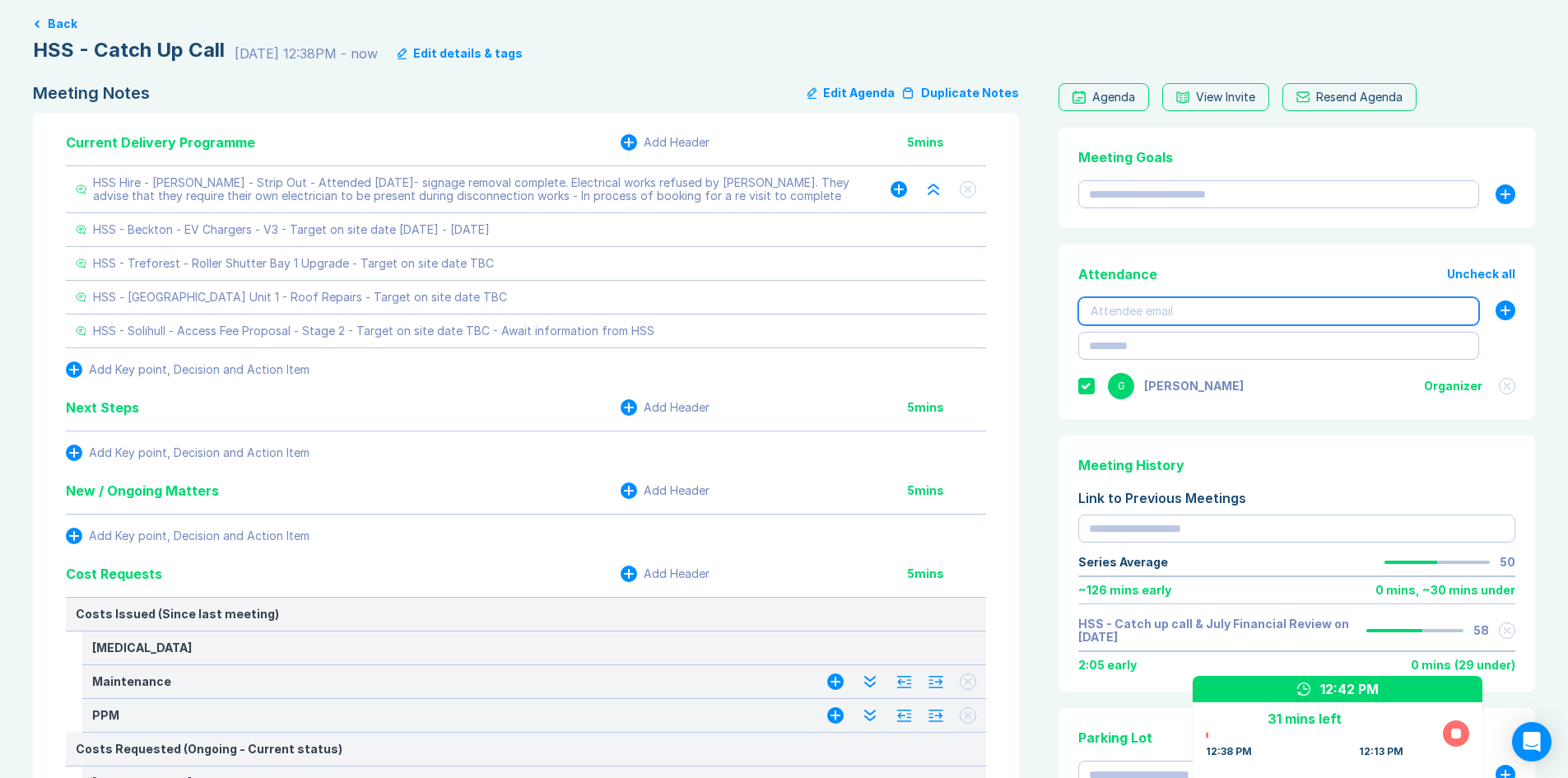
click at [1163, 312] on div at bounding box center [1278, 312] width 376 height 16
drag, startPoint x: 1006, startPoint y: 566, endPoint x: 1023, endPoint y: 555, distance: 20.2
click at [1174, 313] on div "********" at bounding box center [1278, 312] width 376 height 16
type input "**********"
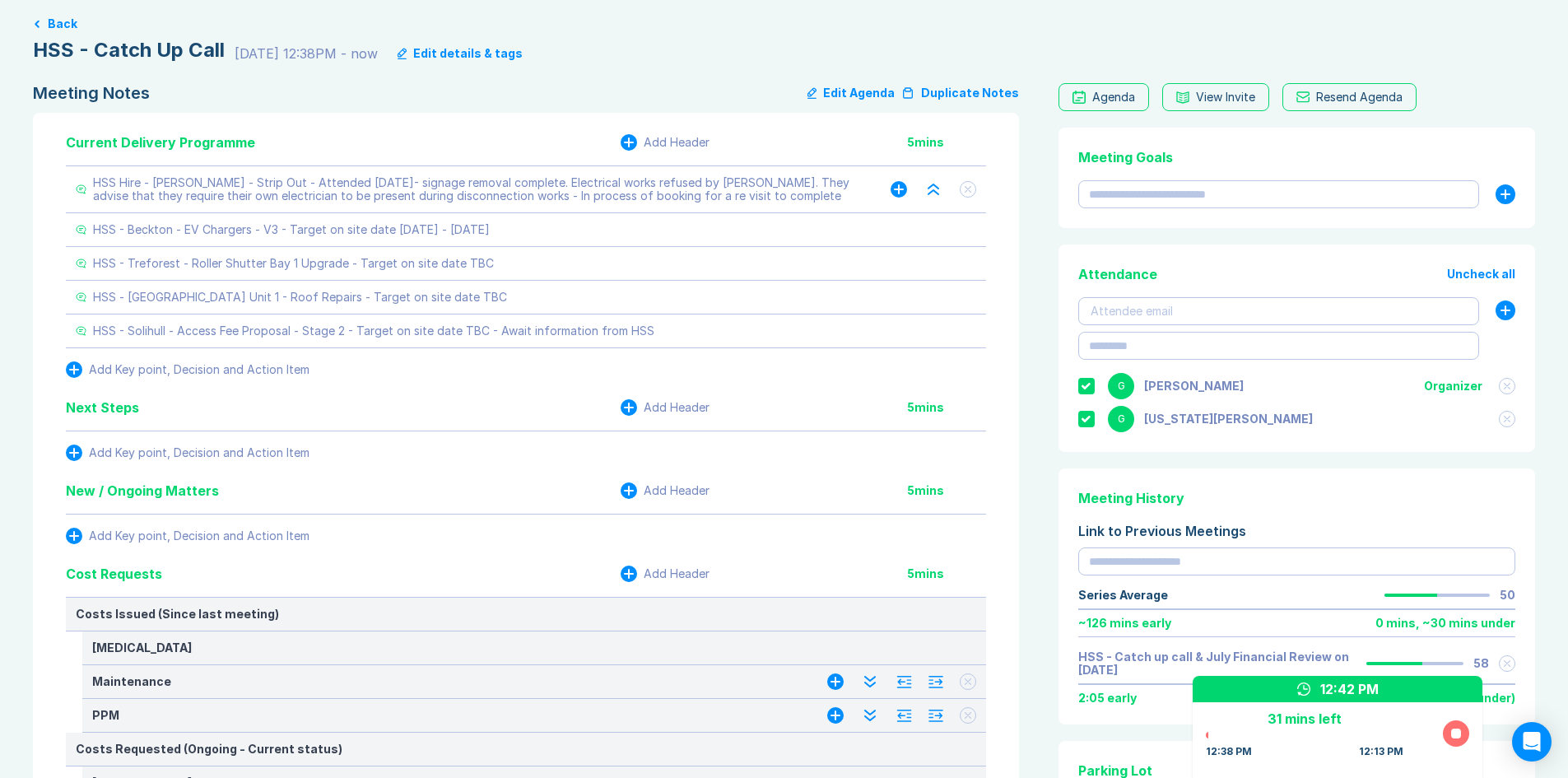
click at [1508, 423] on button at bounding box center [1508, 419] width 16 height 16
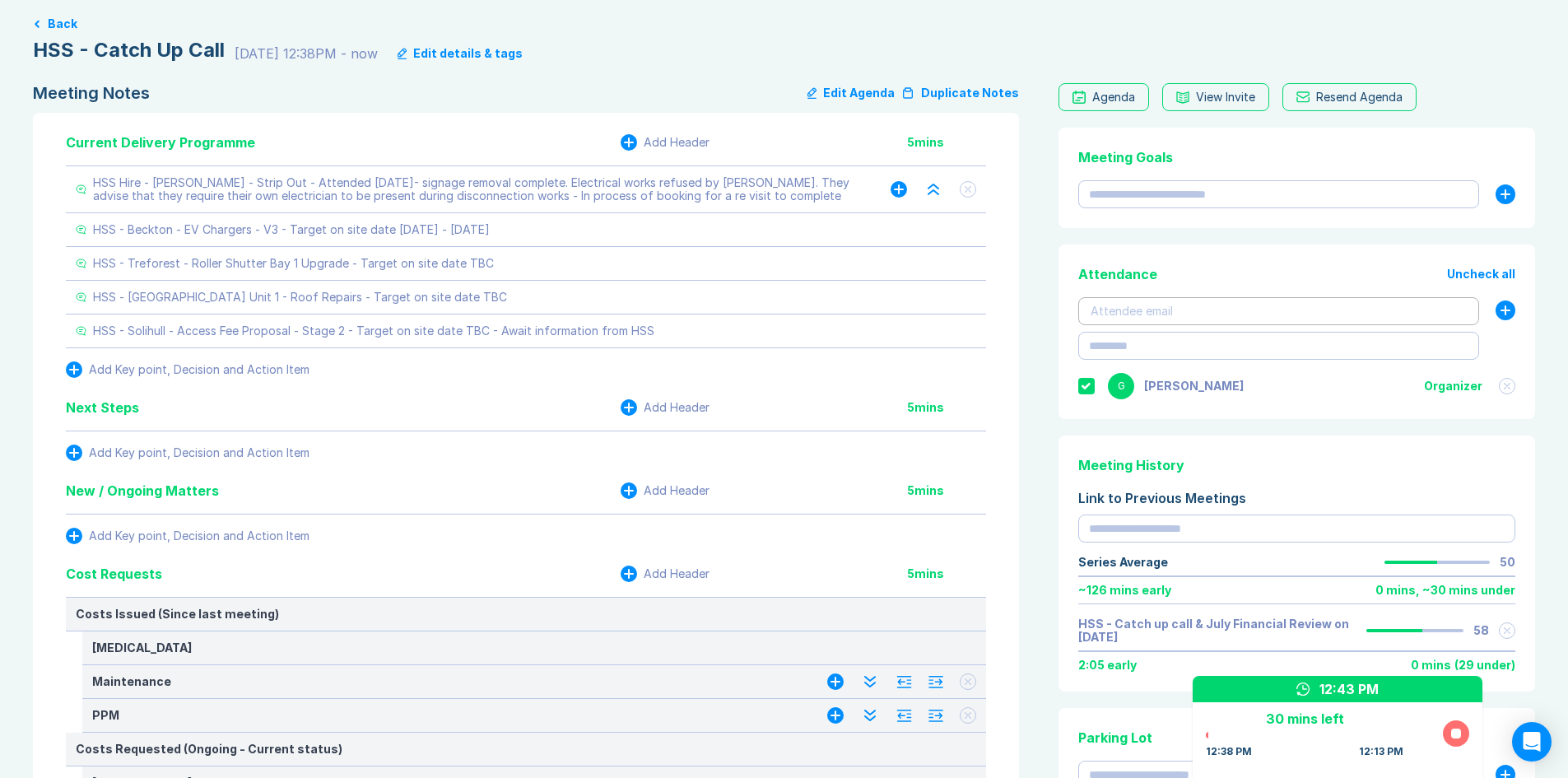
click at [1154, 303] on div at bounding box center [1278, 312] width 376 height 16
type input "**********"
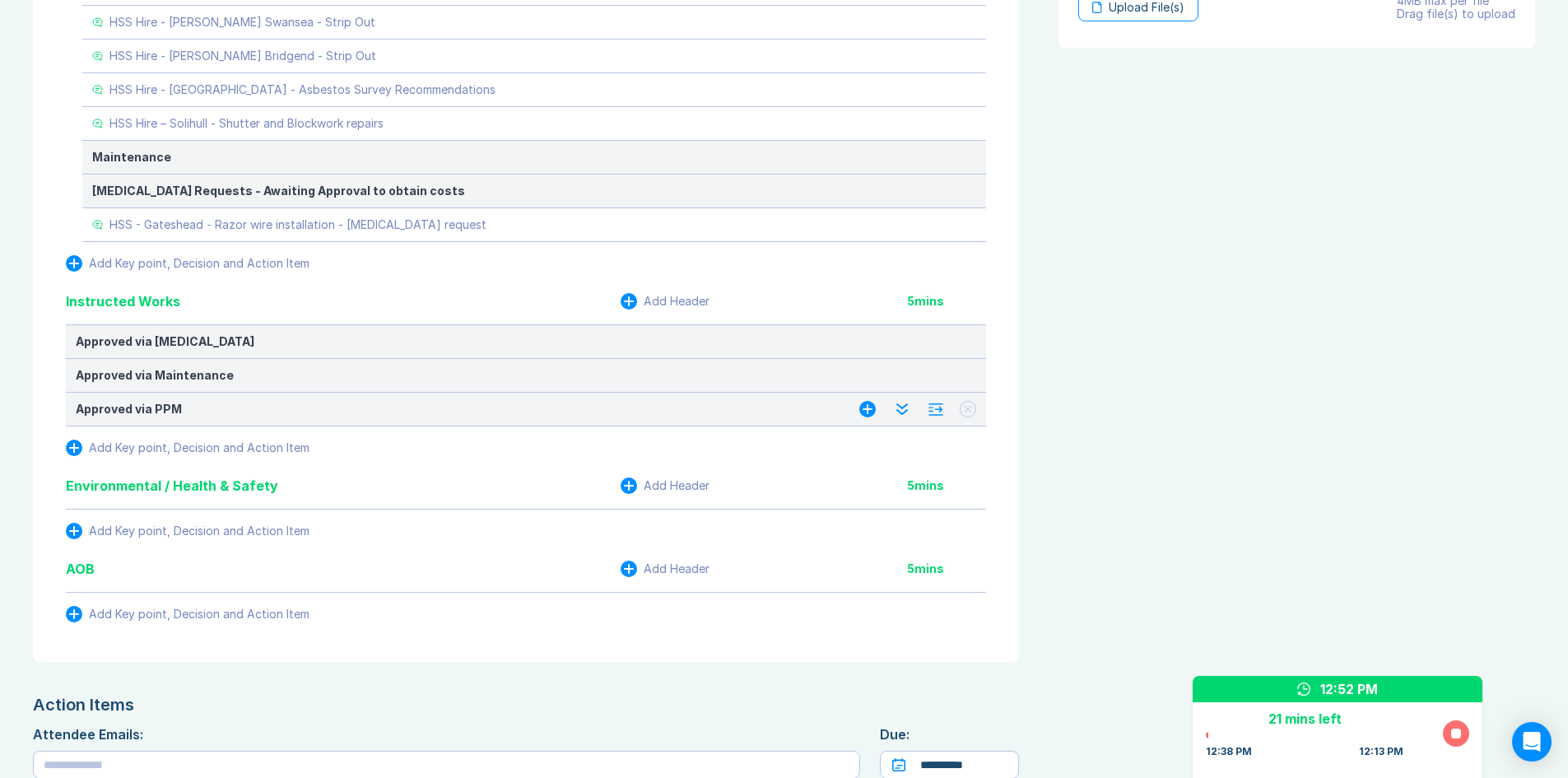
scroll to position [1143, 0]
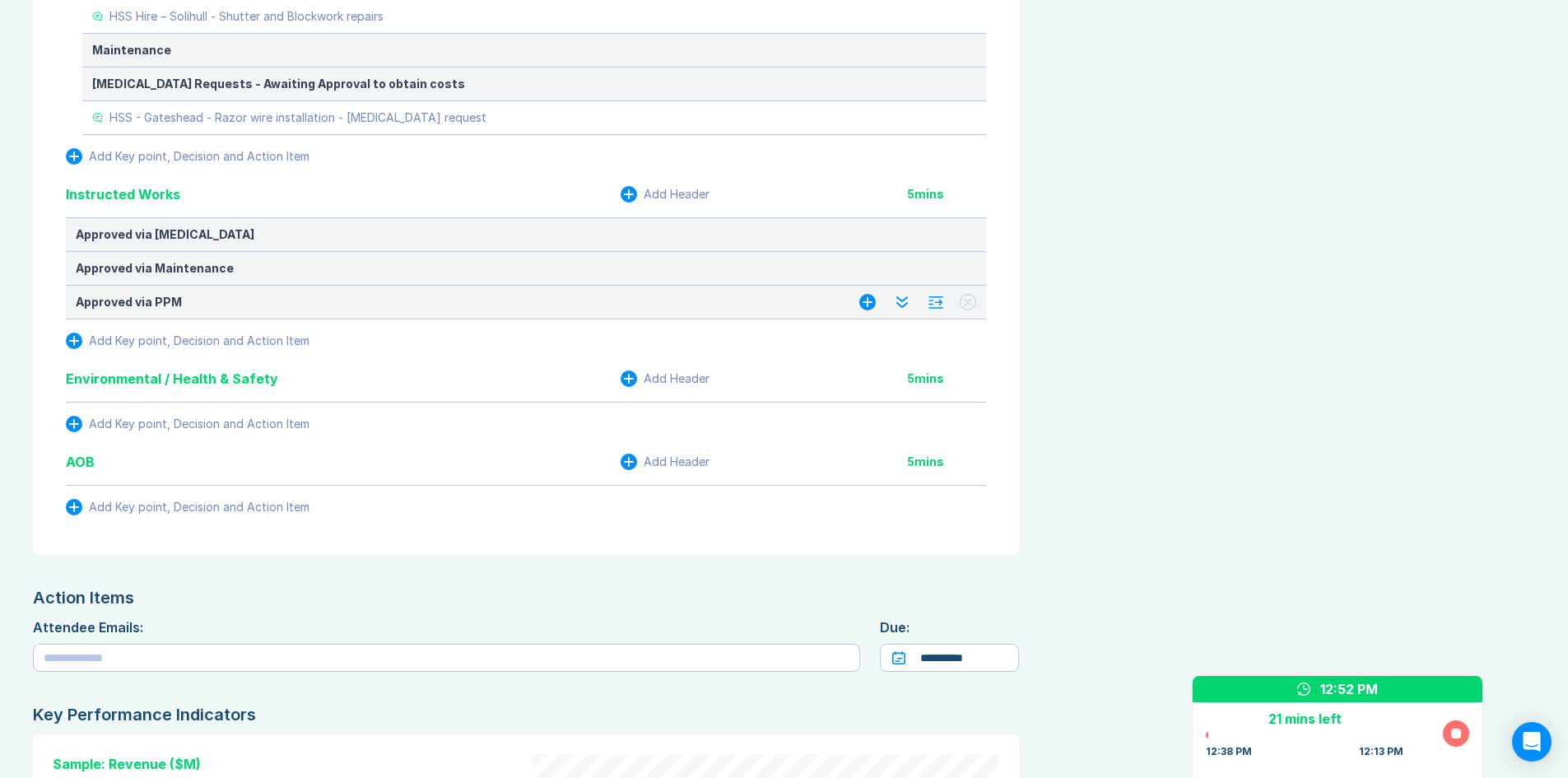
click at [190, 341] on div "Add Key point, Decision and Action Item" at bounding box center [199, 341] width 220 height 13
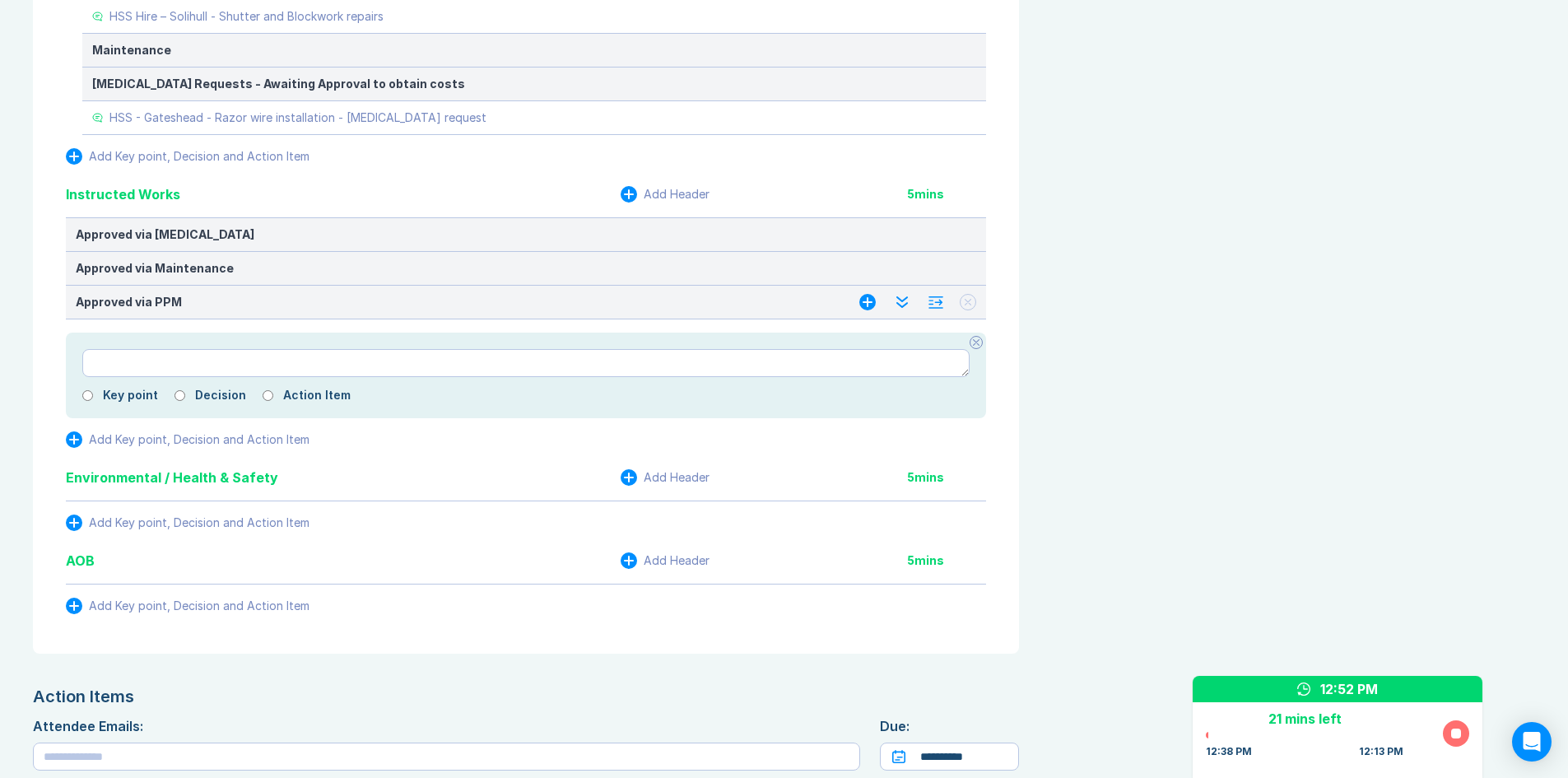
type textarea "*"
type textarea "**********"
type textarea "*"
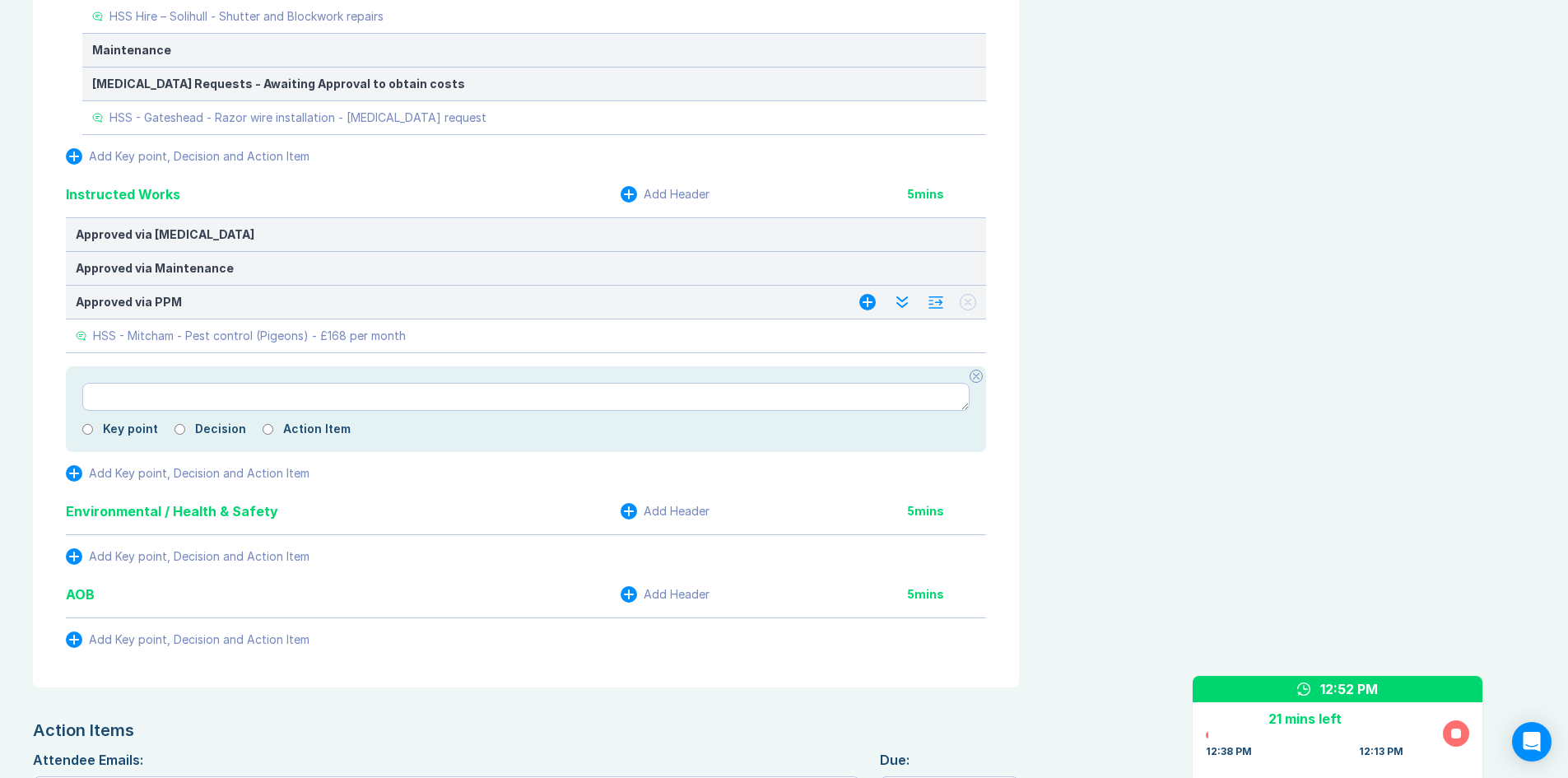
click at [974, 374] on icon at bounding box center [976, 376] width 6 height 6
